Goal: Transaction & Acquisition: Purchase product/service

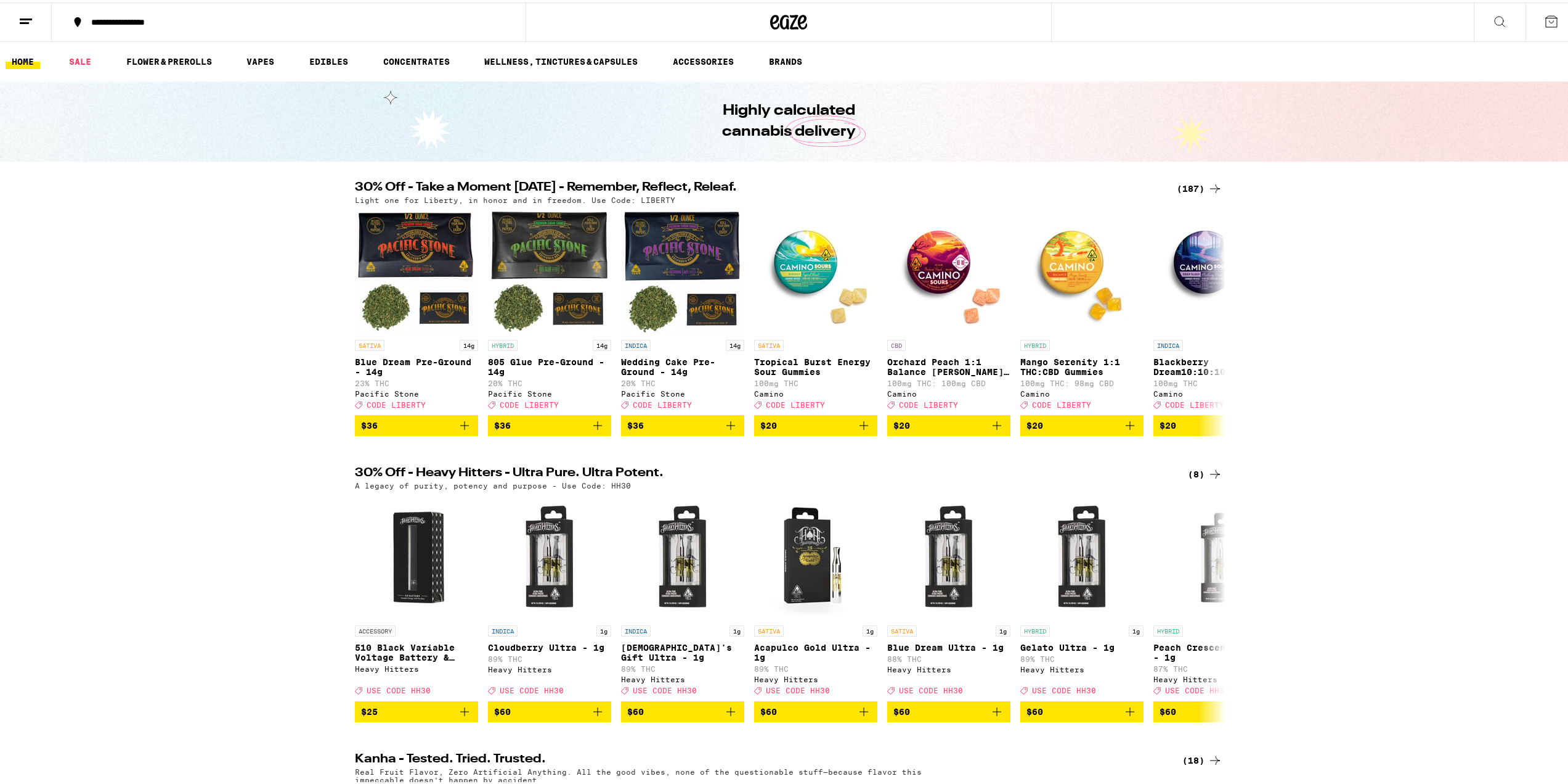
click at [1200, 189] on div "(187)" at bounding box center [1199, 186] width 46 height 15
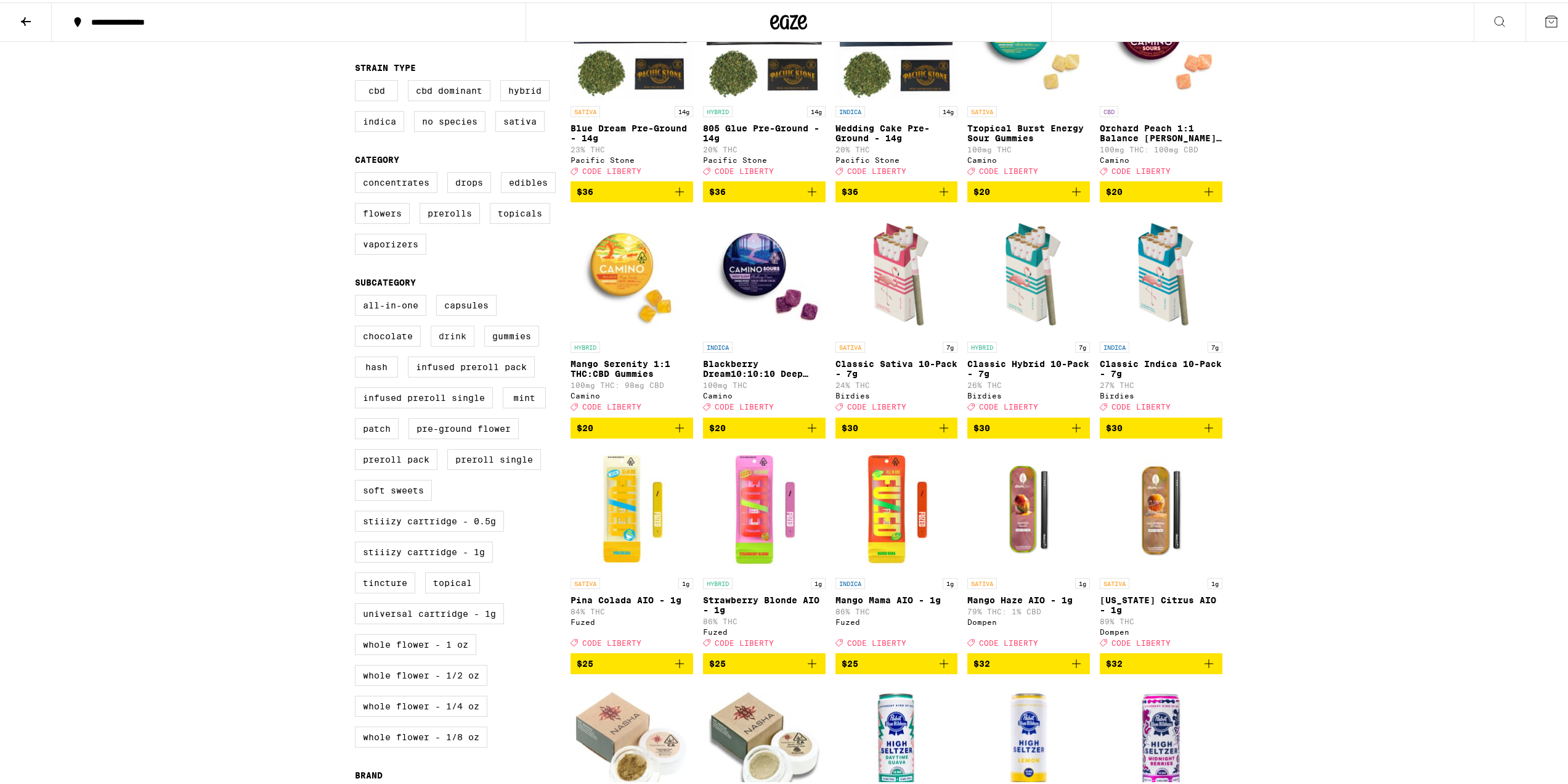
scroll to position [205, 0]
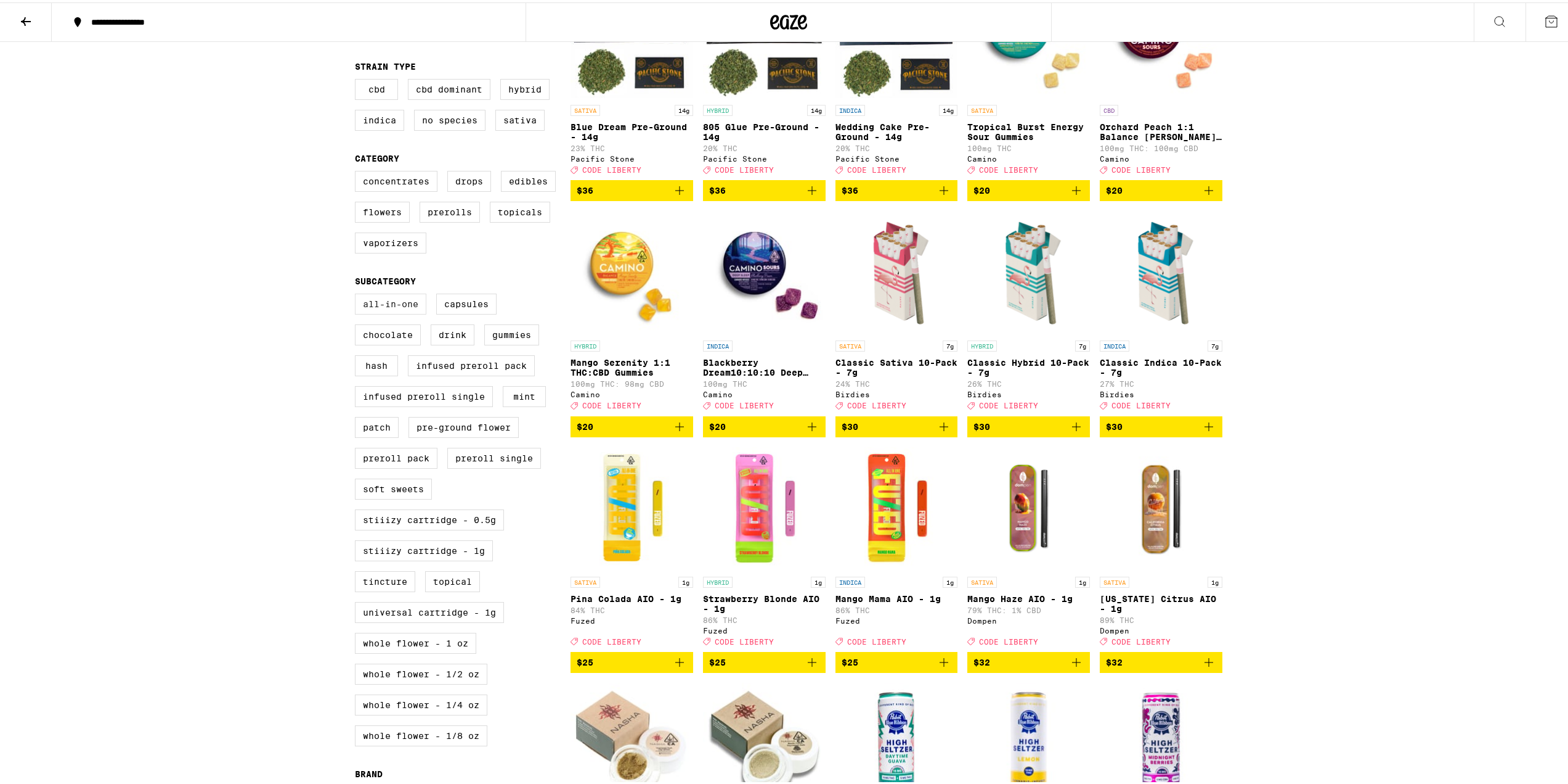
click at [396, 312] on label "All-In-One" at bounding box center [391, 302] width 72 height 21
click at [358, 293] on input "All-In-One" at bounding box center [357, 293] width 1 height 1
checkbox input "true"
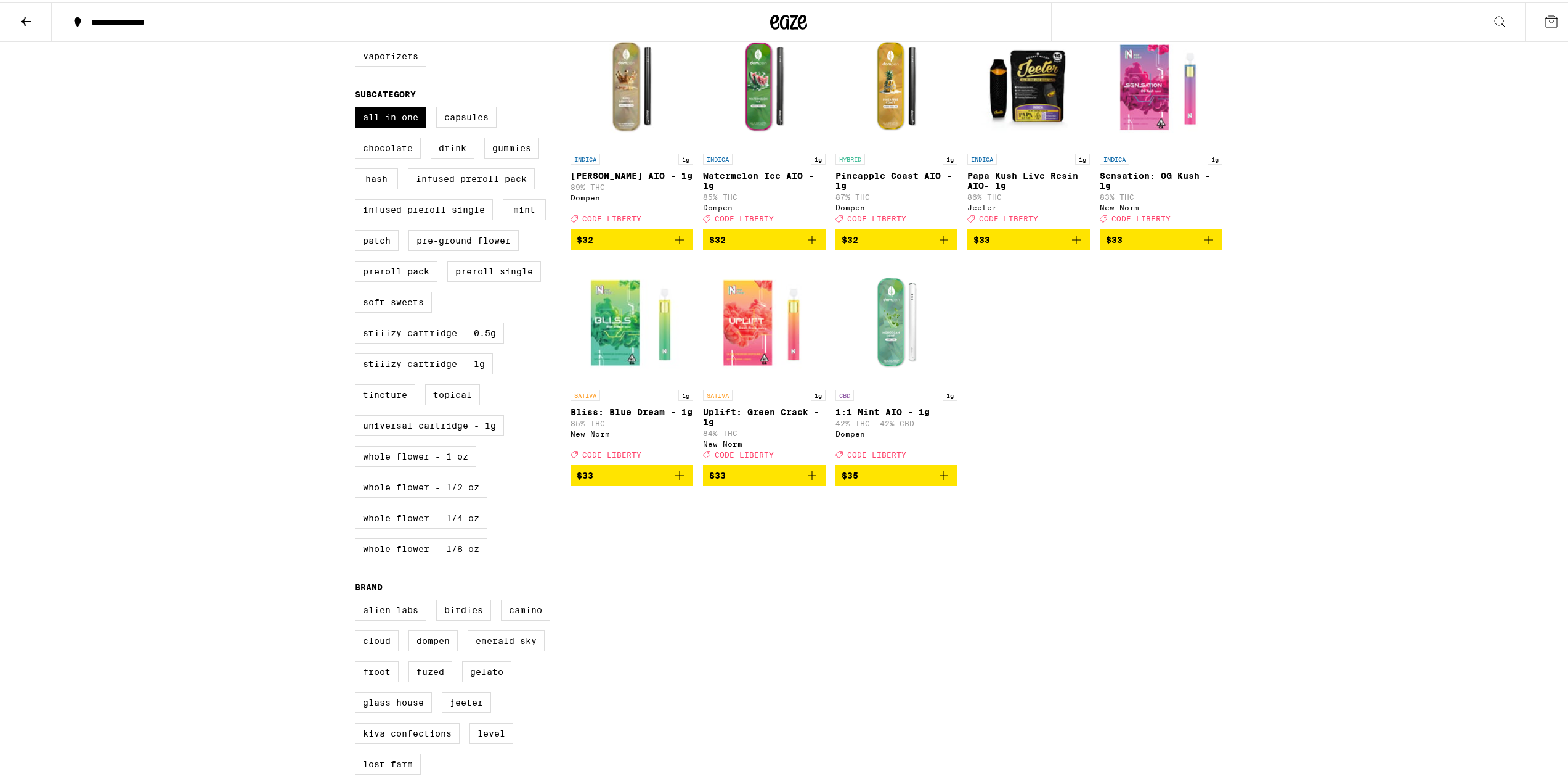
scroll to position [411, 0]
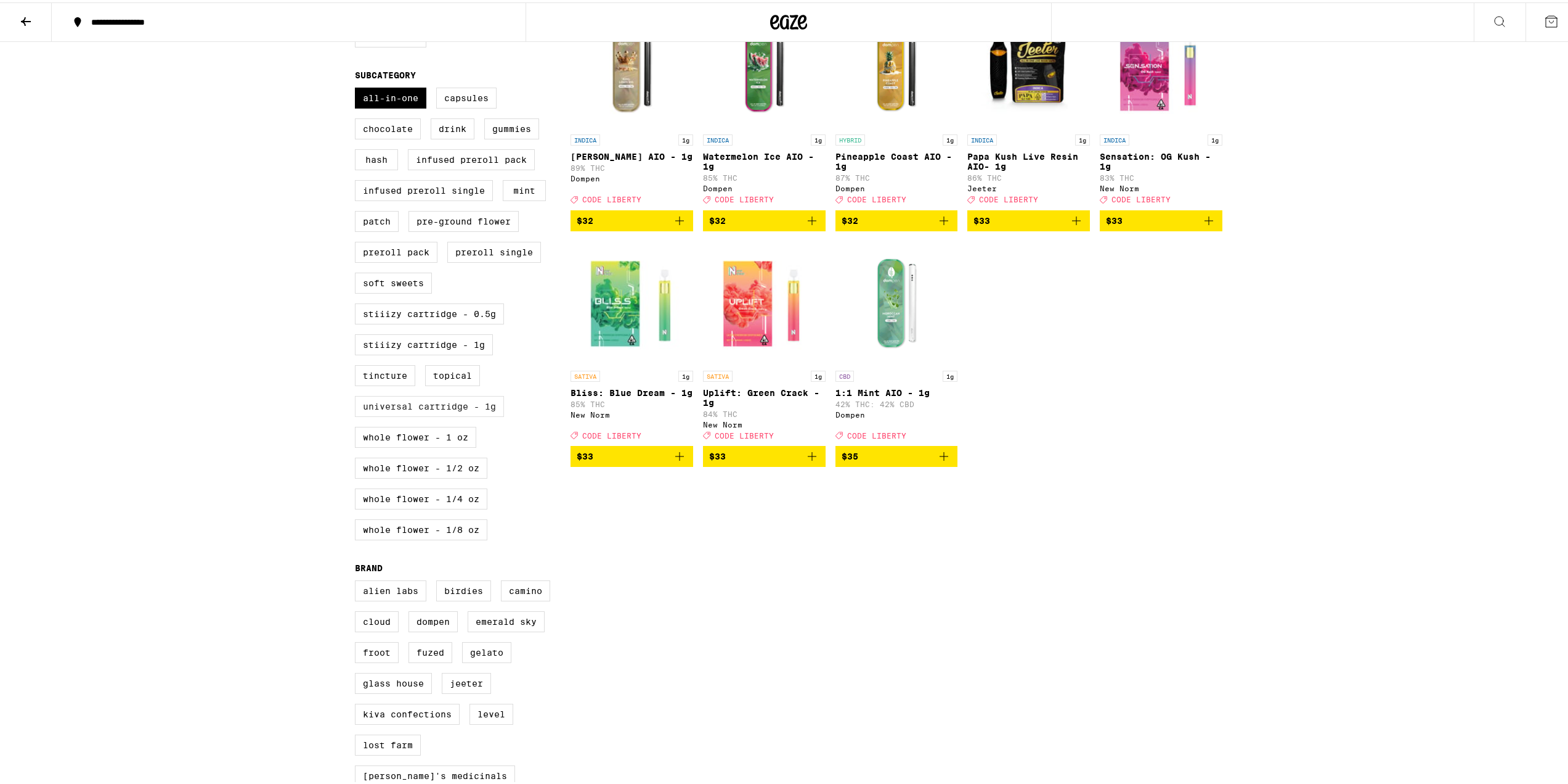
click at [468, 415] on label "Universal Cartridge - 1g" at bounding box center [430, 404] width 150 height 21
click at [358, 87] on input "Universal Cartridge - 1g" at bounding box center [357, 87] width 1 height 1
checkbox input "true"
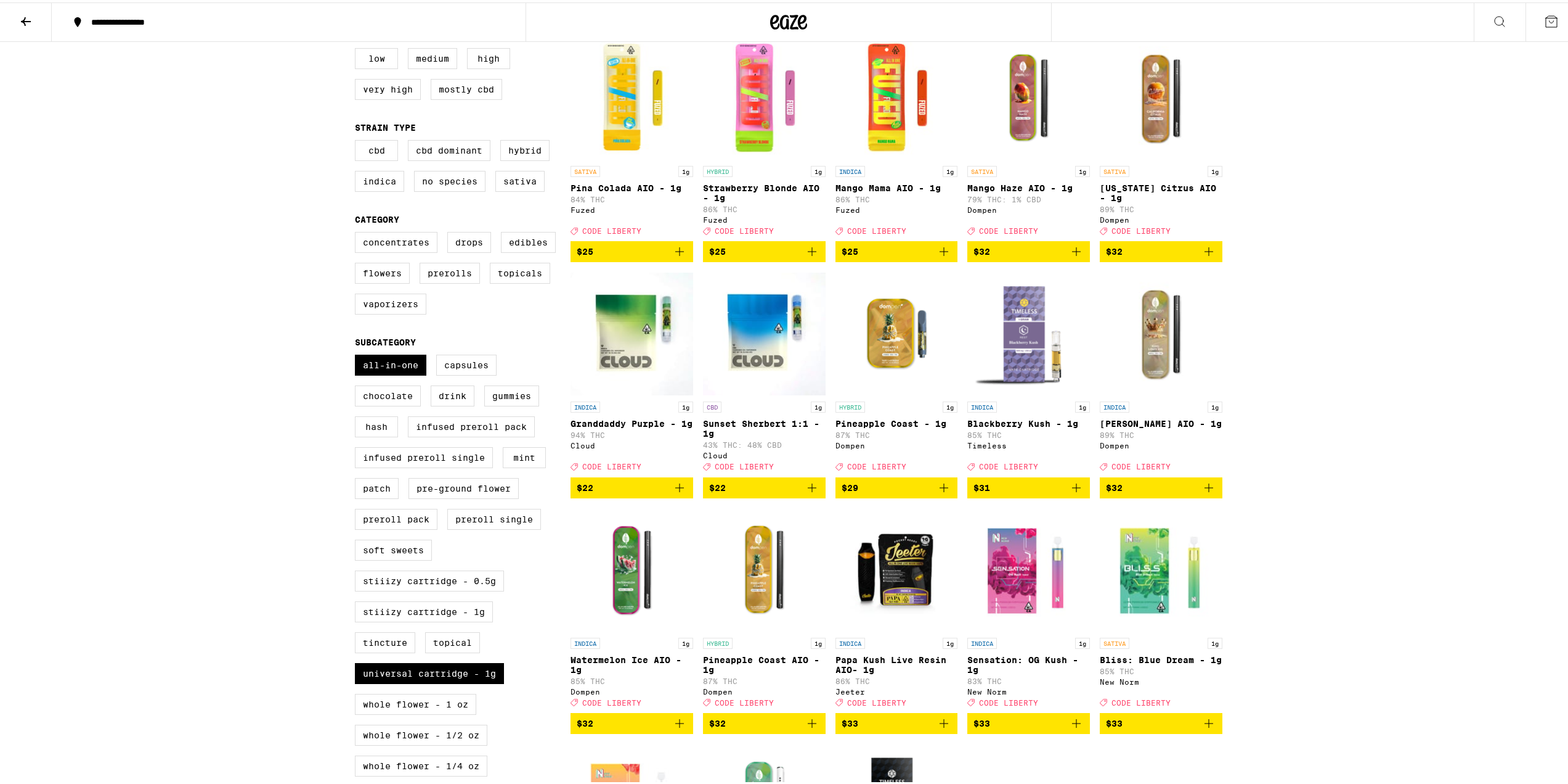
scroll to position [123, 0]
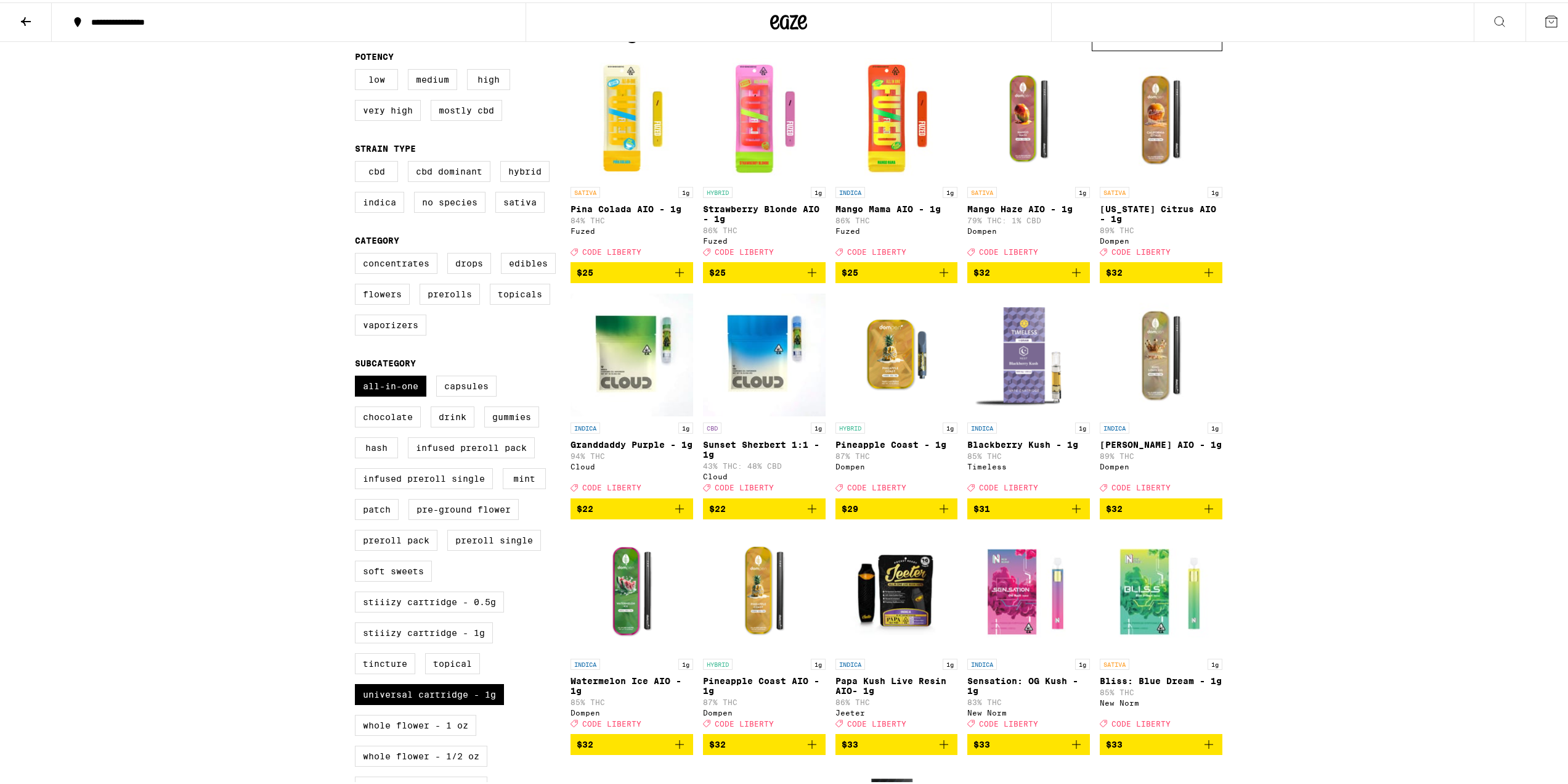
click at [31, 24] on icon at bounding box center [25, 18] width 15 height 15
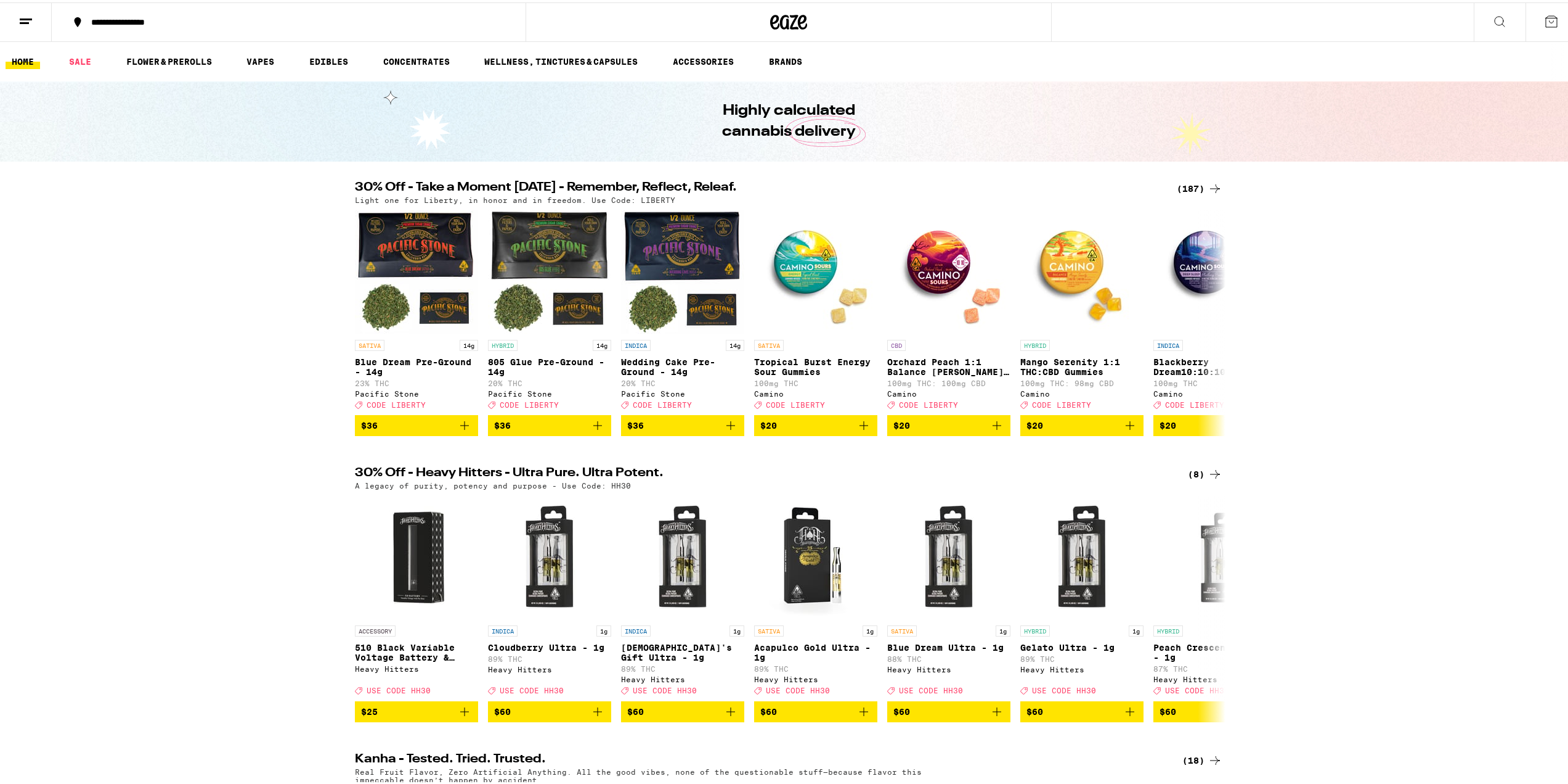
click at [17, 17] on button at bounding box center [25, 20] width 51 height 39
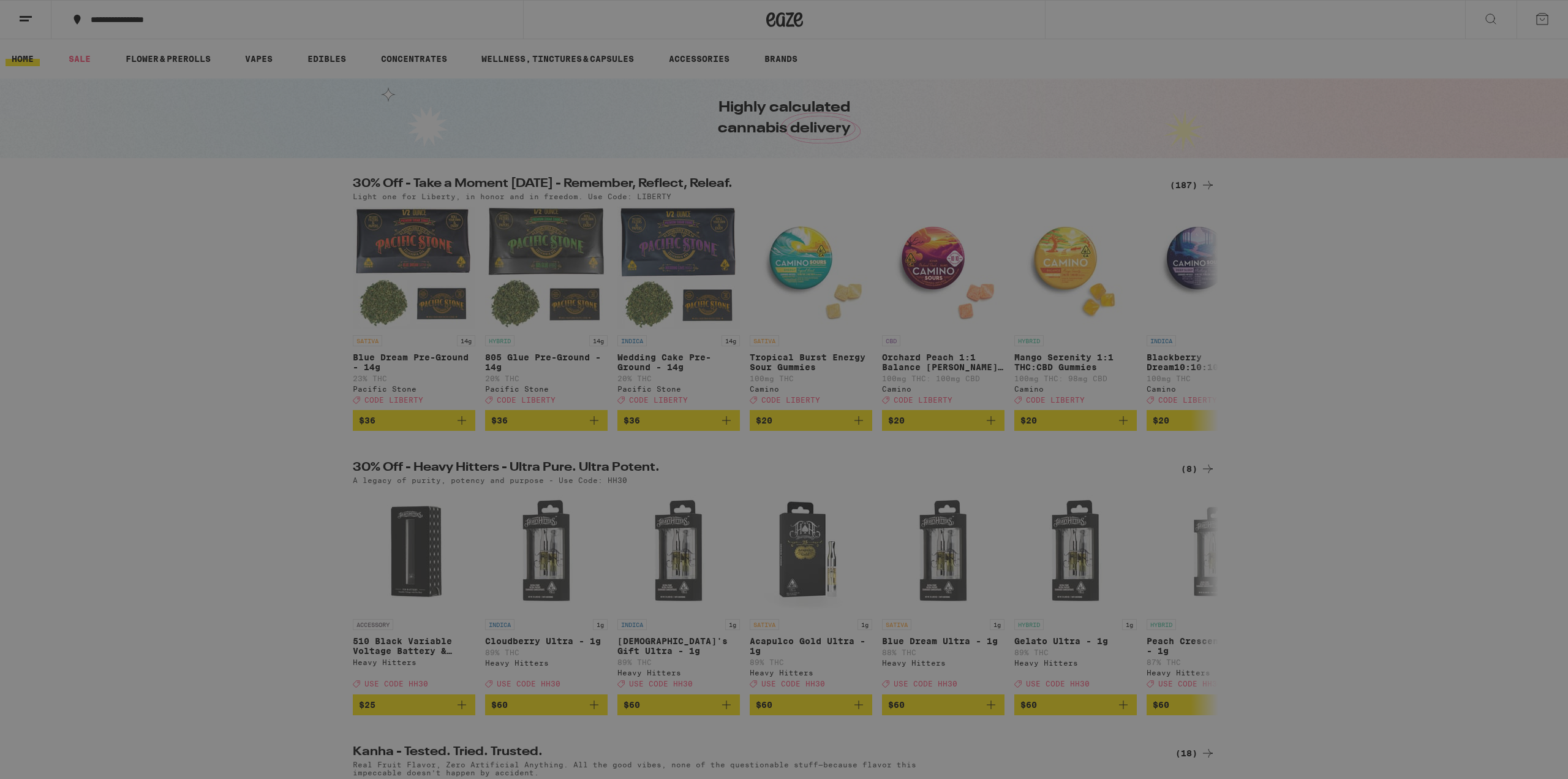
click at [102, 333] on link "Order History" at bounding box center [170, 329] width 215 height 14
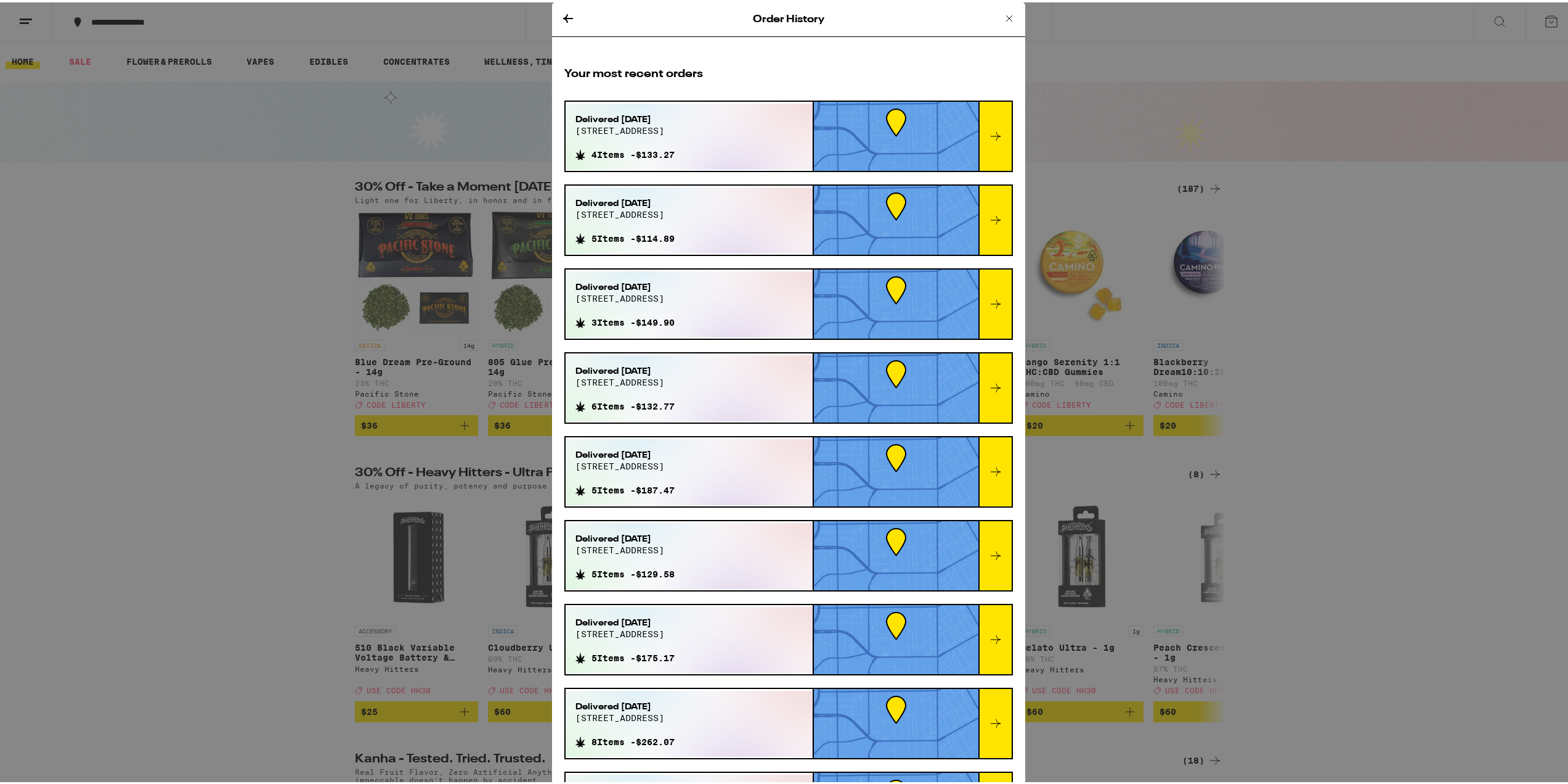
click at [982, 233] on div at bounding box center [995, 218] width 33 height 69
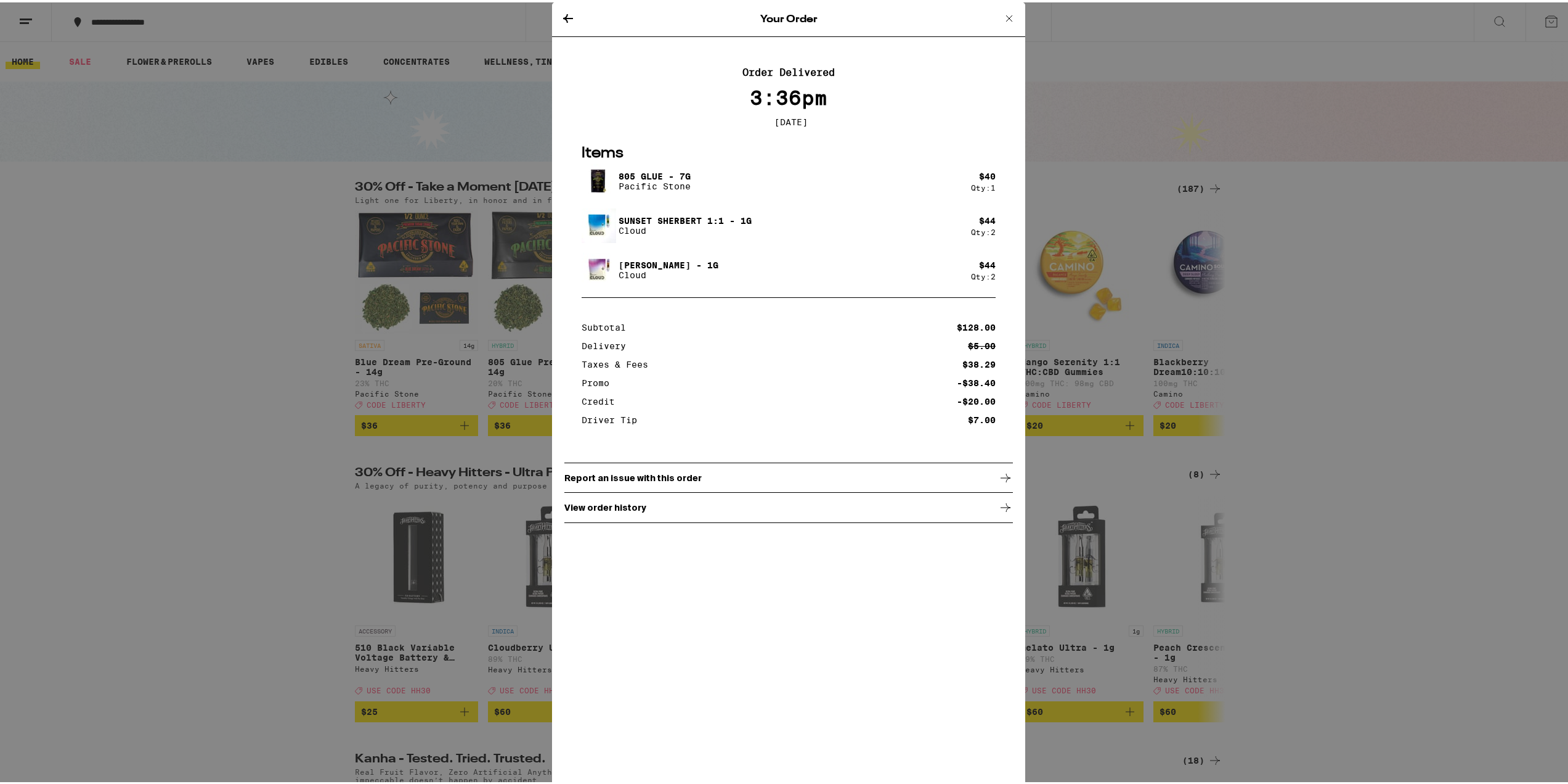
click at [563, 17] on icon at bounding box center [568, 16] width 10 height 9
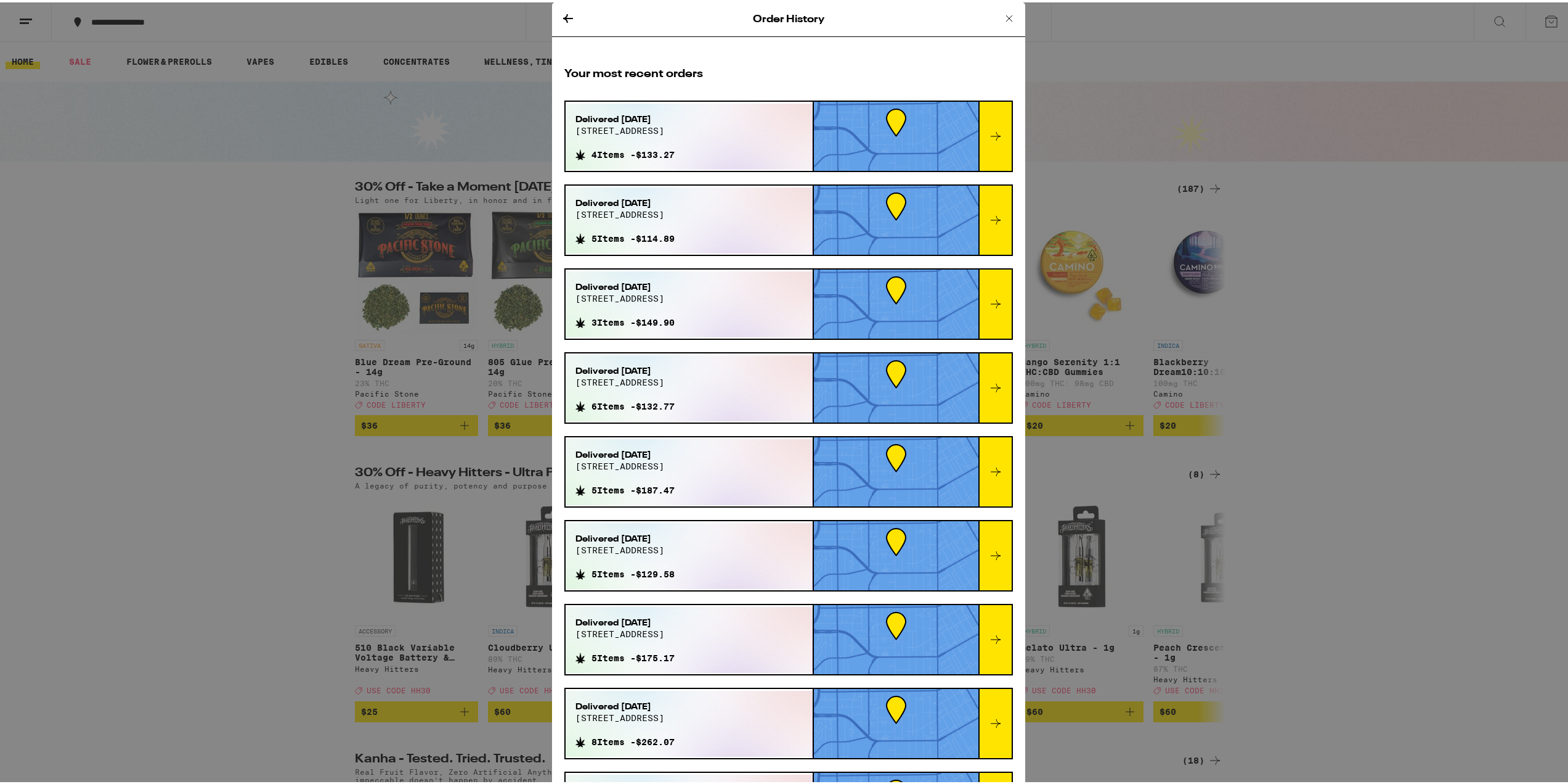
click at [988, 134] on icon at bounding box center [995, 133] width 15 height 15
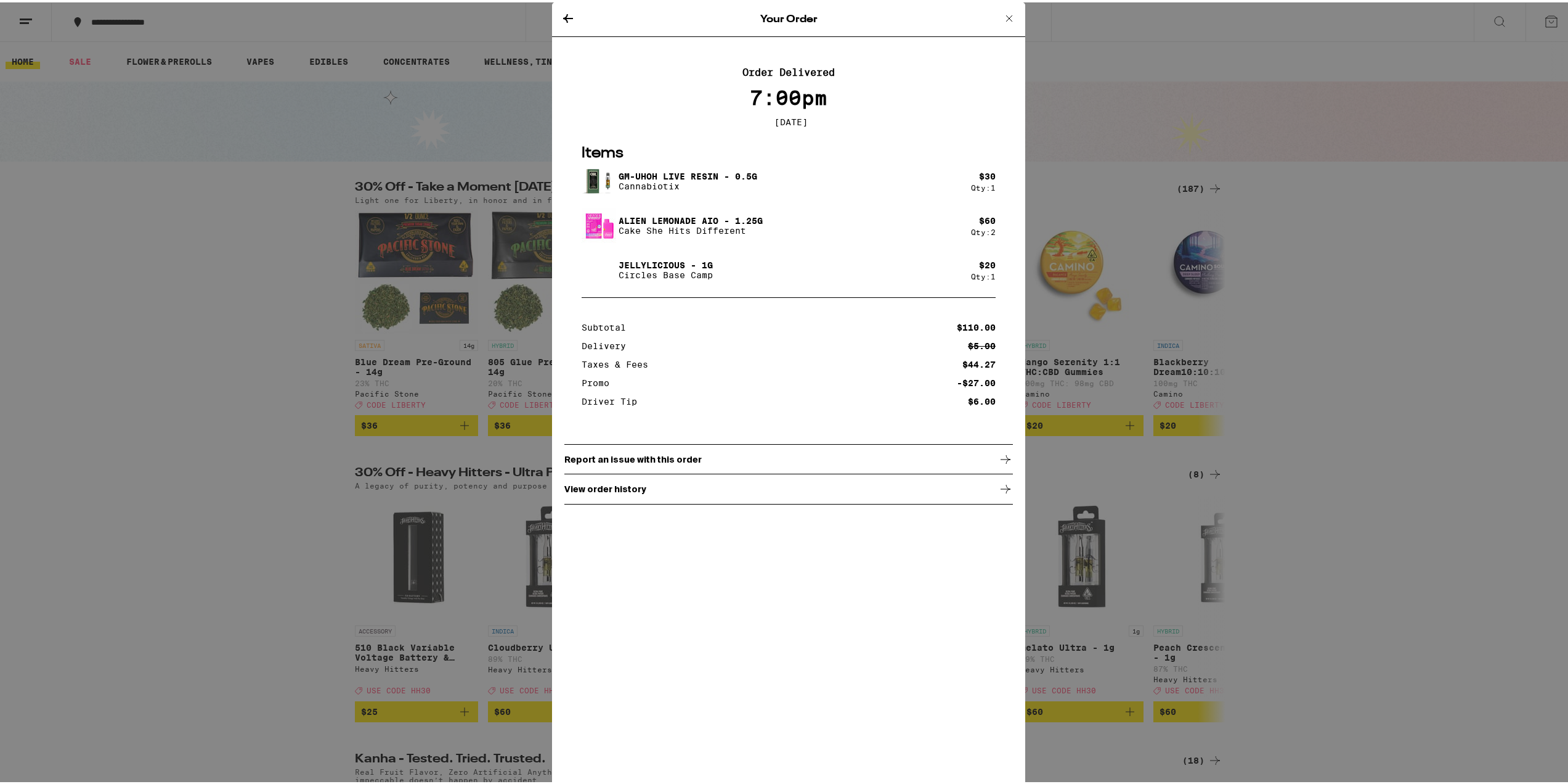
click at [563, 12] on icon at bounding box center [568, 16] width 10 height 9
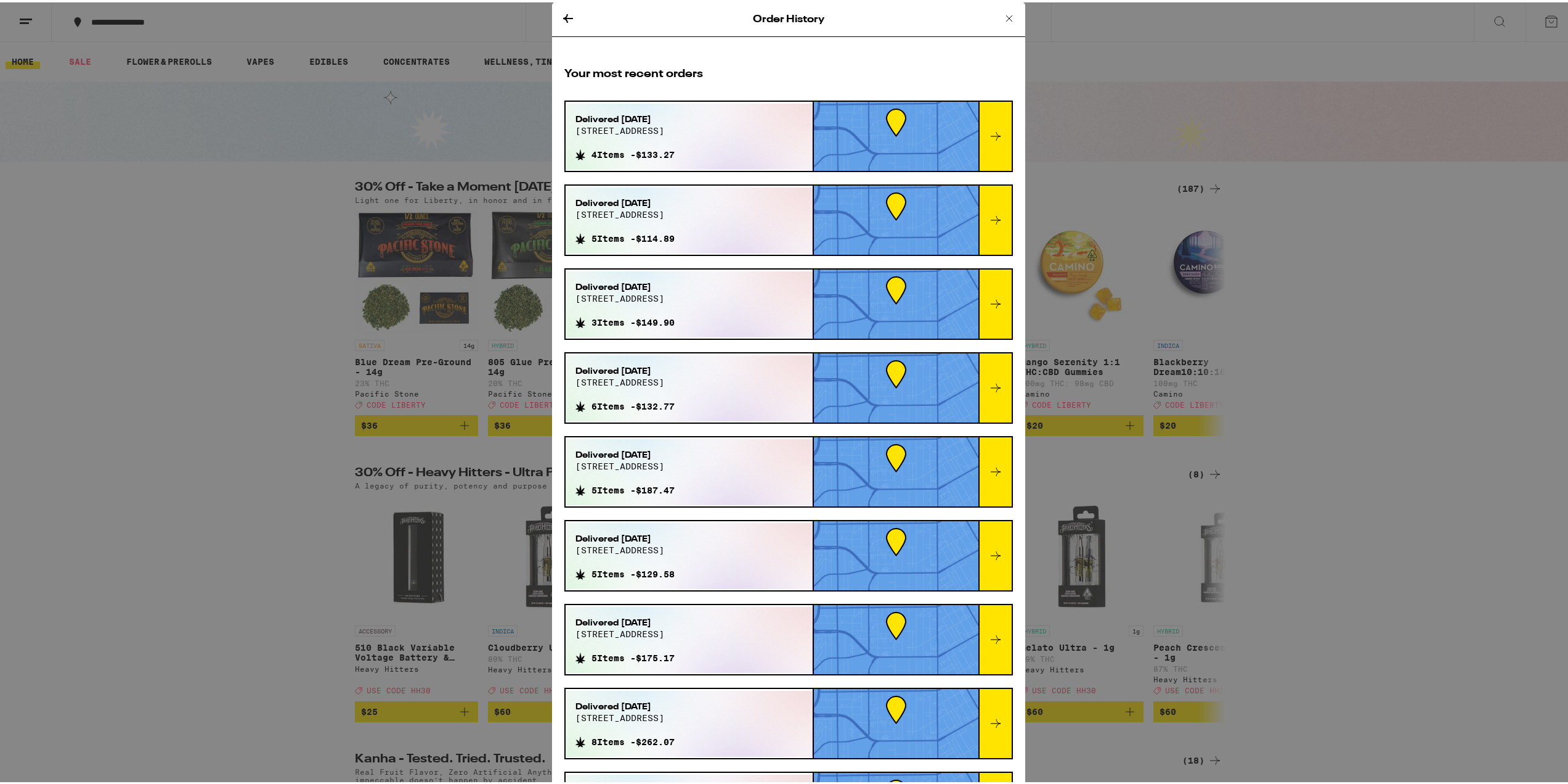
click at [983, 317] on div at bounding box center [995, 301] width 33 height 69
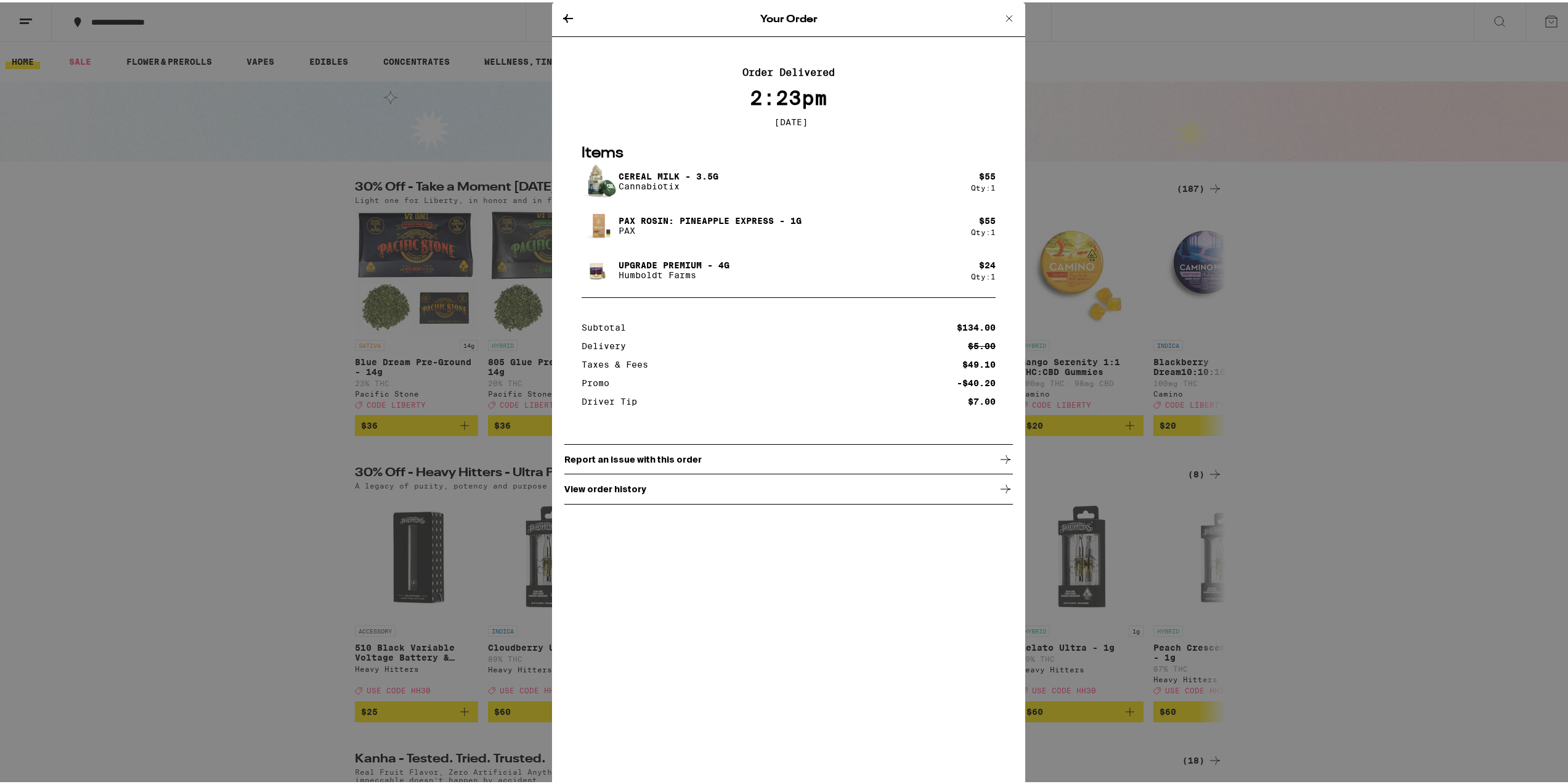
click at [244, 235] on div "Your Order Order Delivered 2:23pm [DATE] Items Cereal Milk - 3.5g Cannabiotix $…" at bounding box center [788, 392] width 1578 height 784
click at [1003, 18] on icon at bounding box center [1009, 16] width 15 height 15
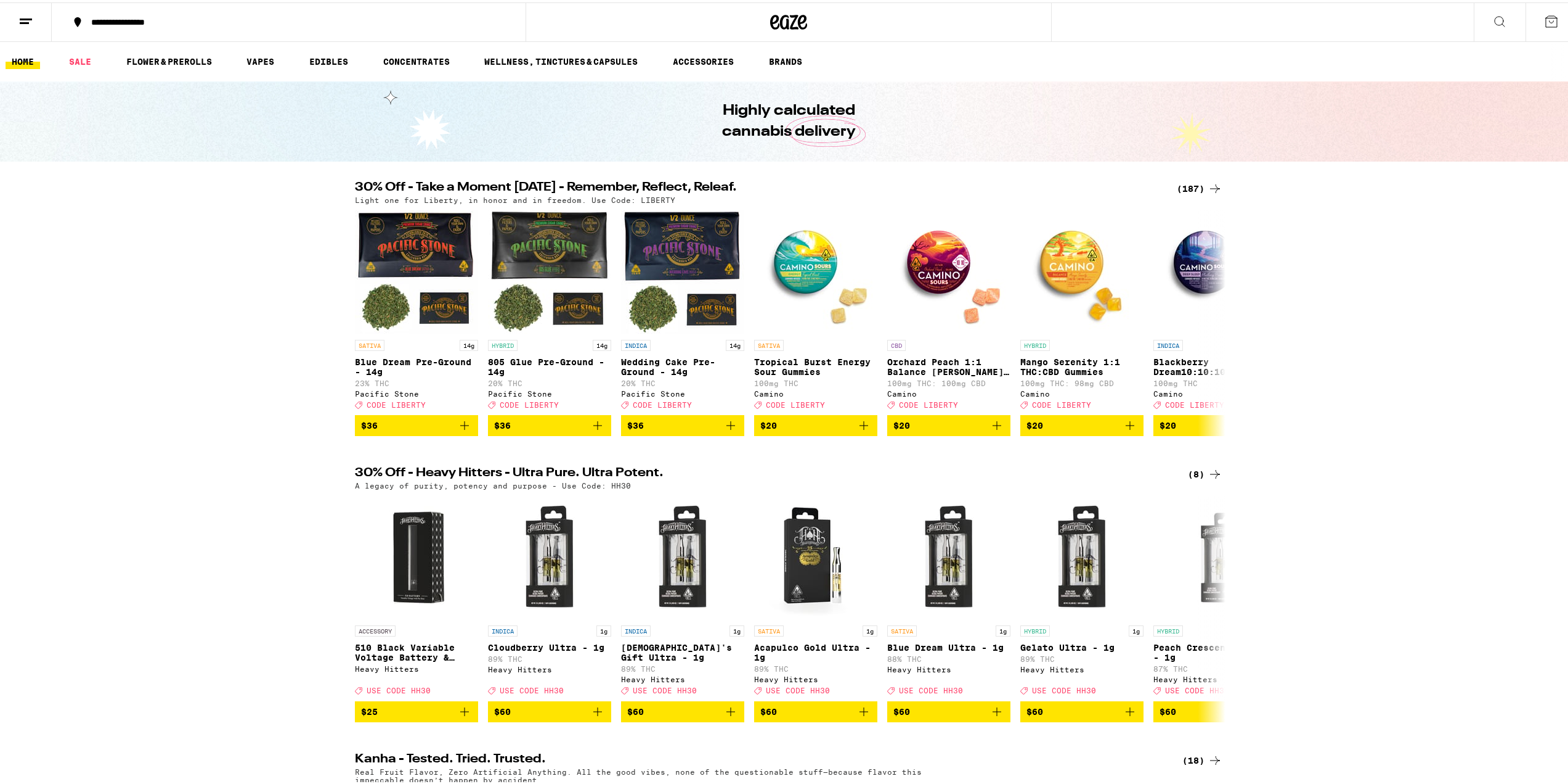
click at [1185, 181] on div "(187)" at bounding box center [1199, 186] width 46 height 15
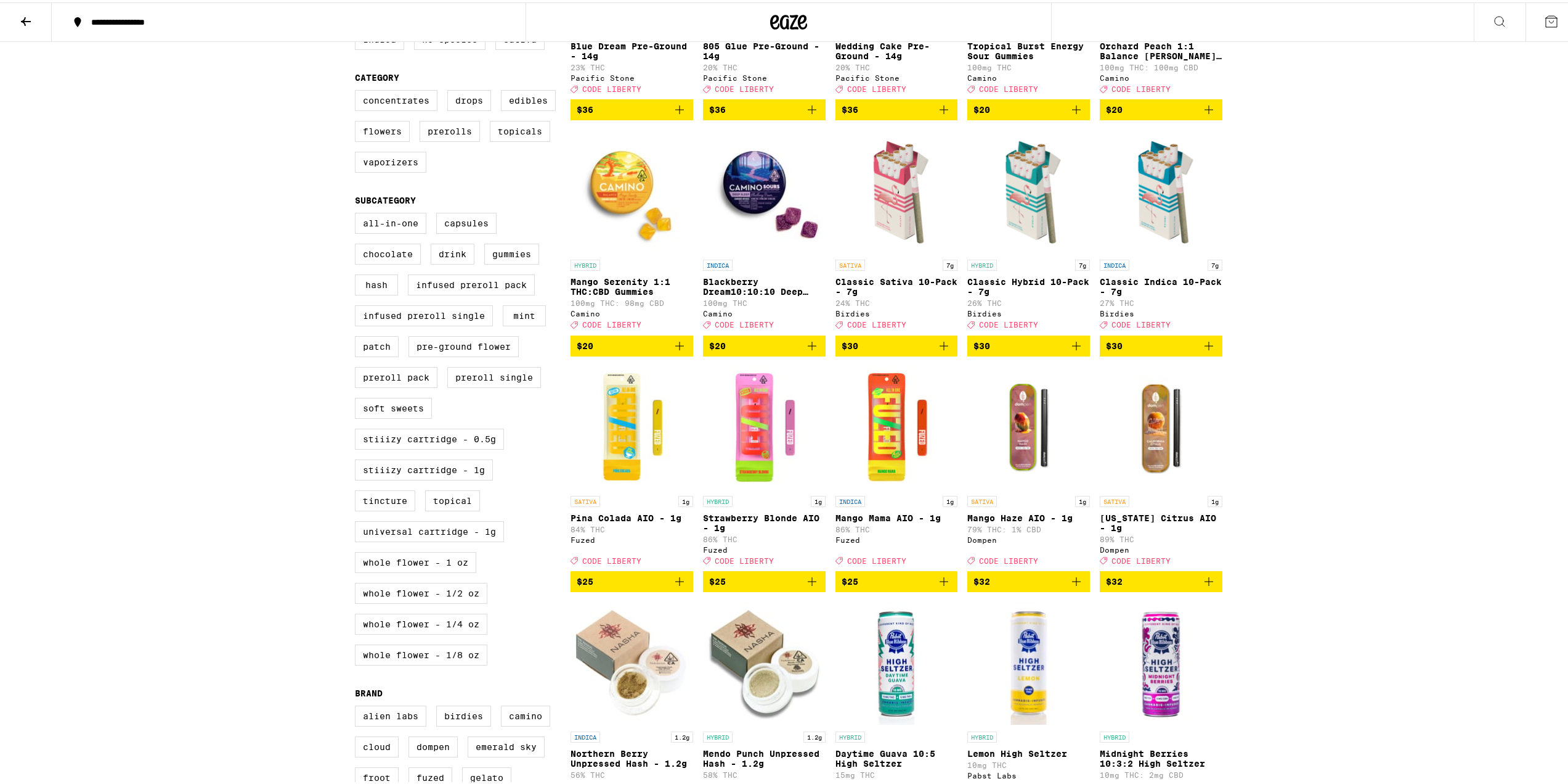
scroll to position [288, 0]
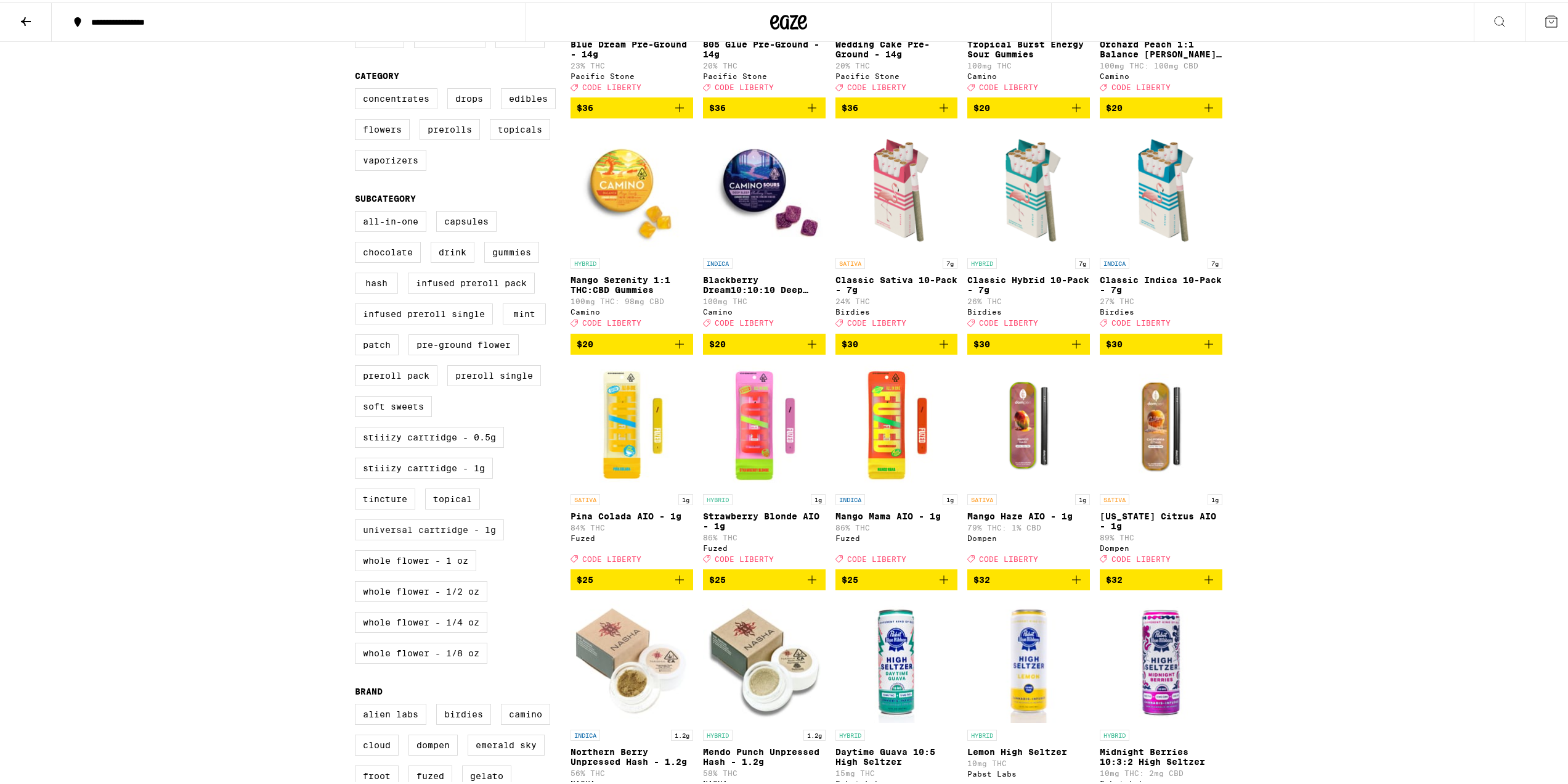
click at [392, 538] on label "Universal Cartridge - 1g" at bounding box center [430, 528] width 150 height 21
click at [358, 211] on input "Universal Cartridge - 1g" at bounding box center [357, 210] width 1 height 1
checkbox input "true"
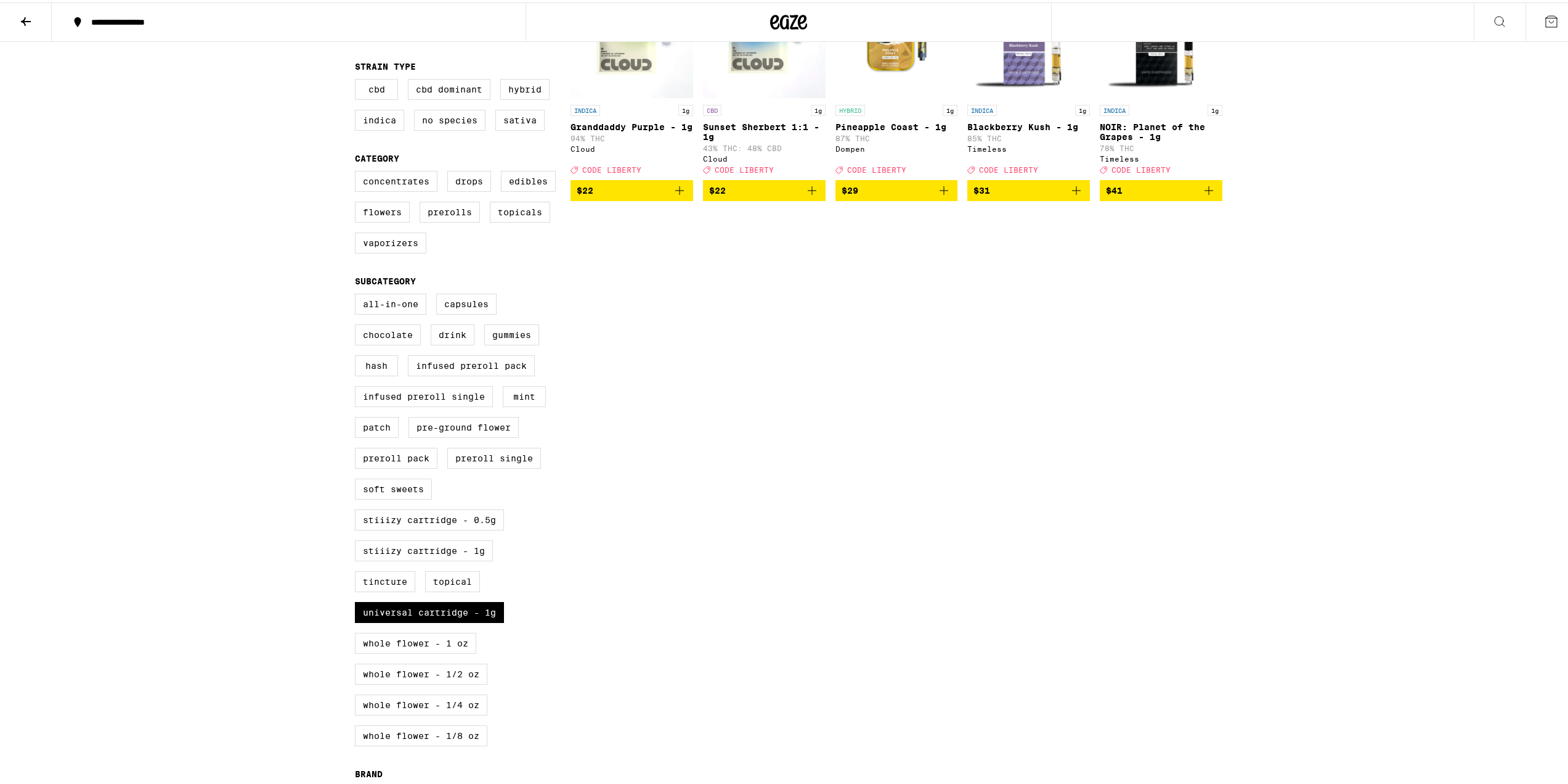
scroll to position [247, 0]
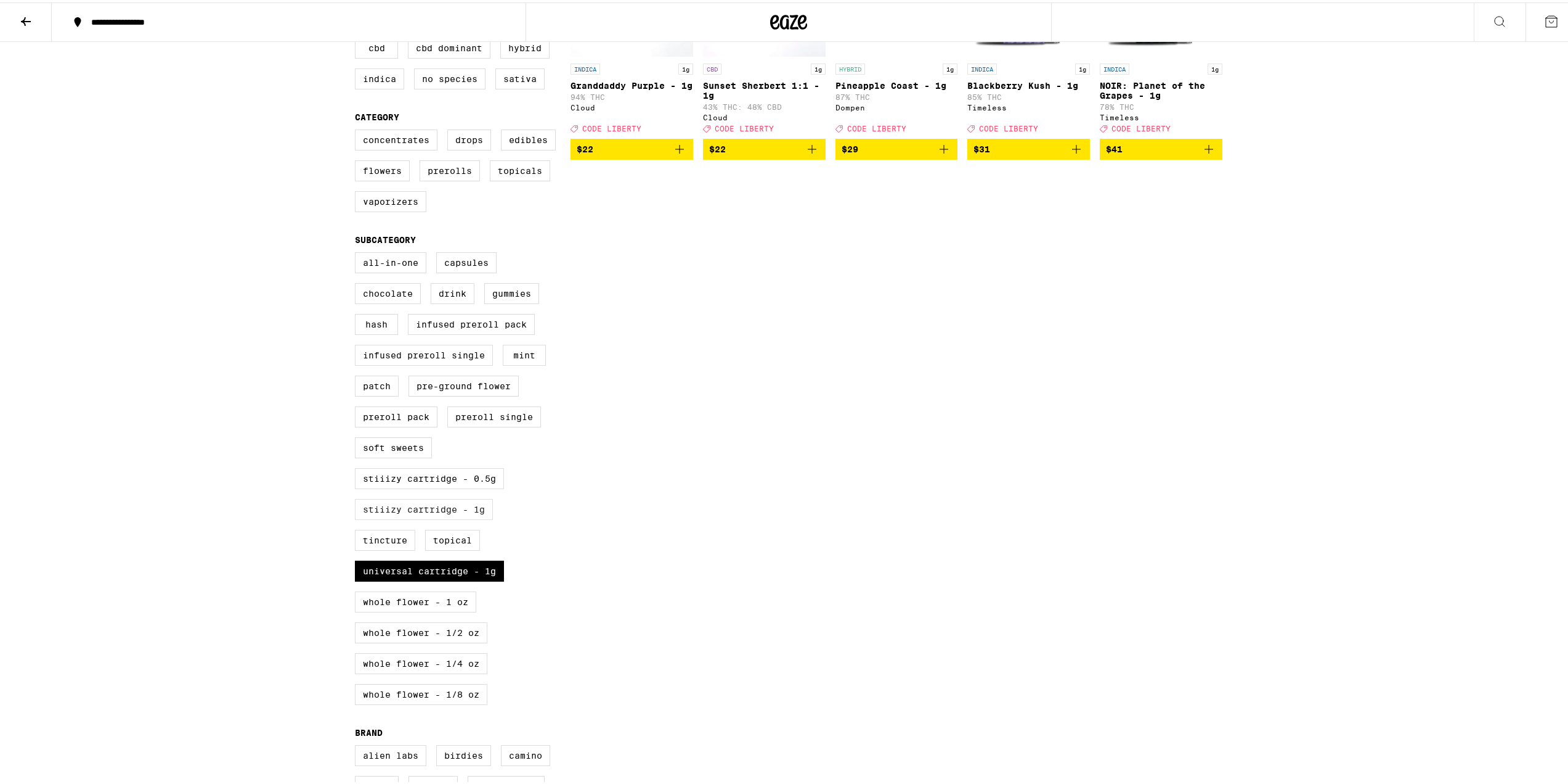
click at [456, 518] on label "STIIIZY Cartridge - 1g" at bounding box center [424, 507] width 138 height 21
click at [358, 253] on input "STIIIZY Cartridge - 1g" at bounding box center [357, 252] width 1 height 1
checkbox input "true"
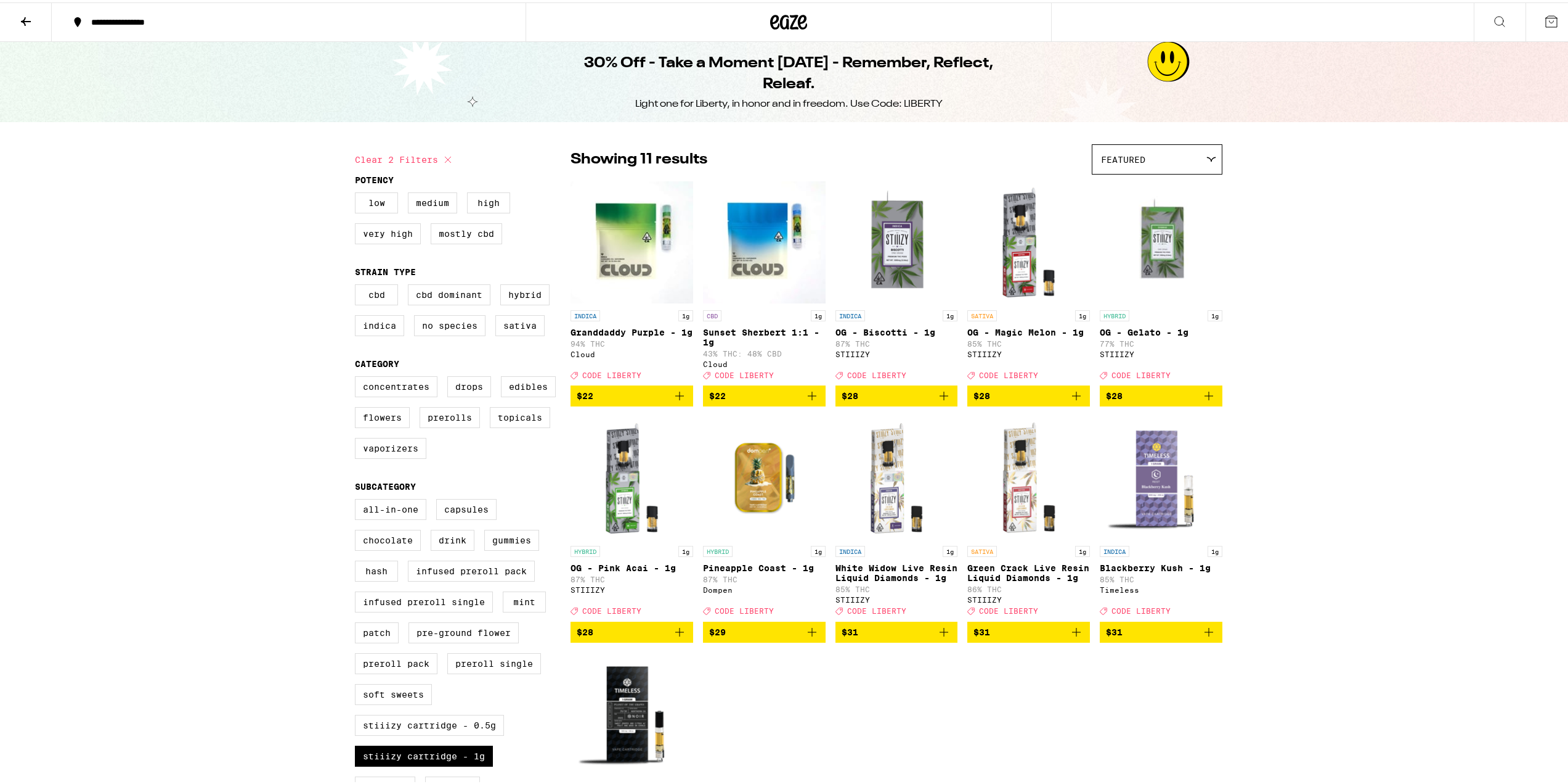
click at [17, 16] on button at bounding box center [25, 20] width 51 height 39
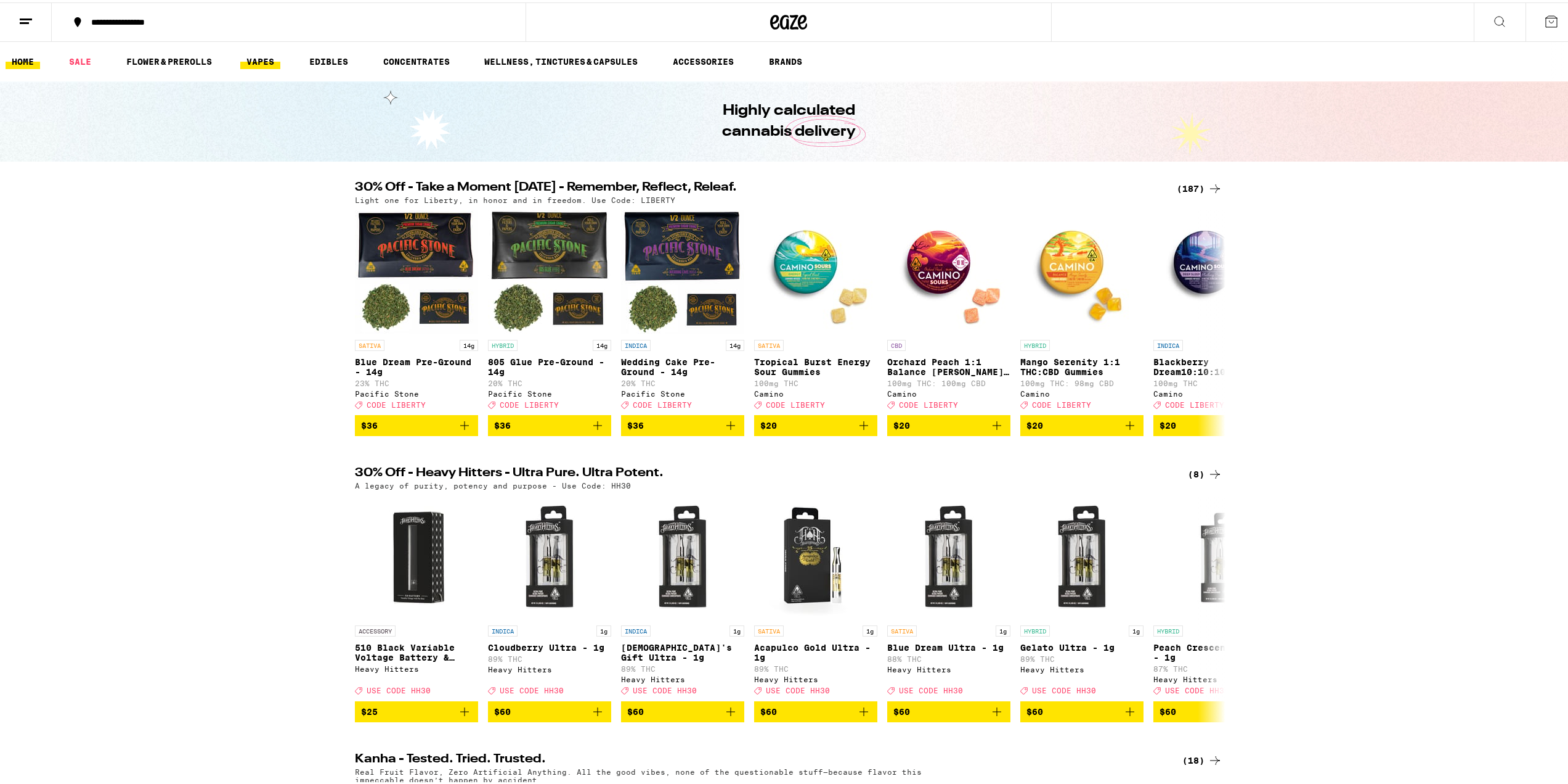
click at [248, 55] on link "VAPES" at bounding box center [260, 58] width 40 height 15
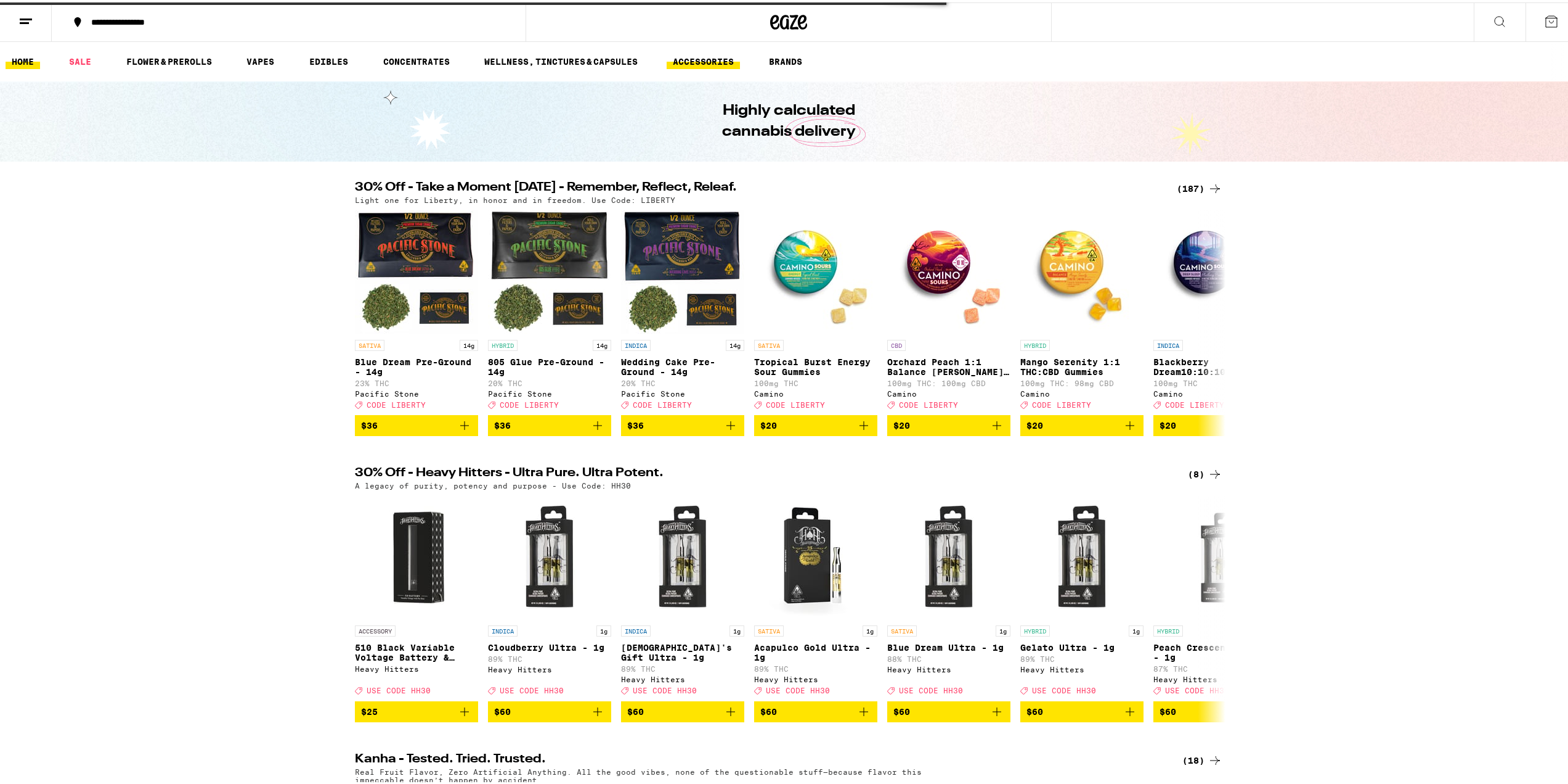
click at [728, 58] on link "ACCESSORIES" at bounding box center [704, 58] width 74 height 15
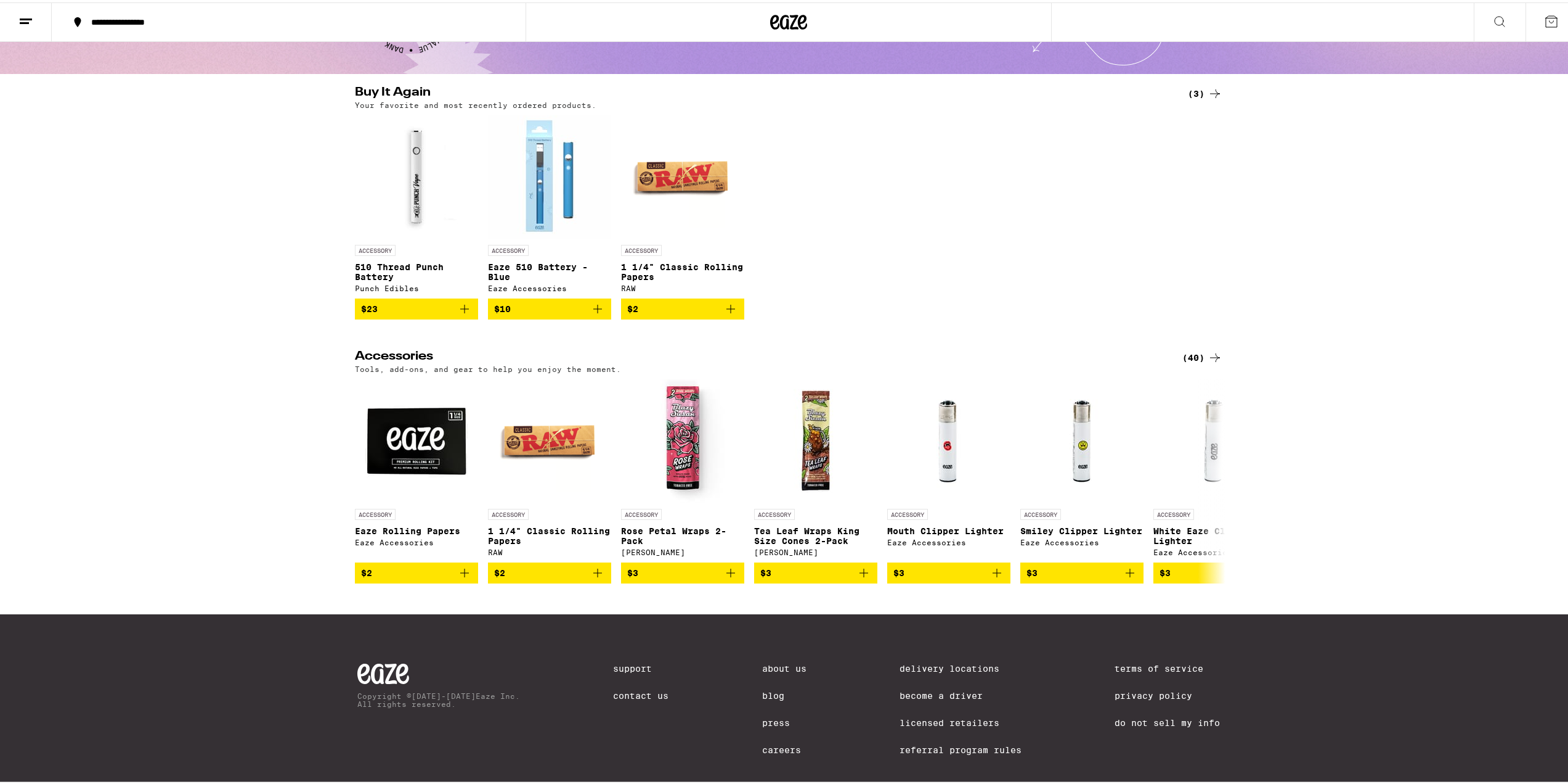
scroll to position [123, 0]
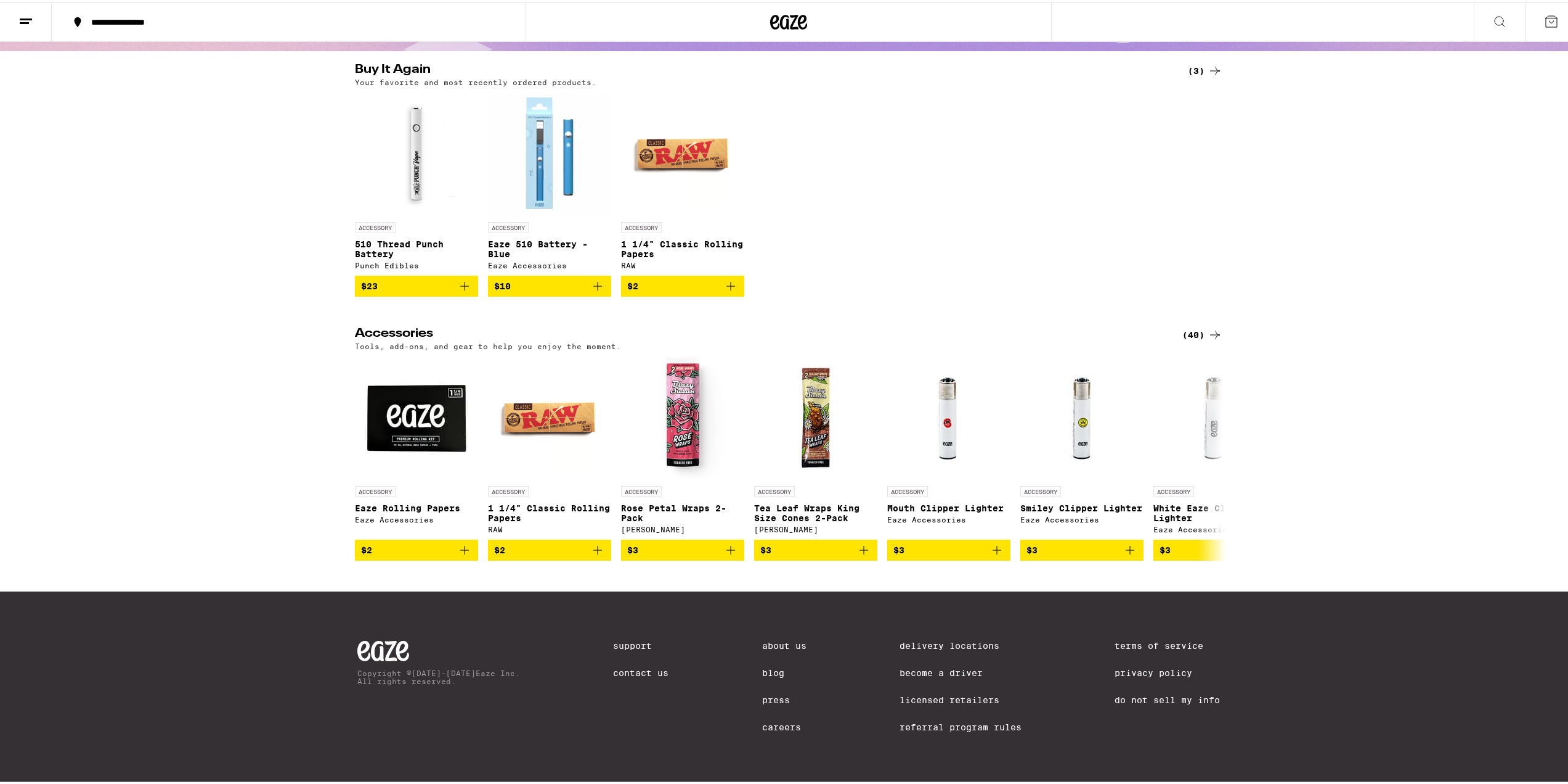
click at [1201, 327] on div "(40)" at bounding box center [1202, 332] width 40 height 15
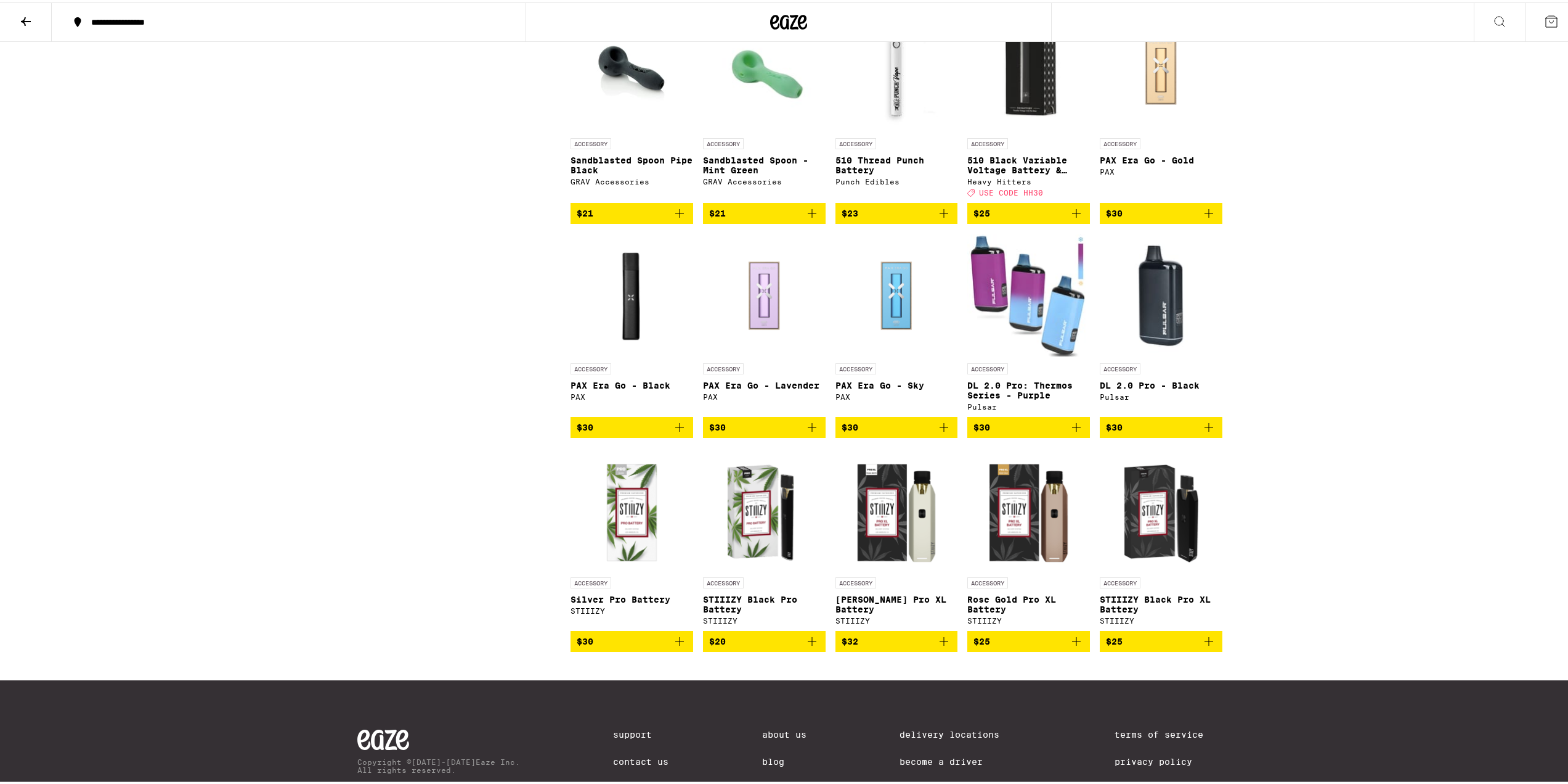
scroll to position [1275, 0]
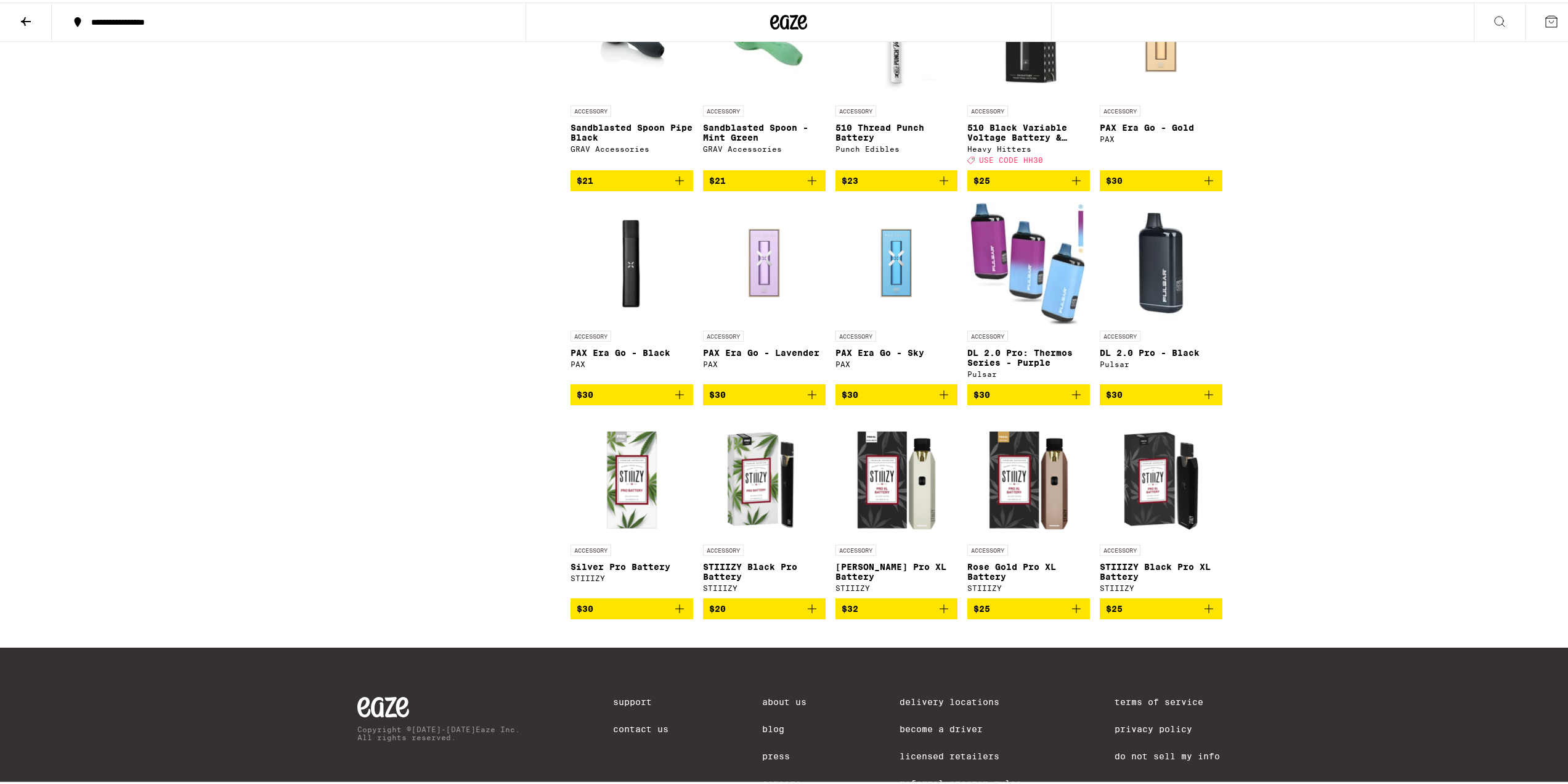
click at [780, 521] on img "Open page for STIIIZY Black Pro Battery from STIIIZY" at bounding box center [764, 474] width 122 height 123
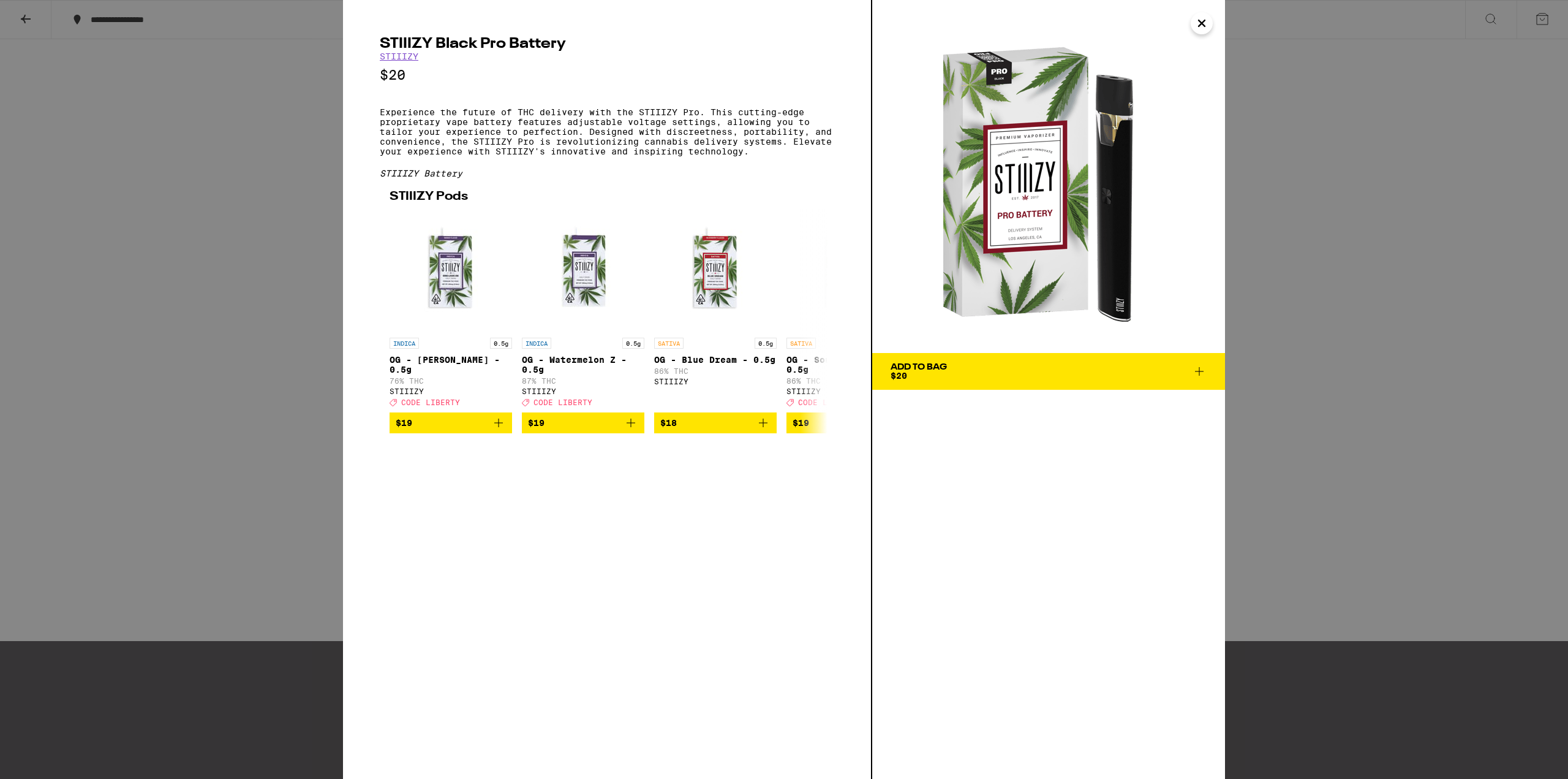
click at [1342, 489] on div "STIIIZY Black Pro Battery STIIIZY $20 Experience the future of THC delivery wit…" at bounding box center [784, 389] width 1568 height 779
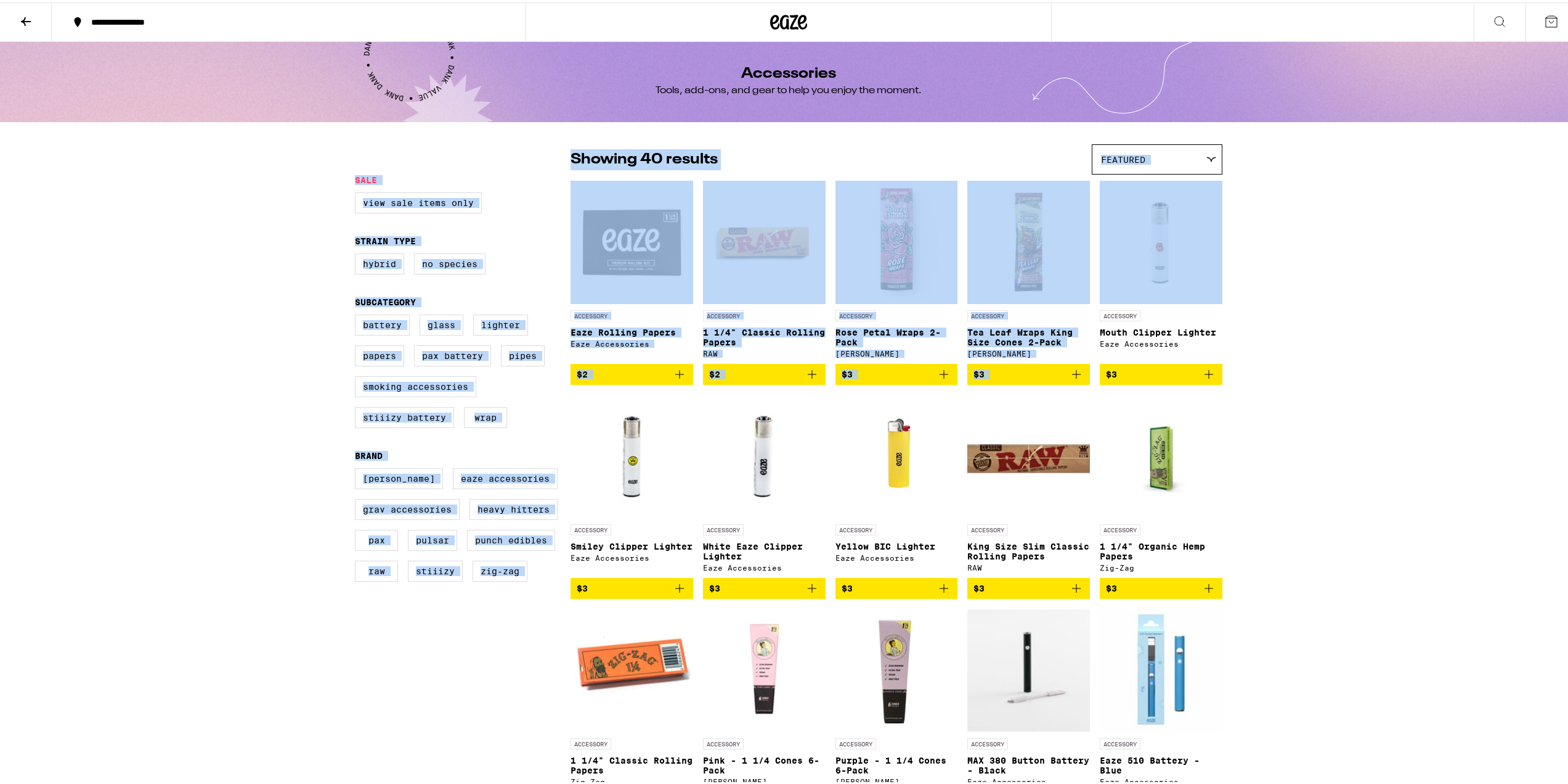
drag, startPoint x: 1568, startPoint y: 95, endPoint x: 1575, endPoint y: 276, distance: 181.1
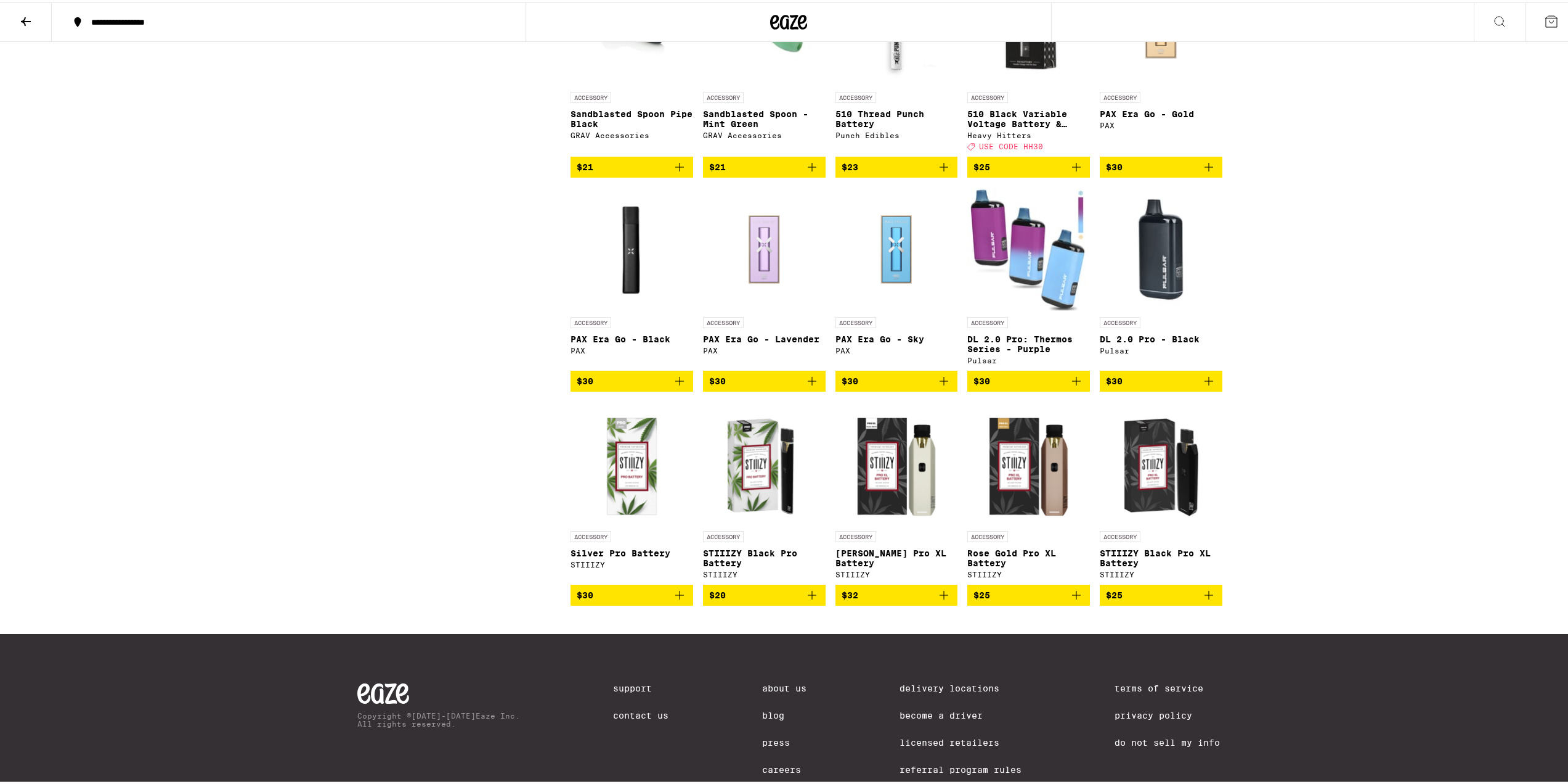
scroll to position [1334, 0]
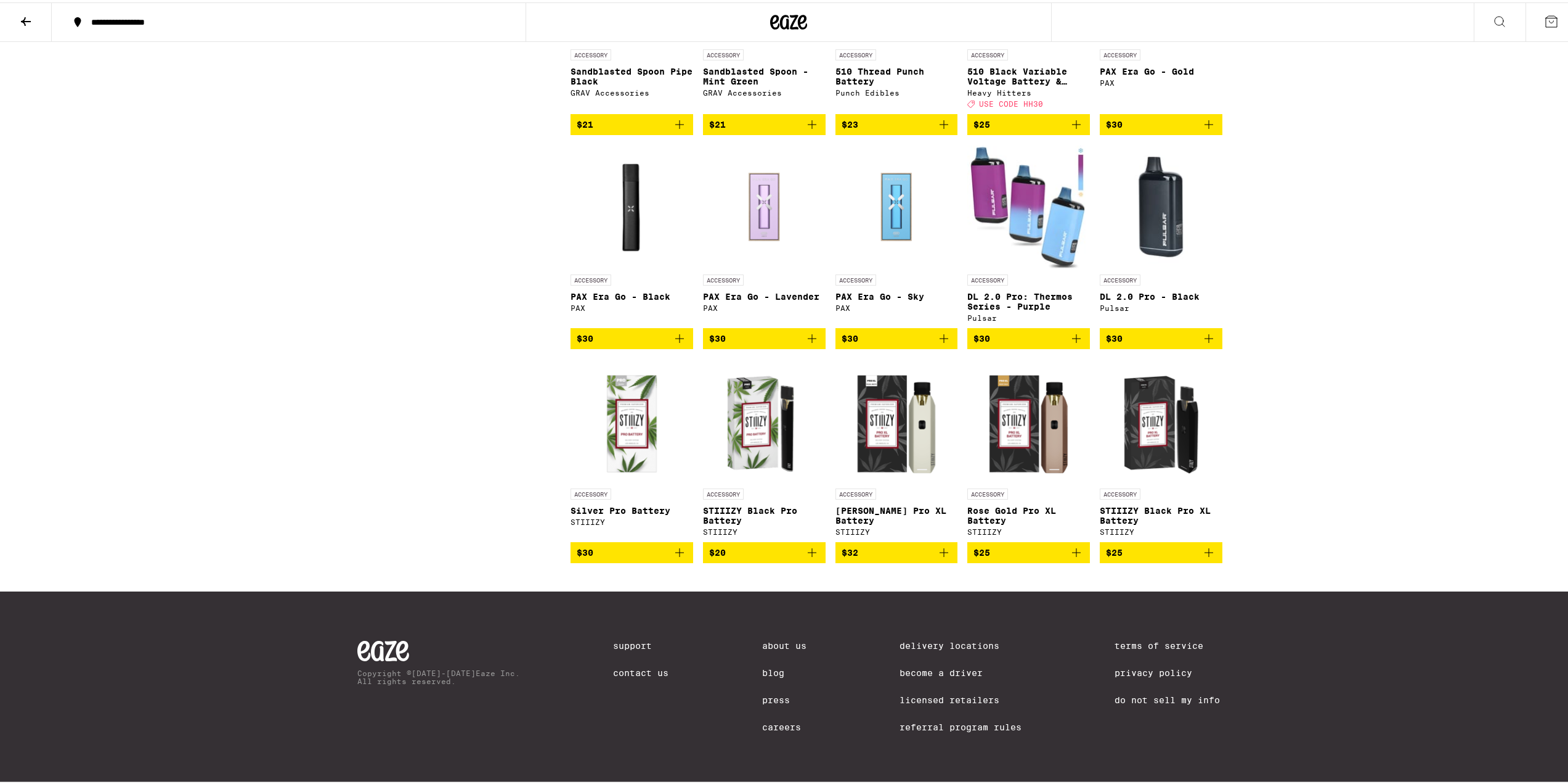
click at [810, 558] on icon "Add to bag" at bounding box center [812, 550] width 15 height 15
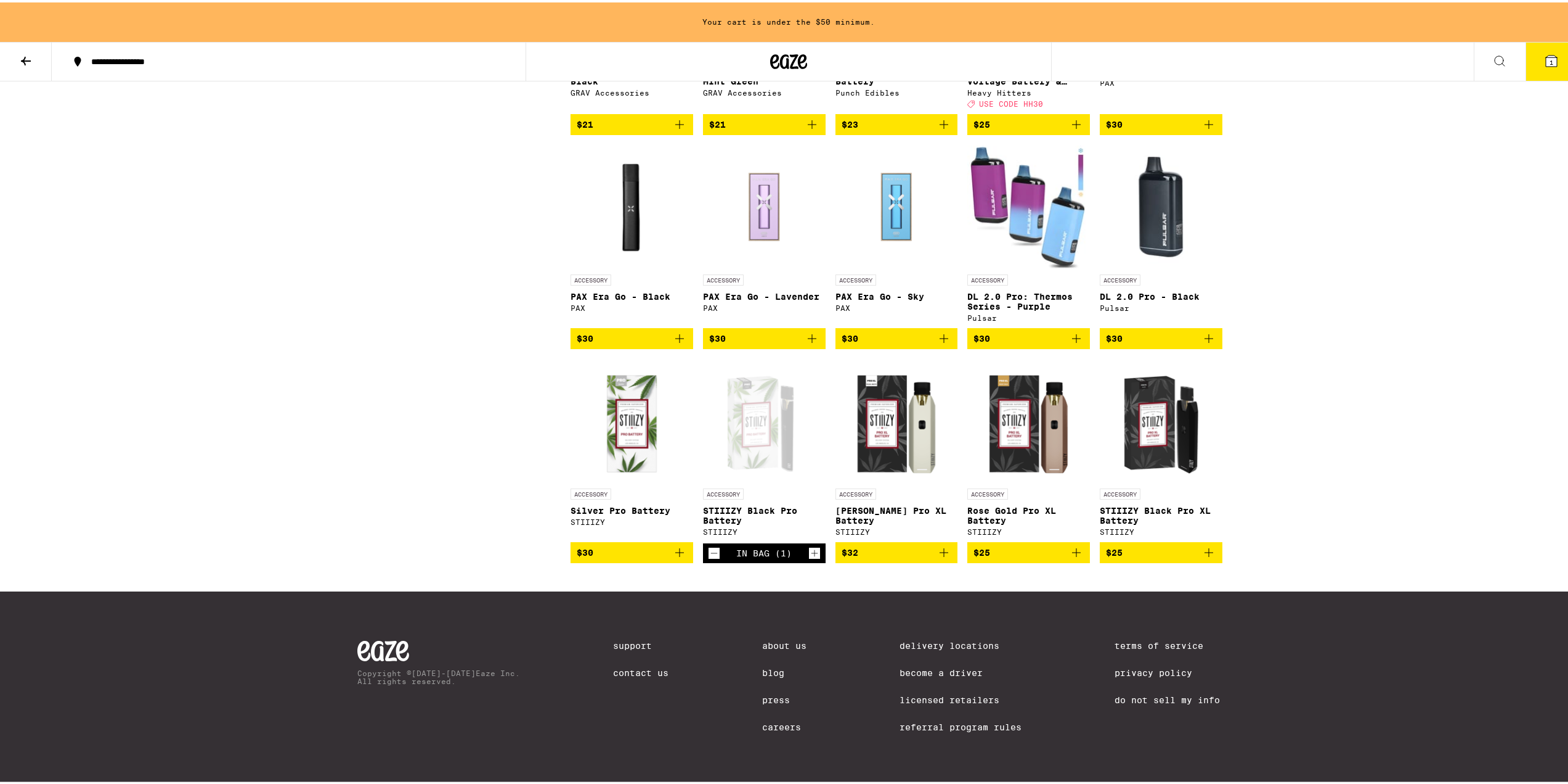
click at [33, 69] on button at bounding box center [25, 59] width 51 height 39
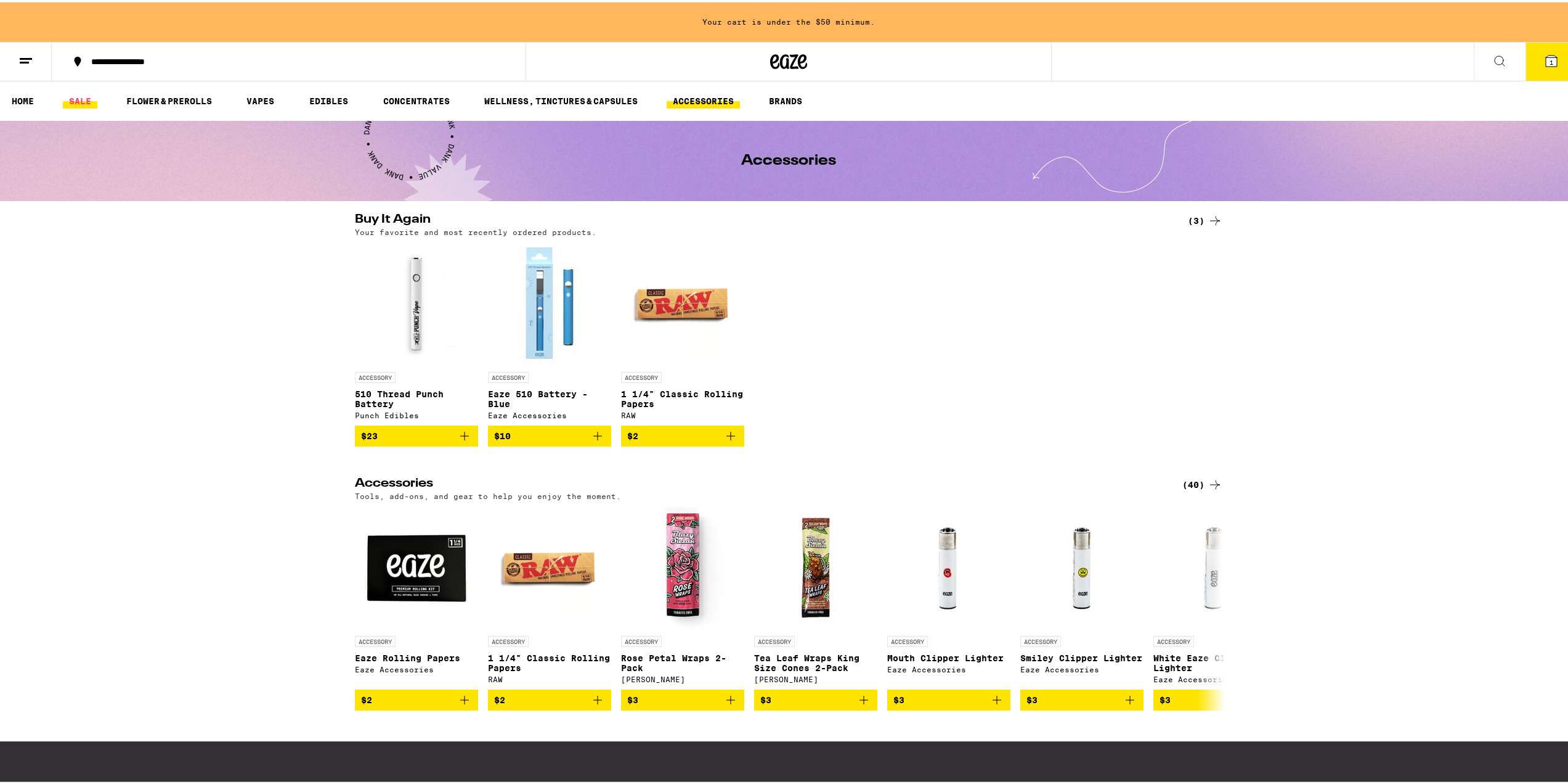
click at [92, 97] on link "SALE" at bounding box center [81, 98] width 35 height 15
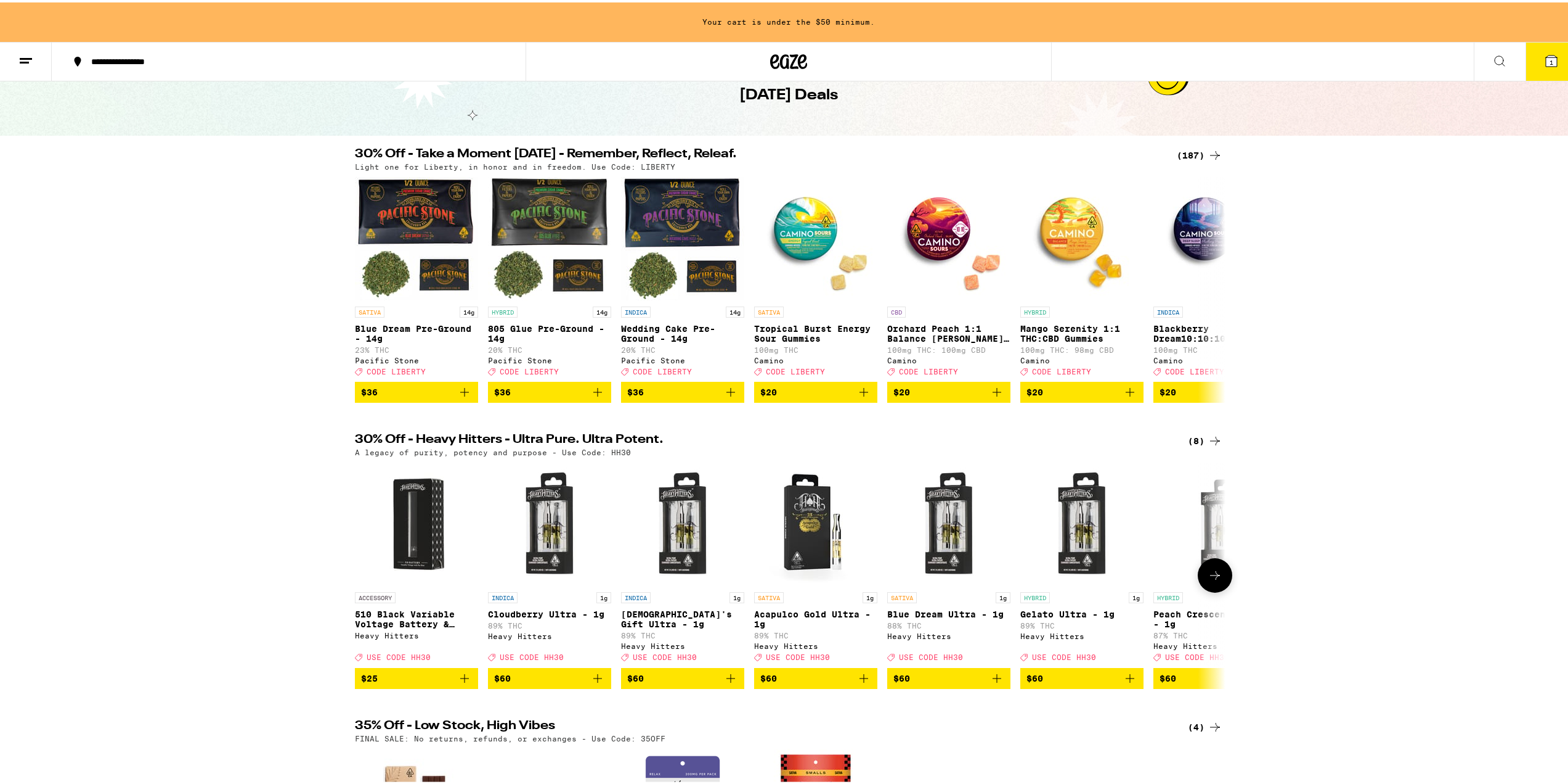
scroll to position [42, 0]
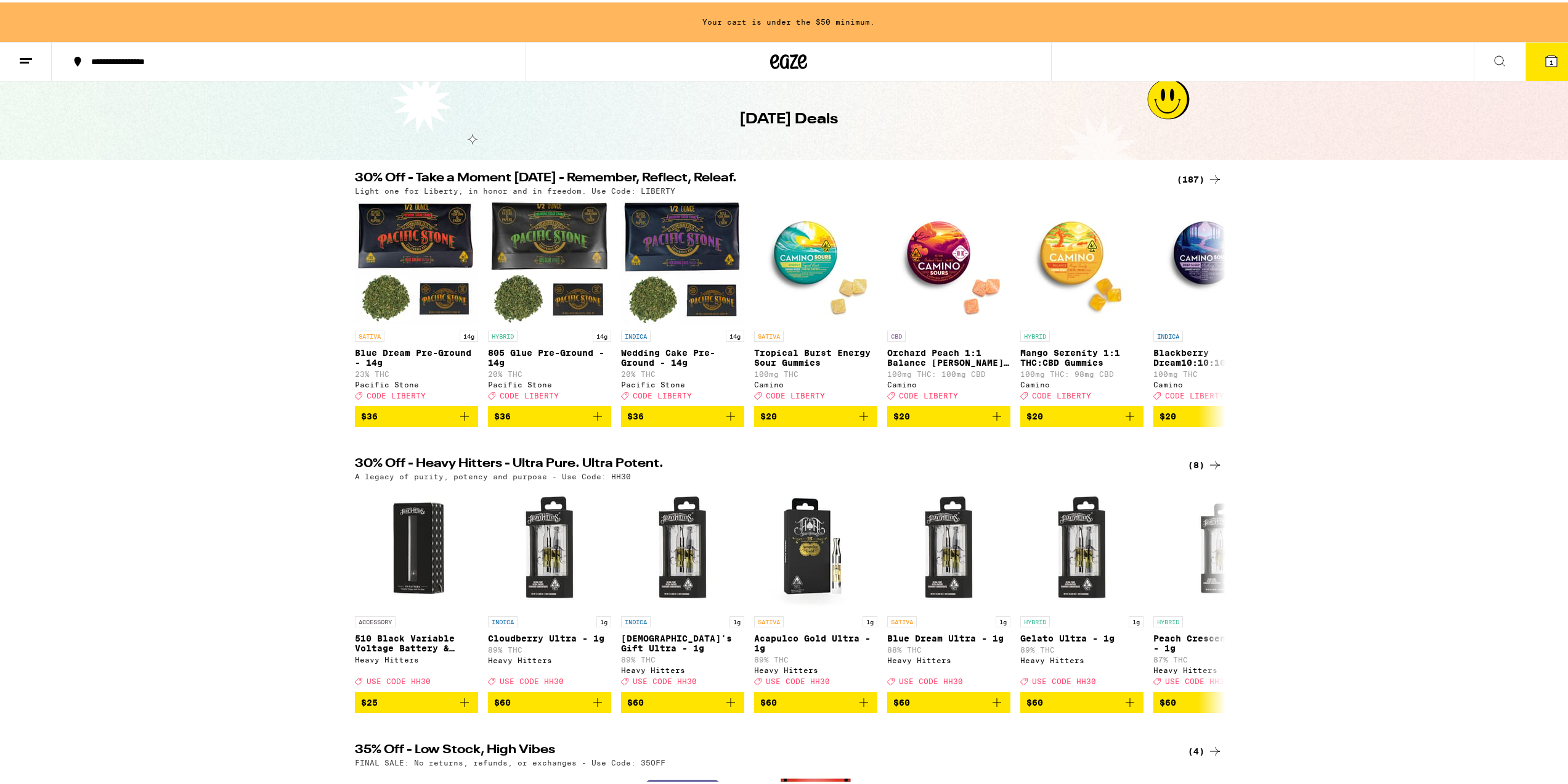
click at [1197, 177] on div "(187)" at bounding box center [1199, 177] width 46 height 15
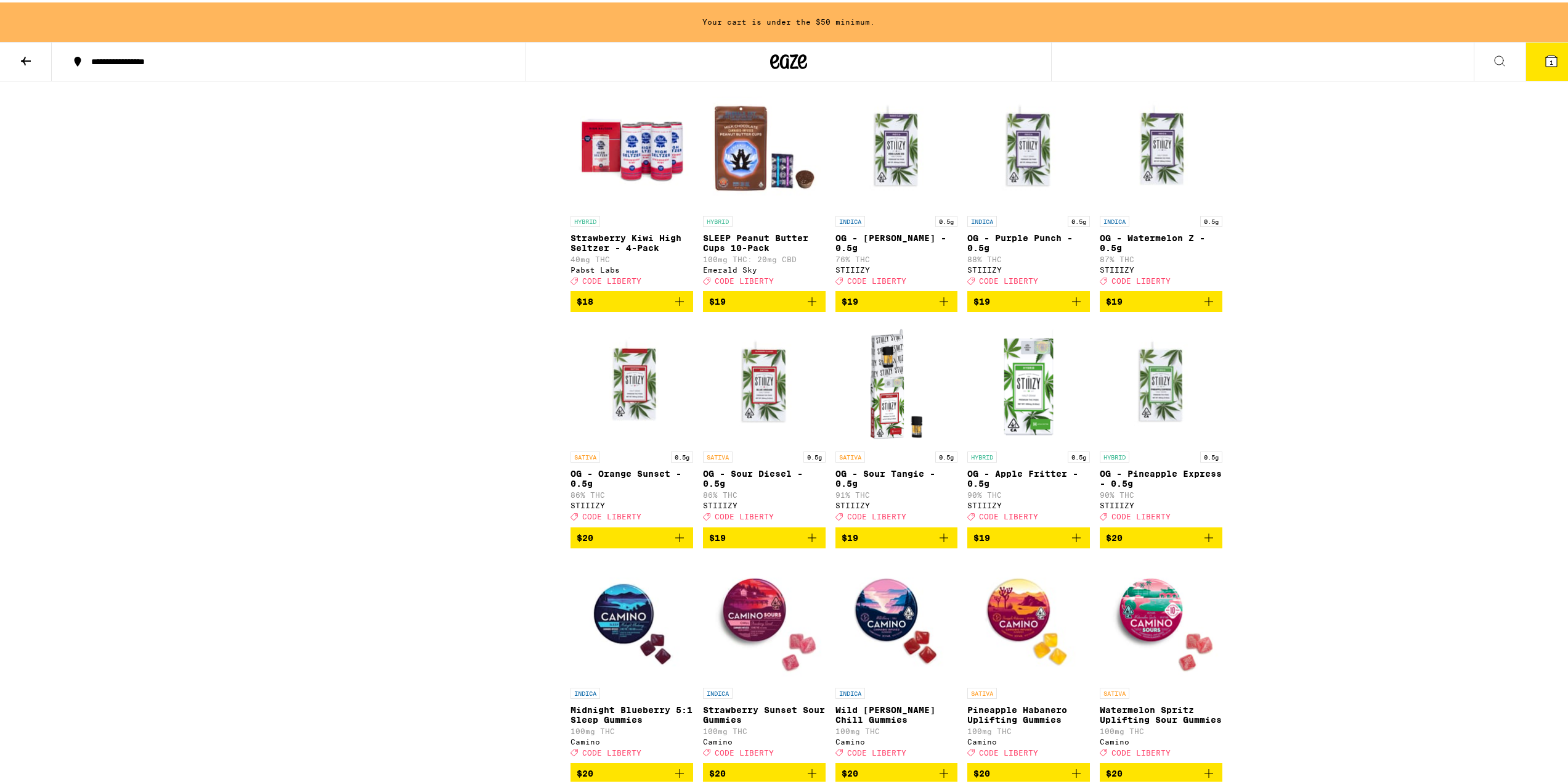
scroll to position [2960, 0]
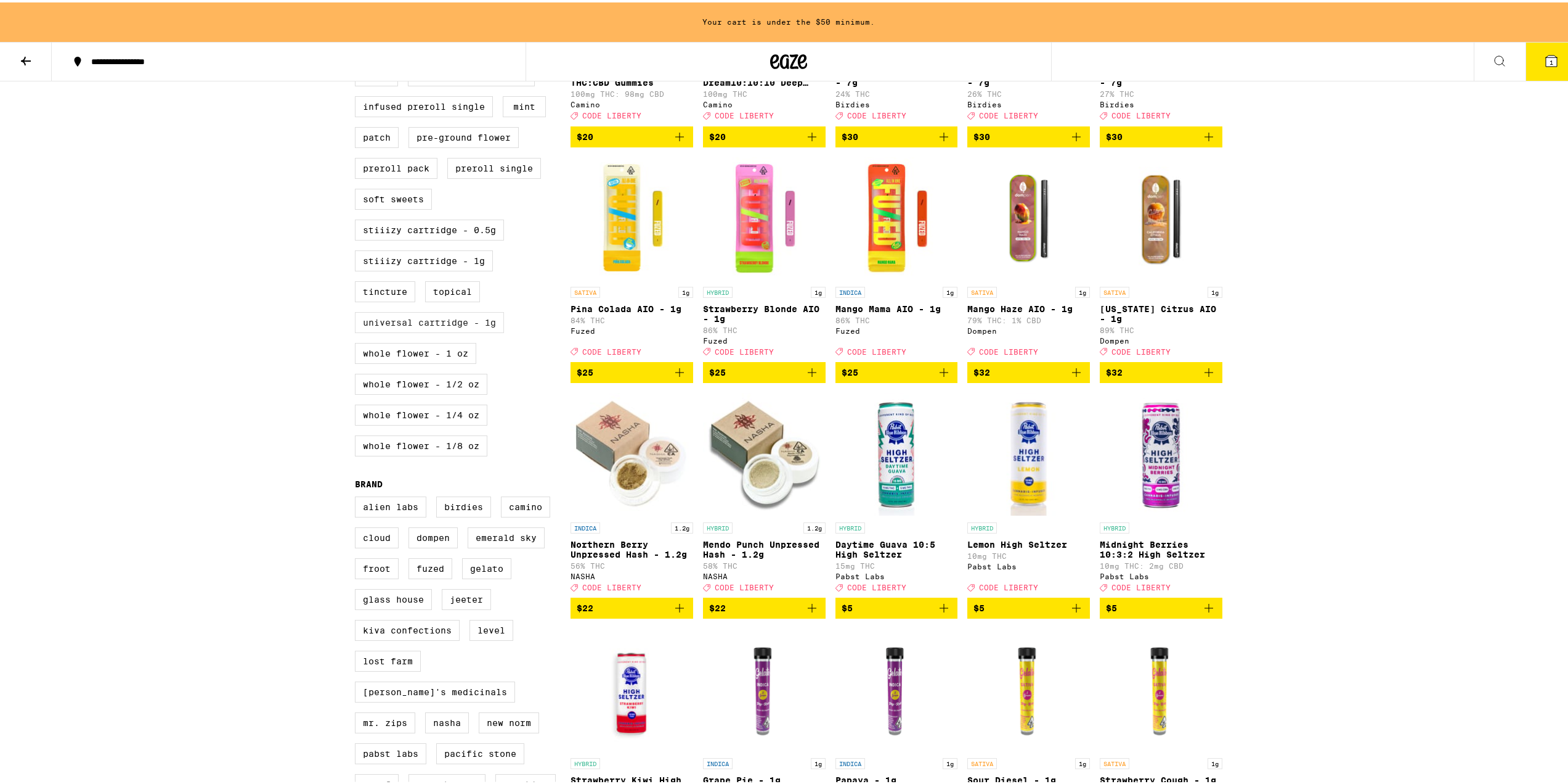
click at [466, 330] on label "Universal Cartridge - 1g" at bounding box center [430, 321] width 150 height 21
click at [358, 4] on input "Universal Cartridge - 1g" at bounding box center [357, 3] width 1 height 1
checkbox input "true"
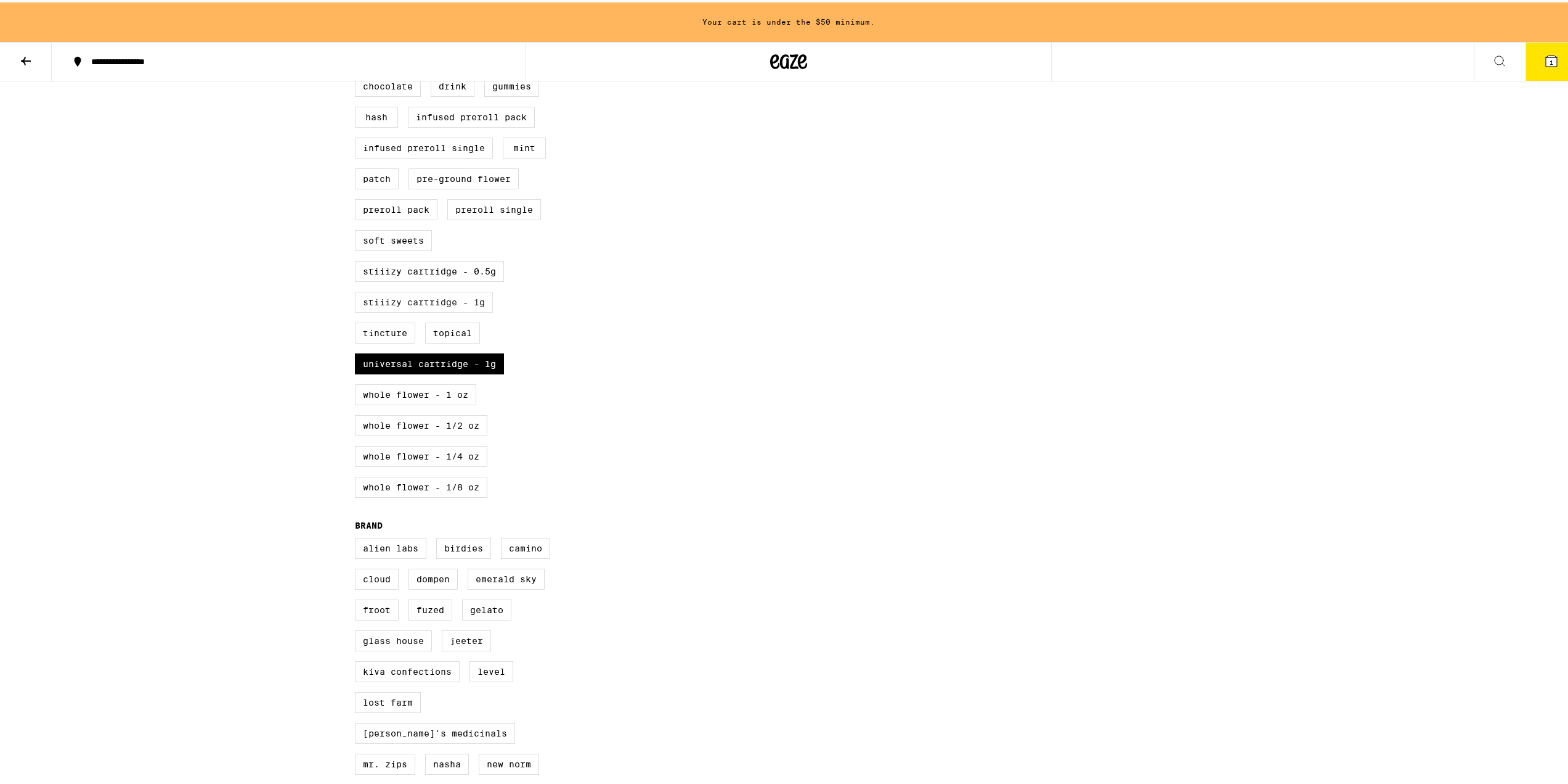
click at [458, 310] on label "STIIIZY Cartridge - 1g" at bounding box center [424, 300] width 138 height 21
click at [358, 45] on input "STIIIZY Cartridge - 1g" at bounding box center [357, 45] width 1 height 1
checkbox input "true"
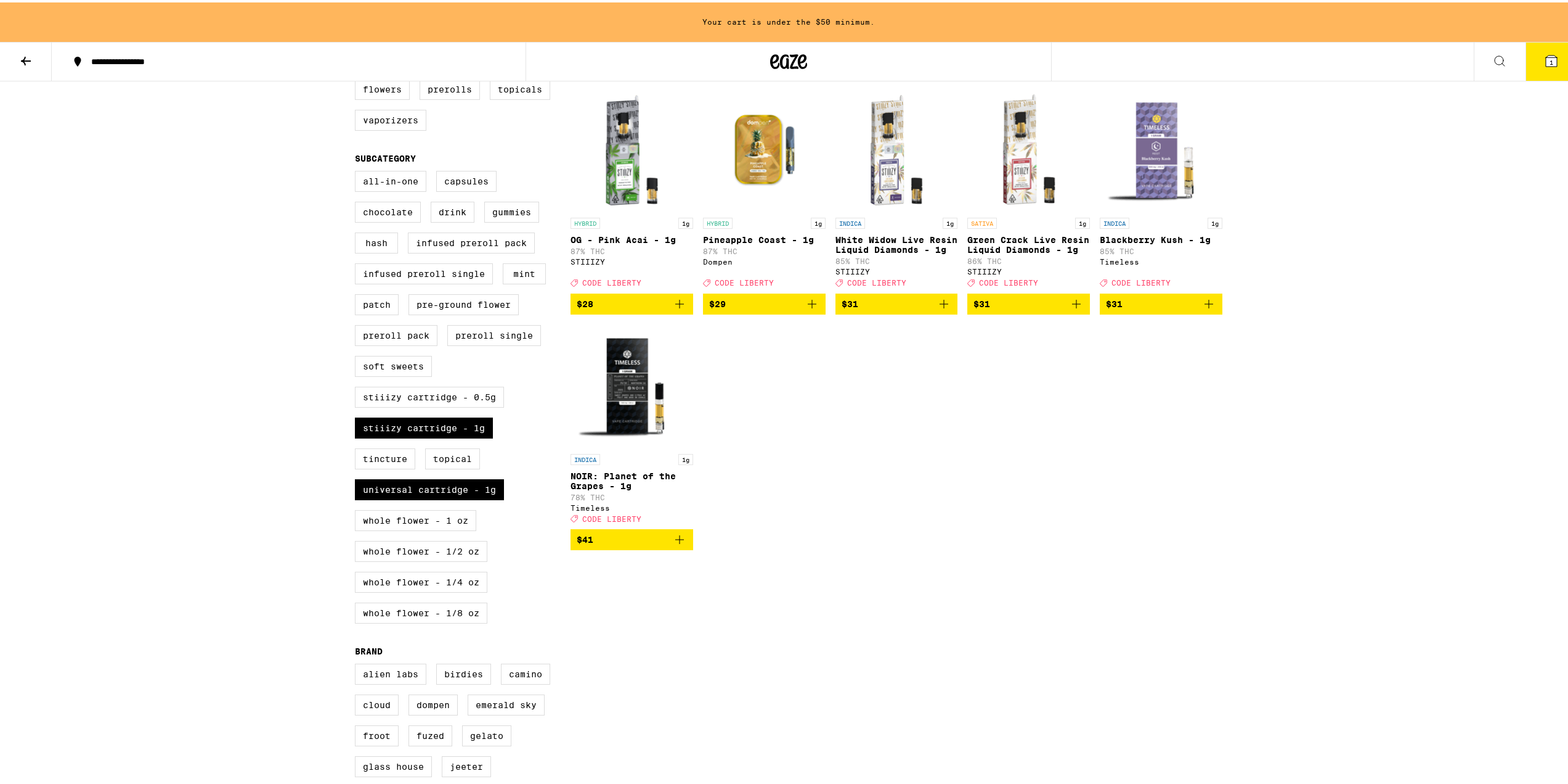
scroll to position [328, 0]
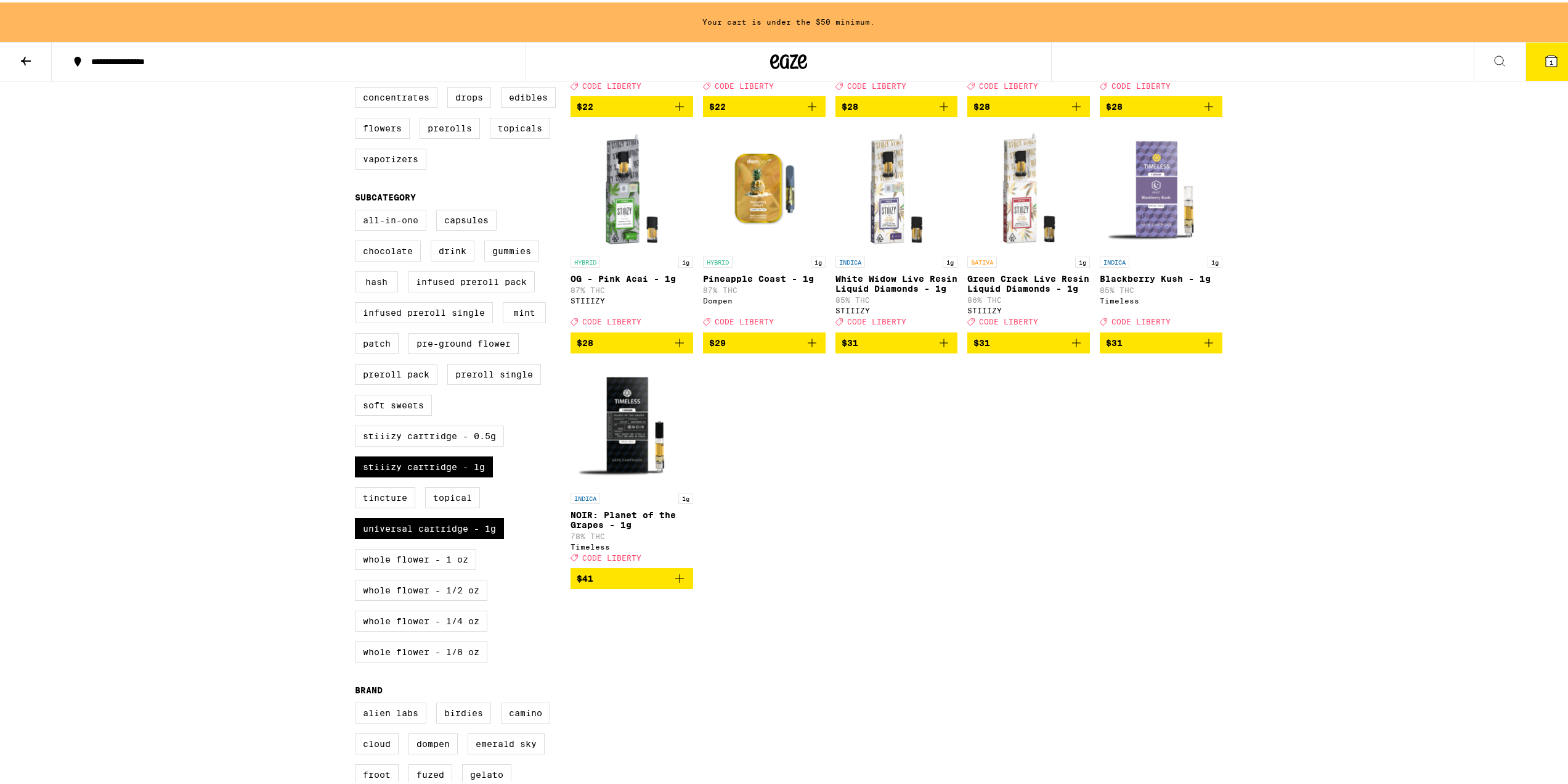
click at [394, 226] on label "All-In-One" at bounding box center [391, 218] width 72 height 21
click at [358, 210] on input "All-In-One" at bounding box center [357, 209] width 1 height 1
checkbox input "true"
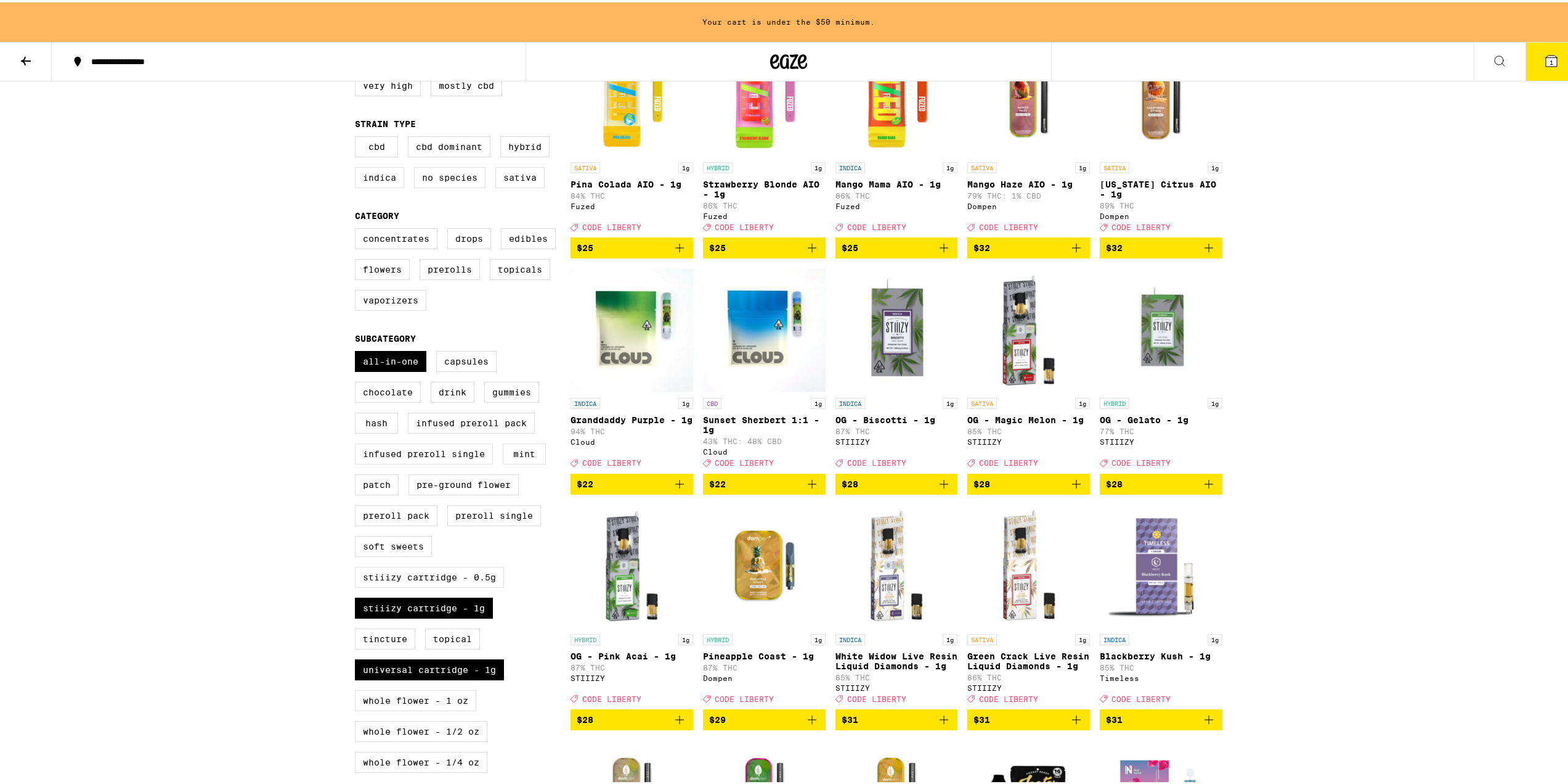
scroll to position [247, 0]
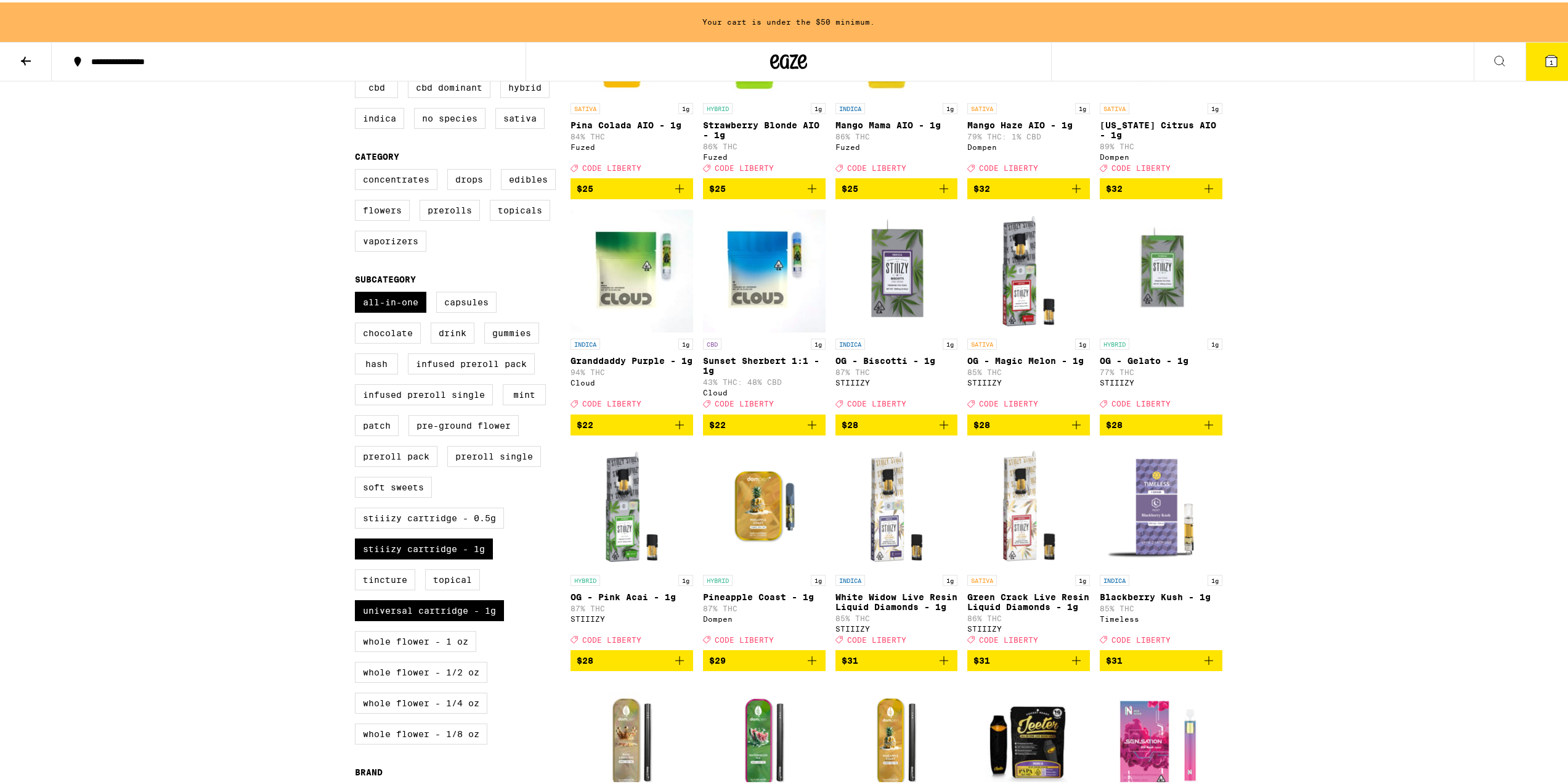
click at [1069, 429] on icon "Add to bag" at bounding box center [1076, 422] width 15 height 15
click at [1210, 429] on icon "Add to bag" at bounding box center [1209, 422] width 15 height 15
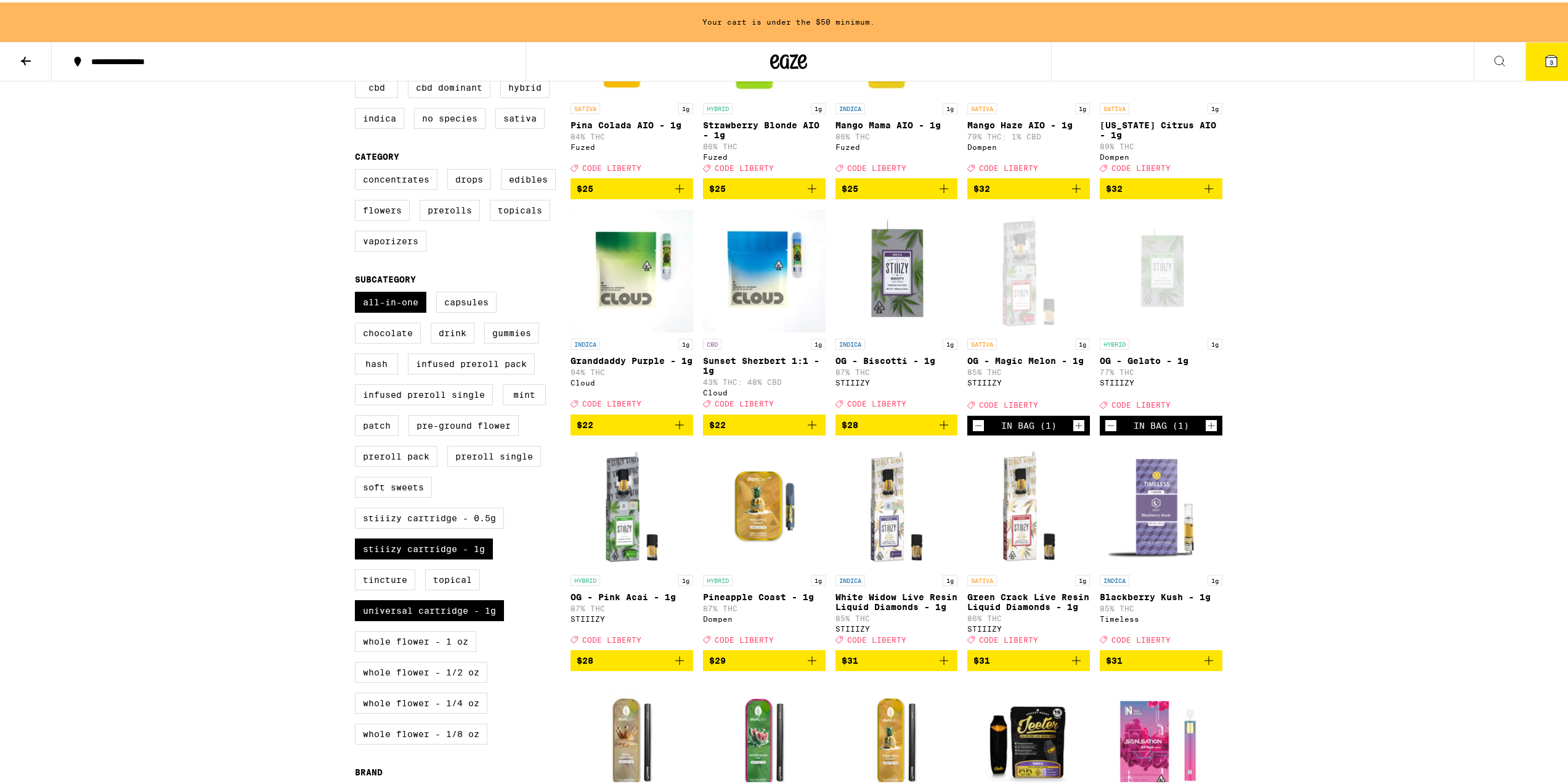
scroll to position [207, 0]
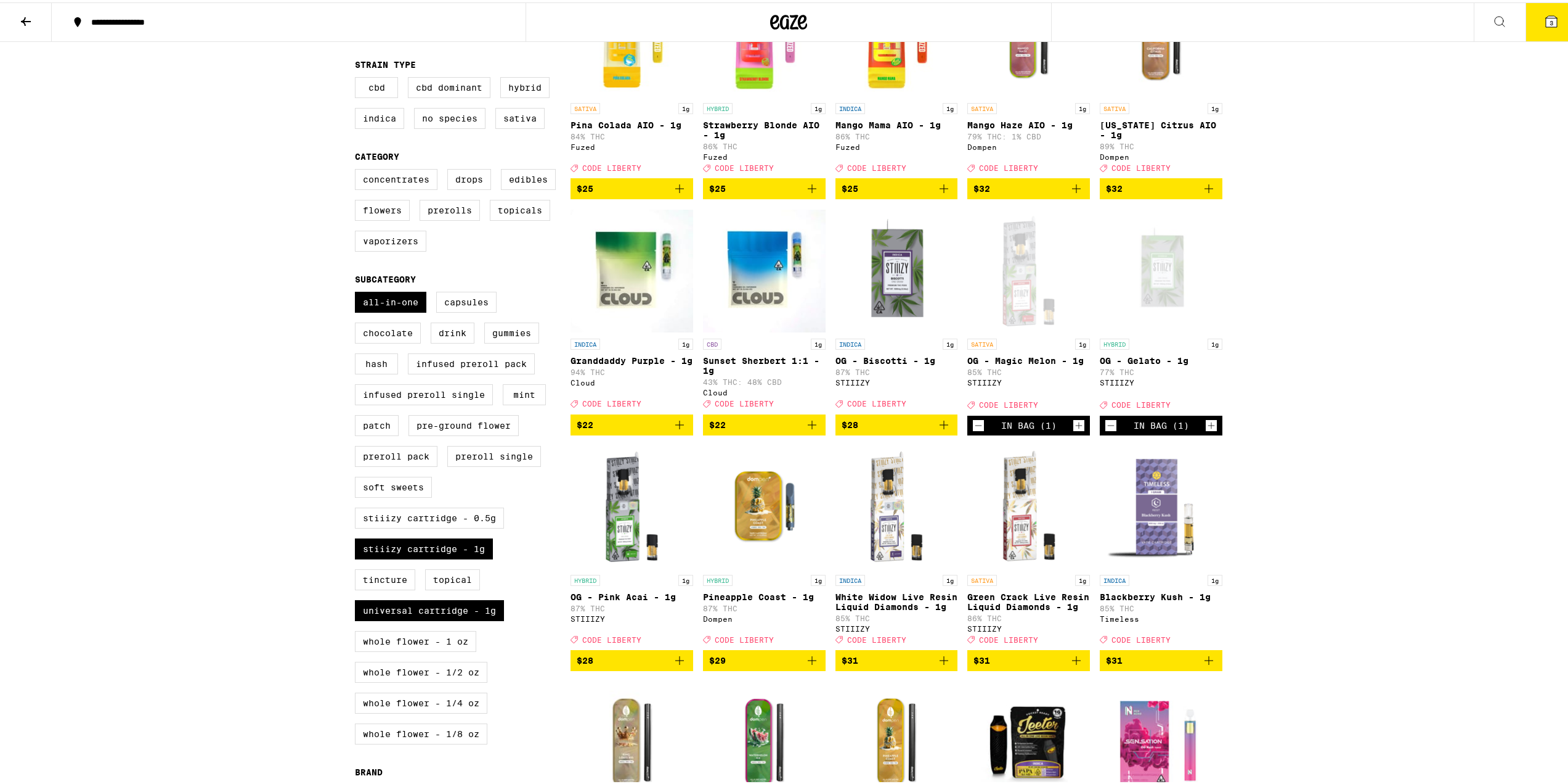
drag, startPoint x: 809, startPoint y: 682, endPoint x: 809, endPoint y: 644, distance: 38.0
click at [810, 665] on icon "Add to bag" at bounding box center [812, 658] width 15 height 15
click at [1550, 26] on button "4" at bounding box center [1551, 19] width 51 height 38
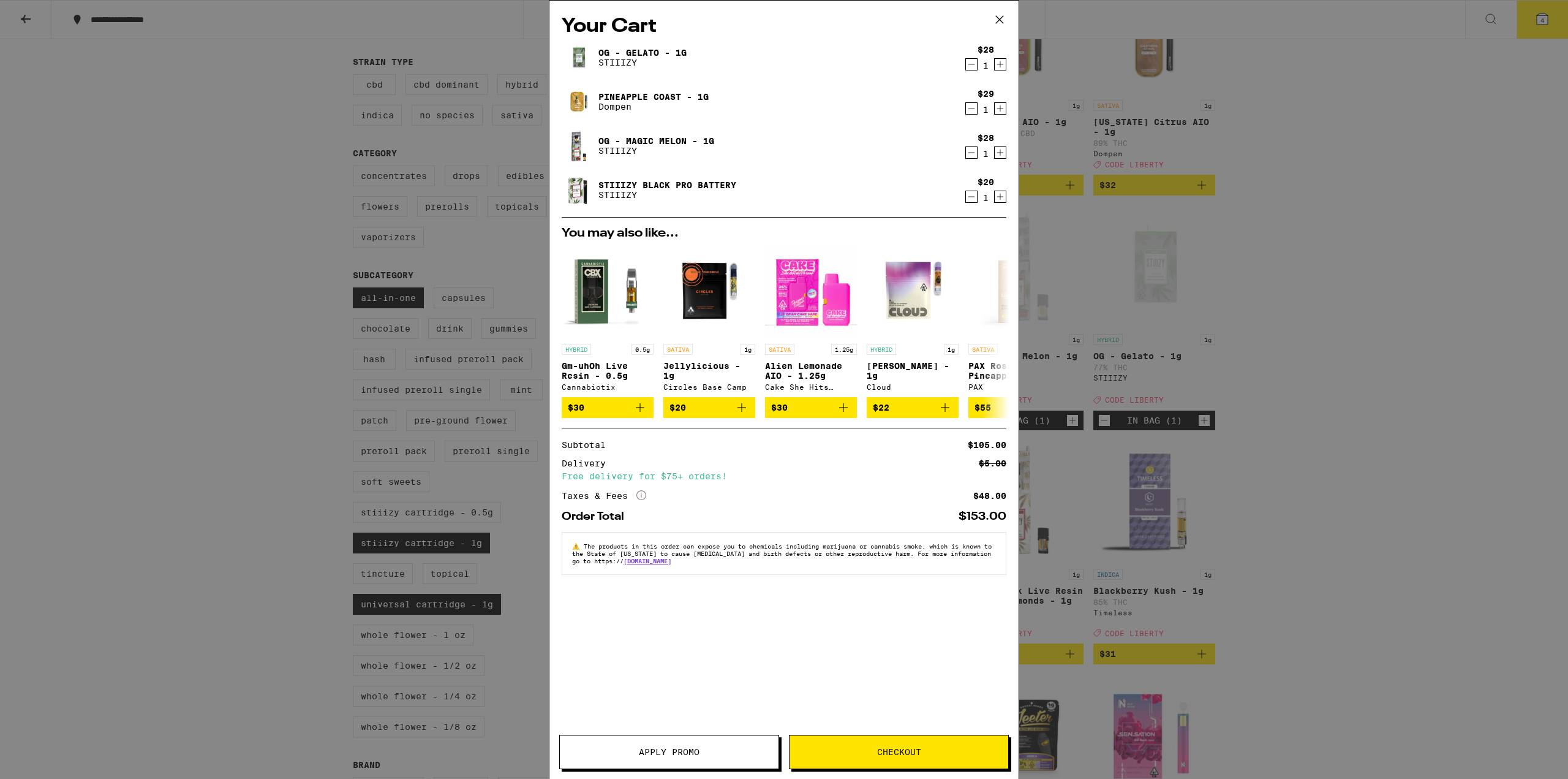
click at [680, 751] on span "Apply Promo" at bounding box center [669, 751] width 61 height 9
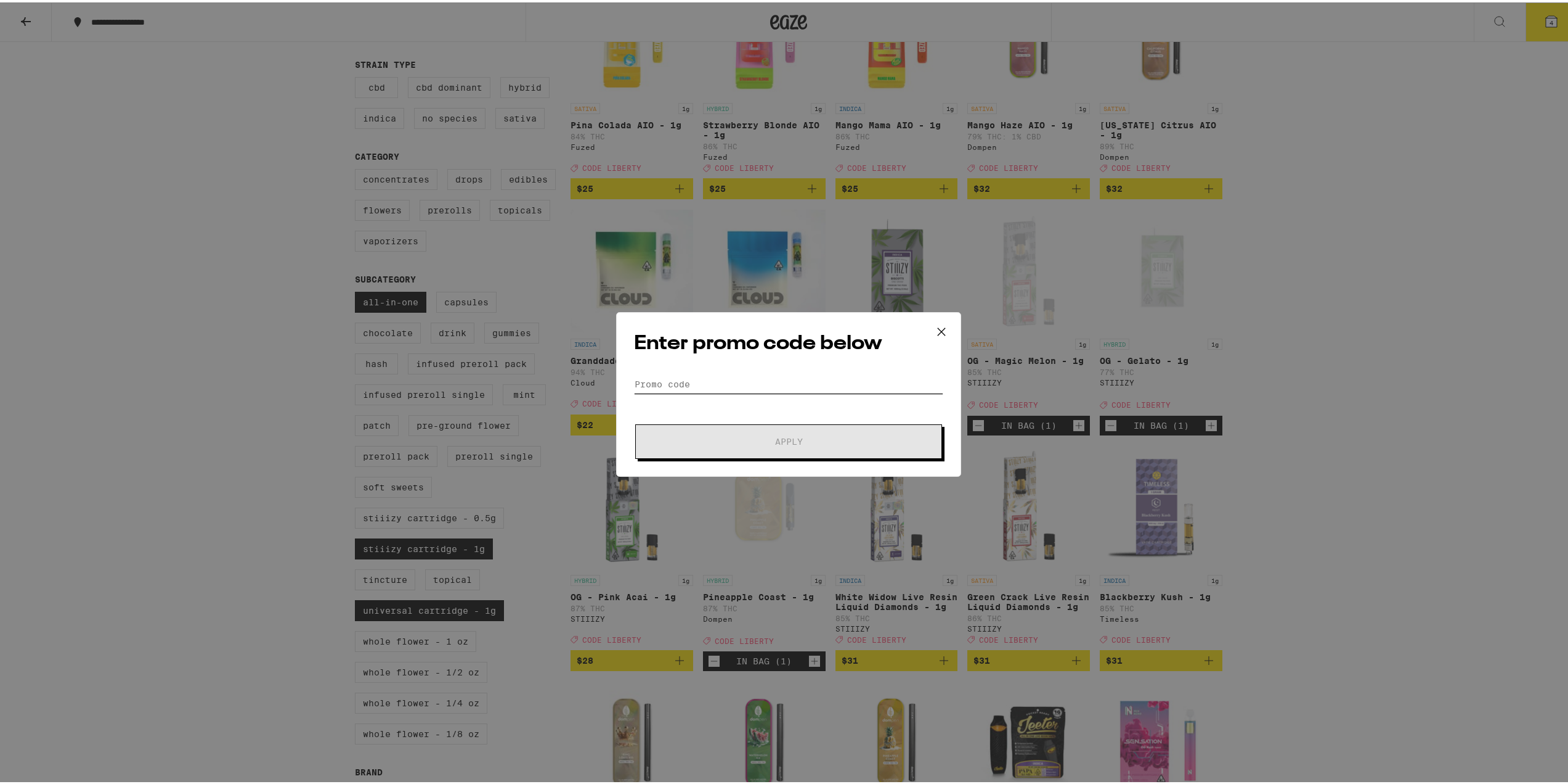
click at [714, 384] on input "Promo Code" at bounding box center [788, 381] width 310 height 18
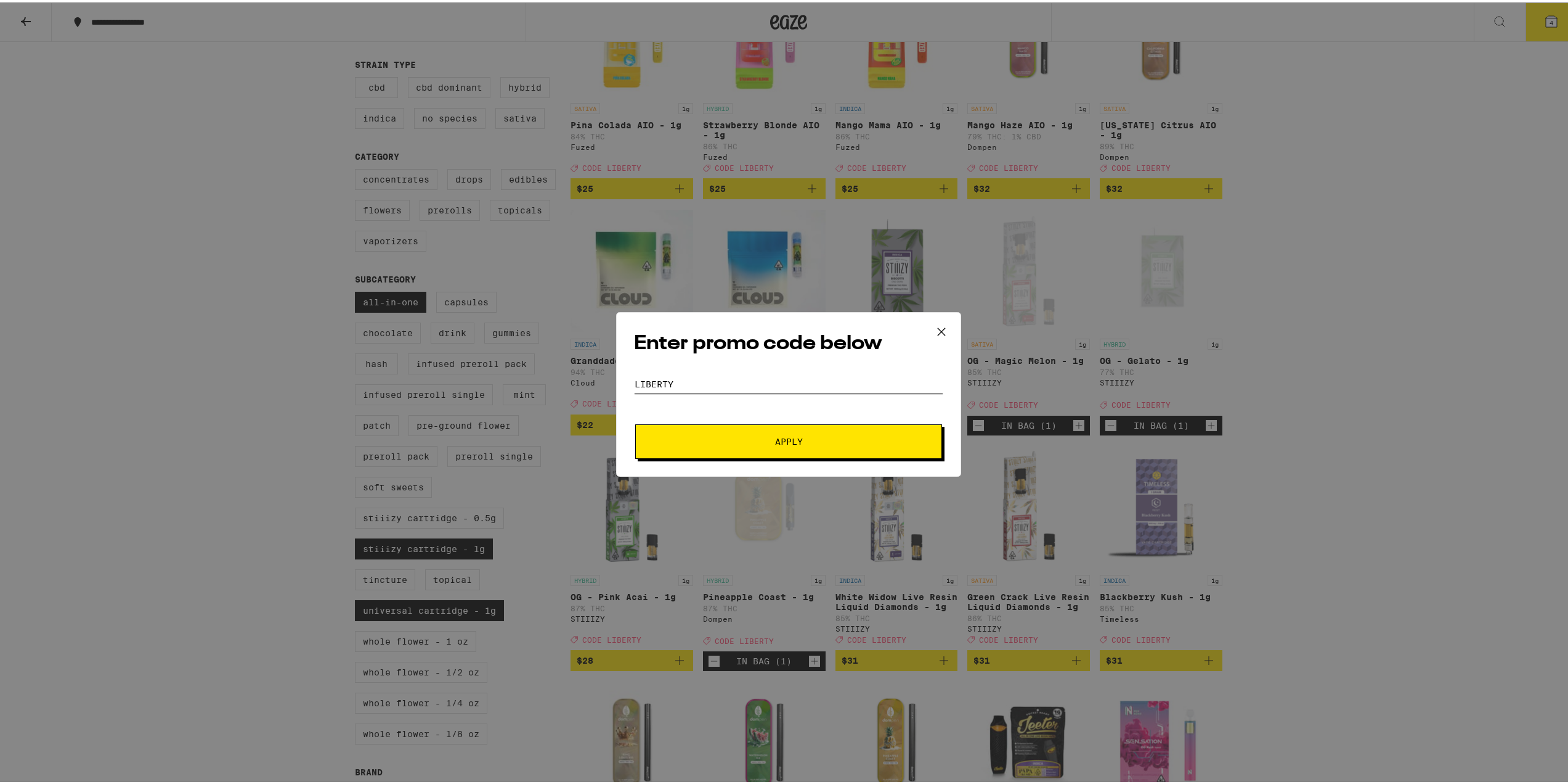
type input "liberty"
click at [726, 440] on span "Apply" at bounding box center [788, 439] width 222 height 9
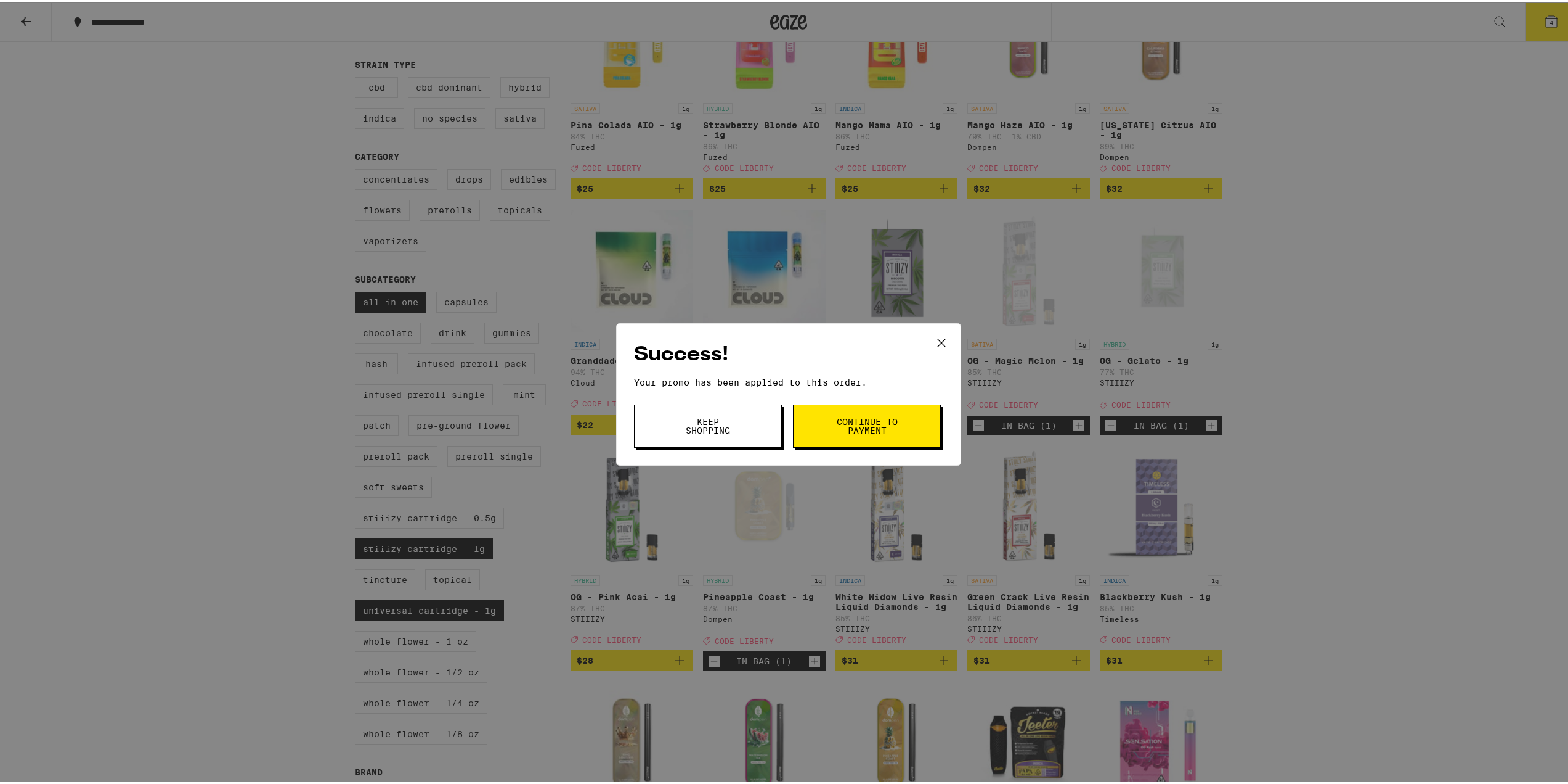
click at [891, 431] on span "Continue to payment" at bounding box center [867, 424] width 63 height 17
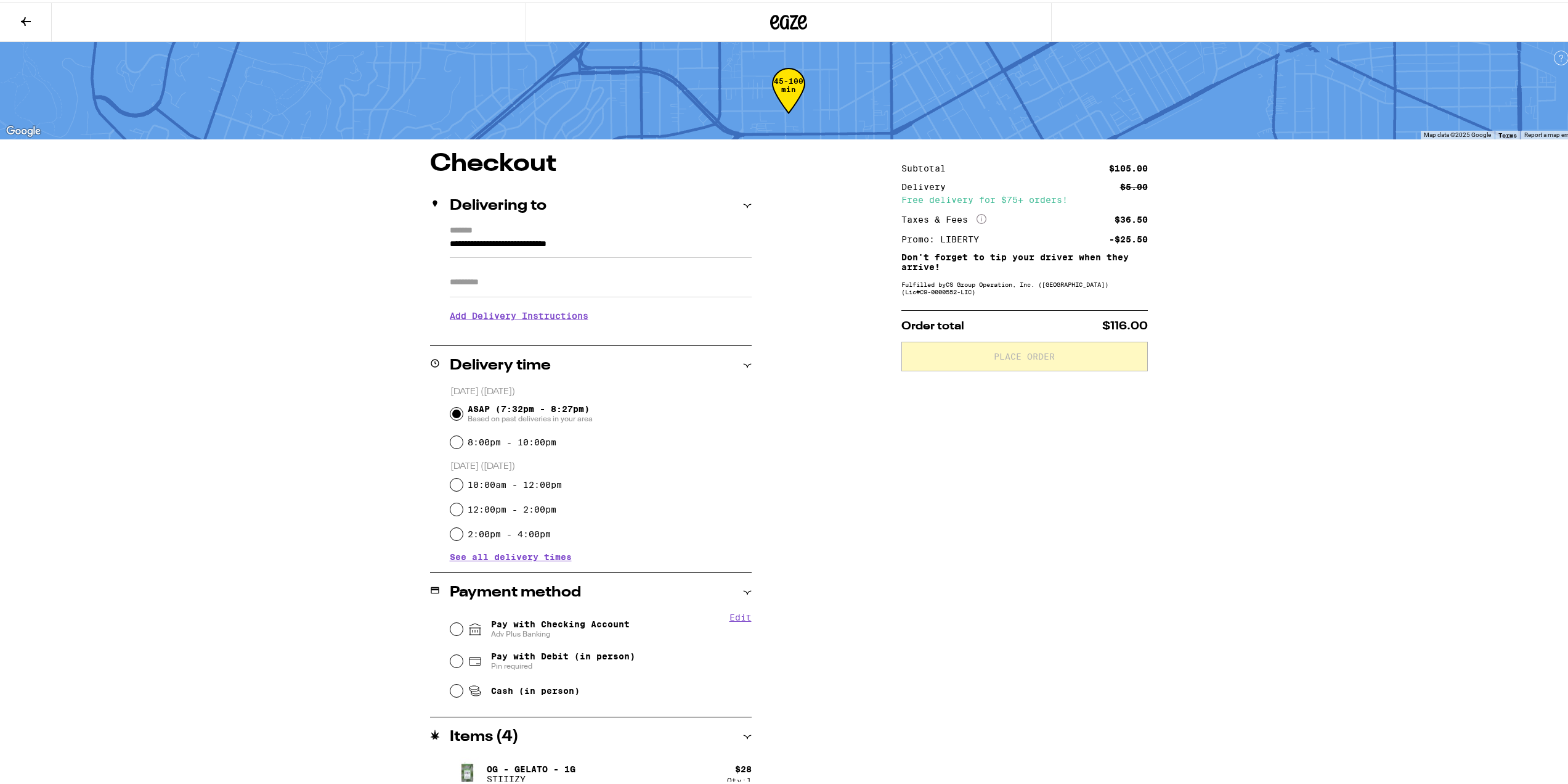
click at [636, 281] on input "Apt/Suite" at bounding box center [600, 280] width 302 height 29
type input "*****"
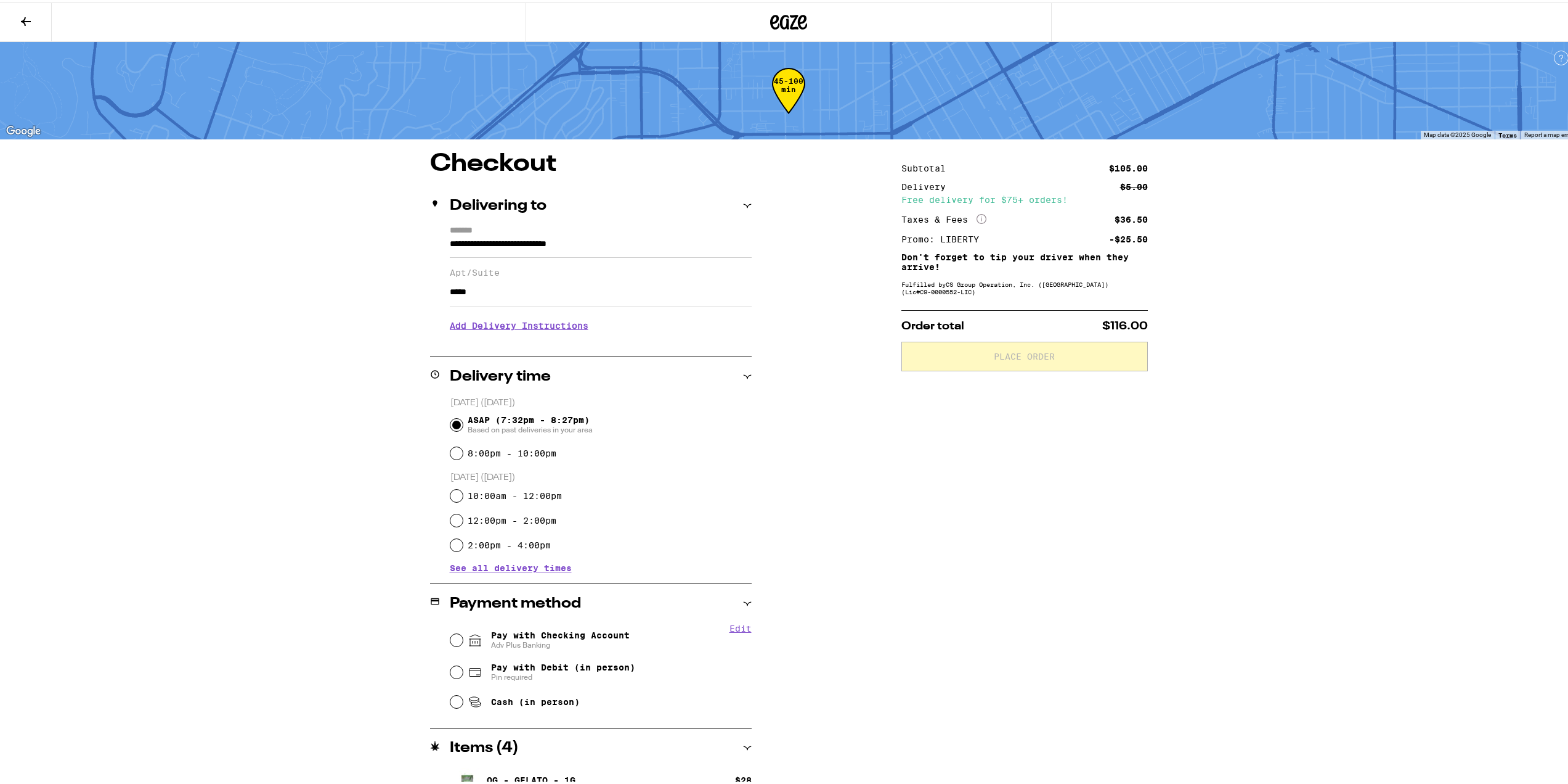
click at [338, 294] on div "**********" at bounding box center [788, 471] width 1578 height 943
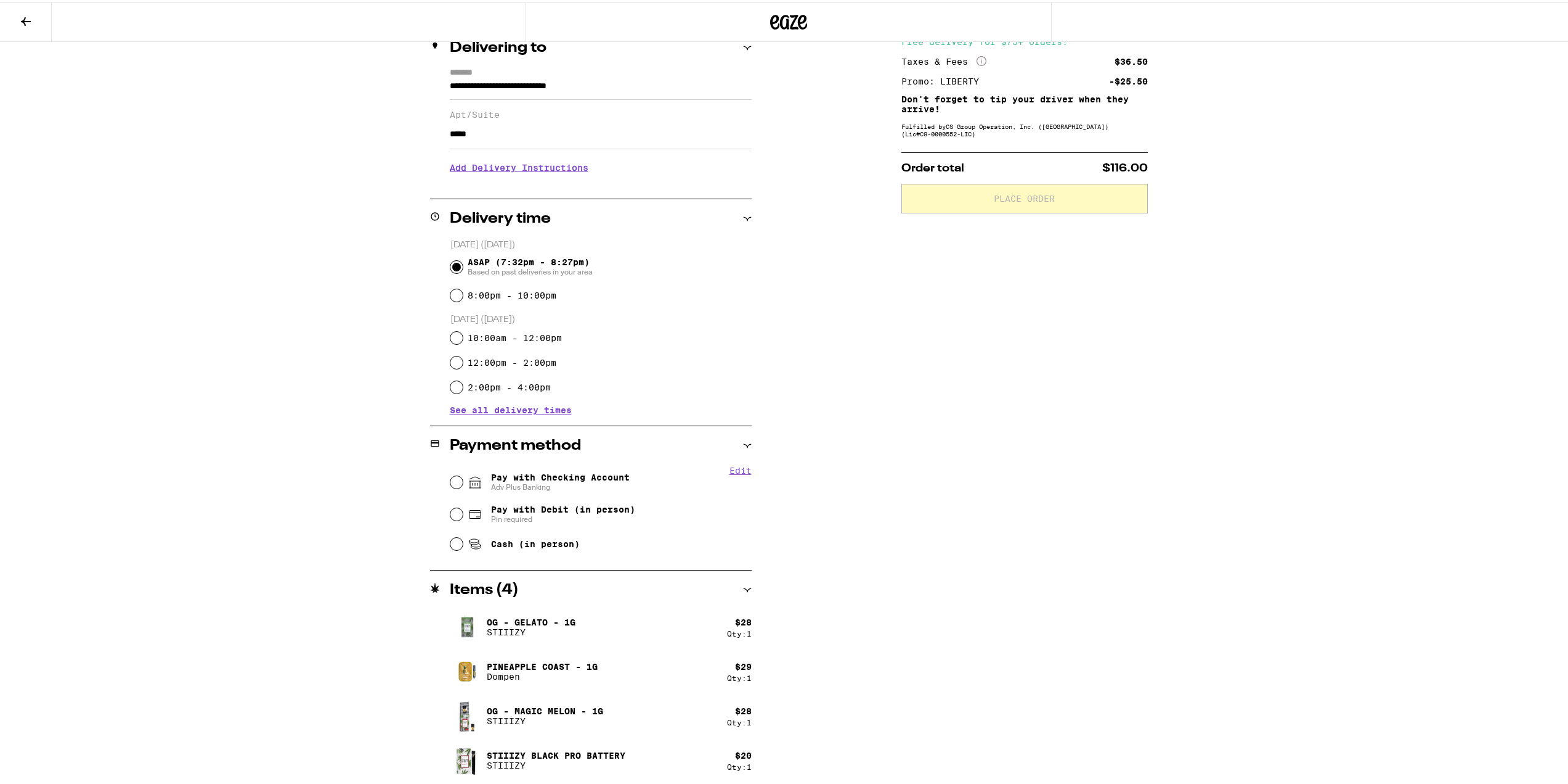
scroll to position [159, 0]
click at [450, 483] on fieldset "Edit Pay with Checking Account Adv Plus Banking Pay with Debit (in person) Pin …" at bounding box center [600, 507] width 302 height 92
click at [456, 477] on input "Pay with Checking Account Adv Plus Banking" at bounding box center [456, 478] width 13 height 13
radio input "true"
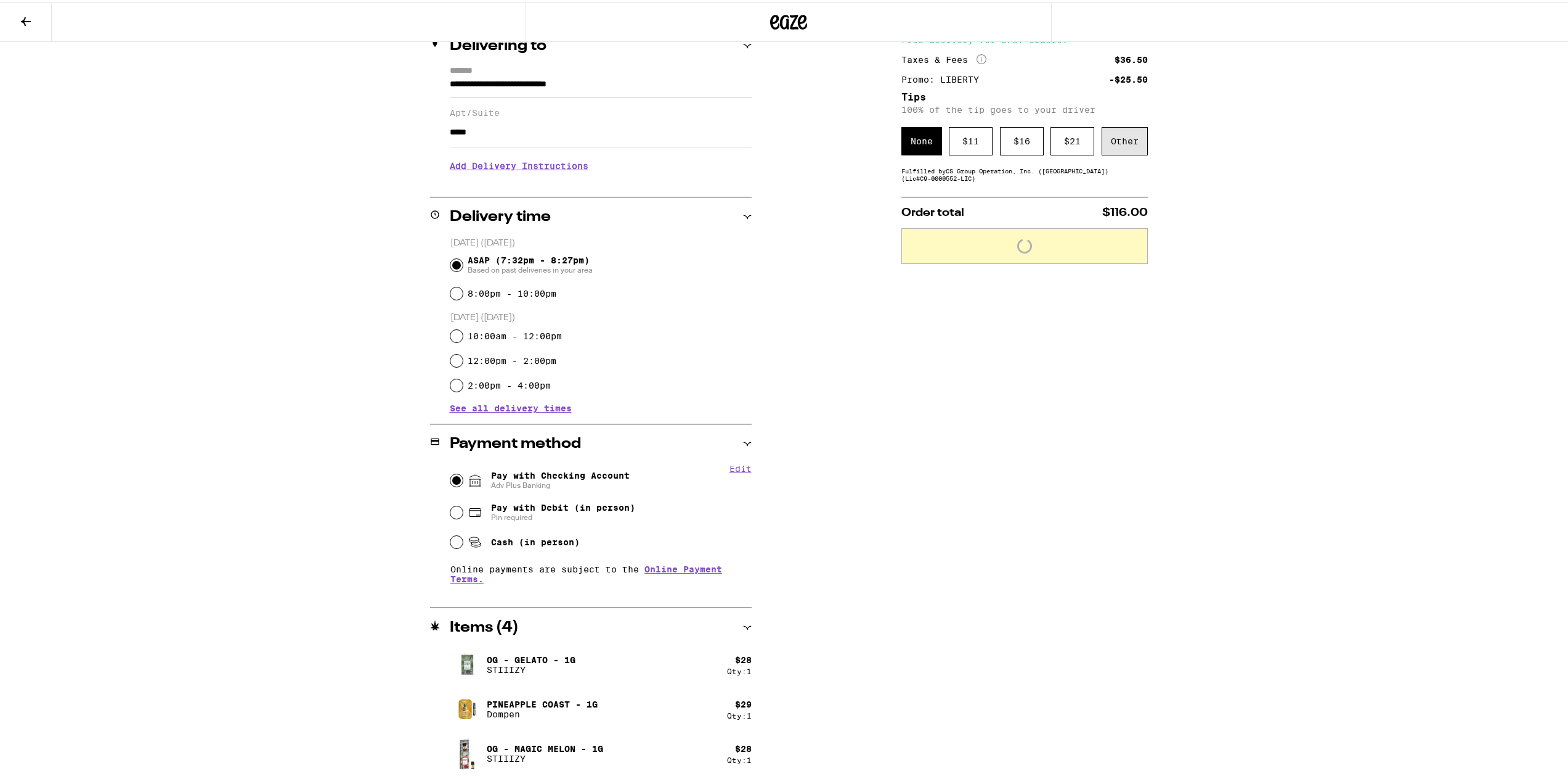
click at [1124, 136] on div "Other" at bounding box center [1125, 138] width 47 height 28
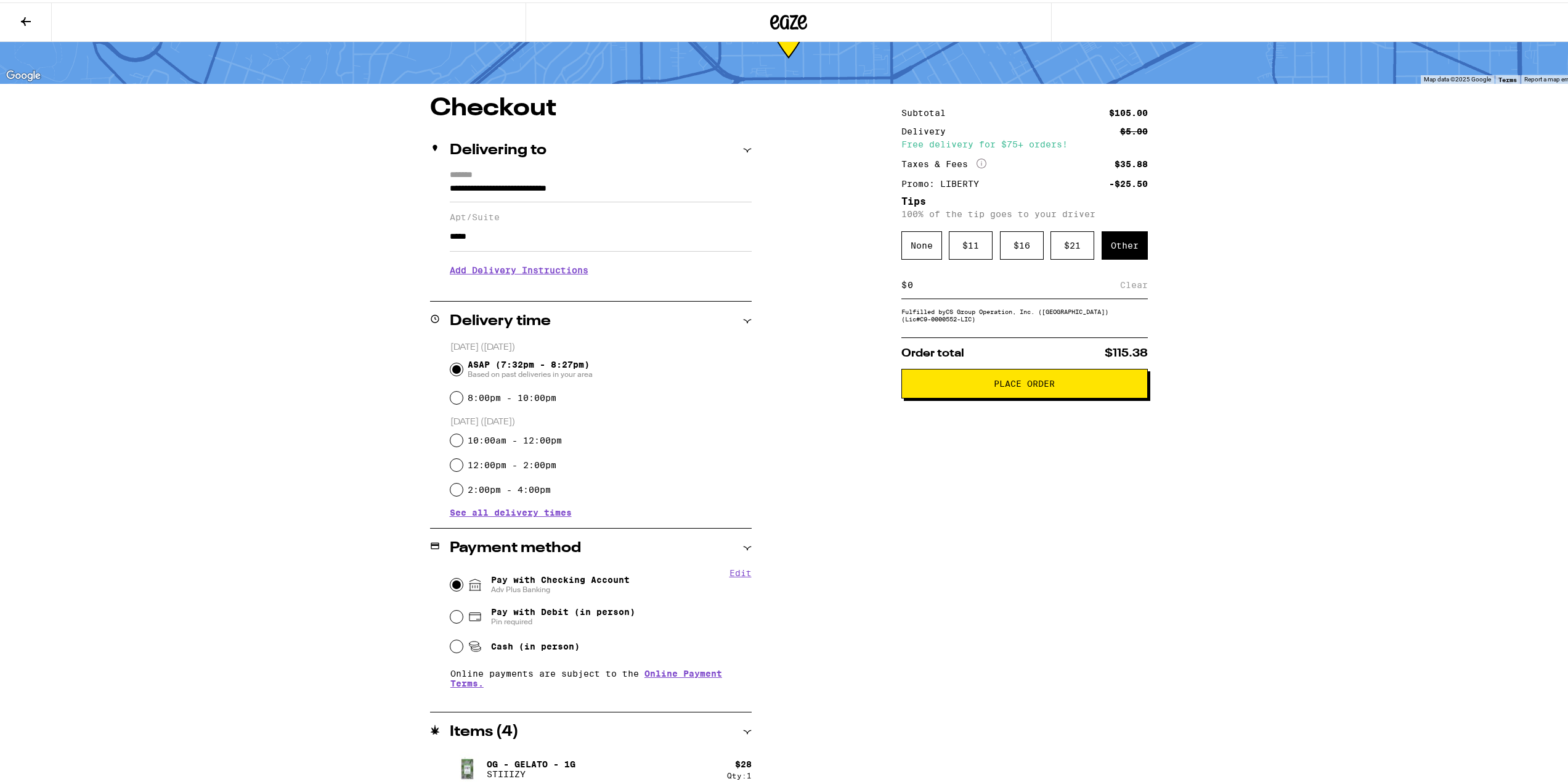
scroll to position [36, 0]
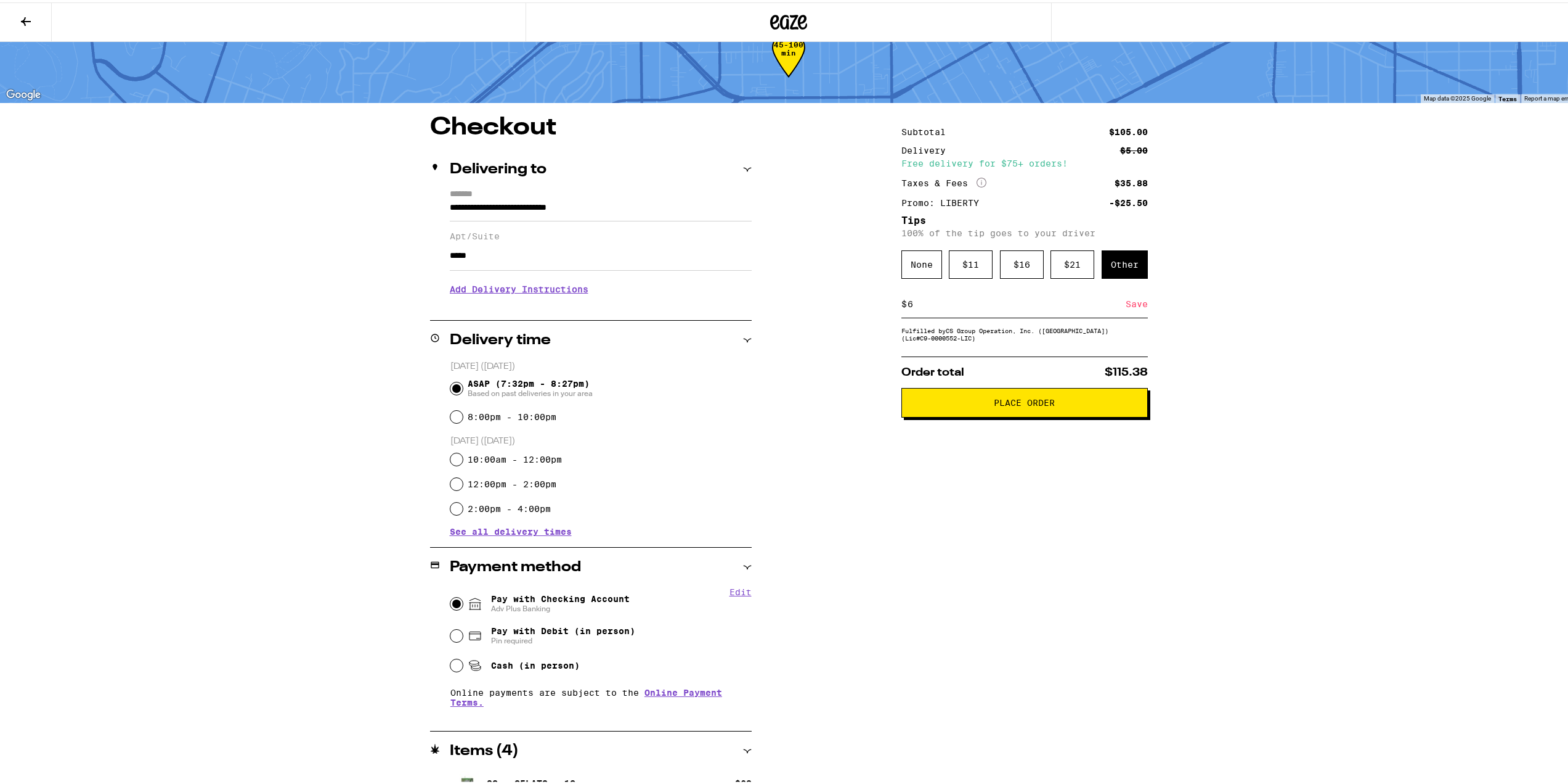
click at [1128, 303] on div "Save" at bounding box center [1137, 301] width 22 height 27
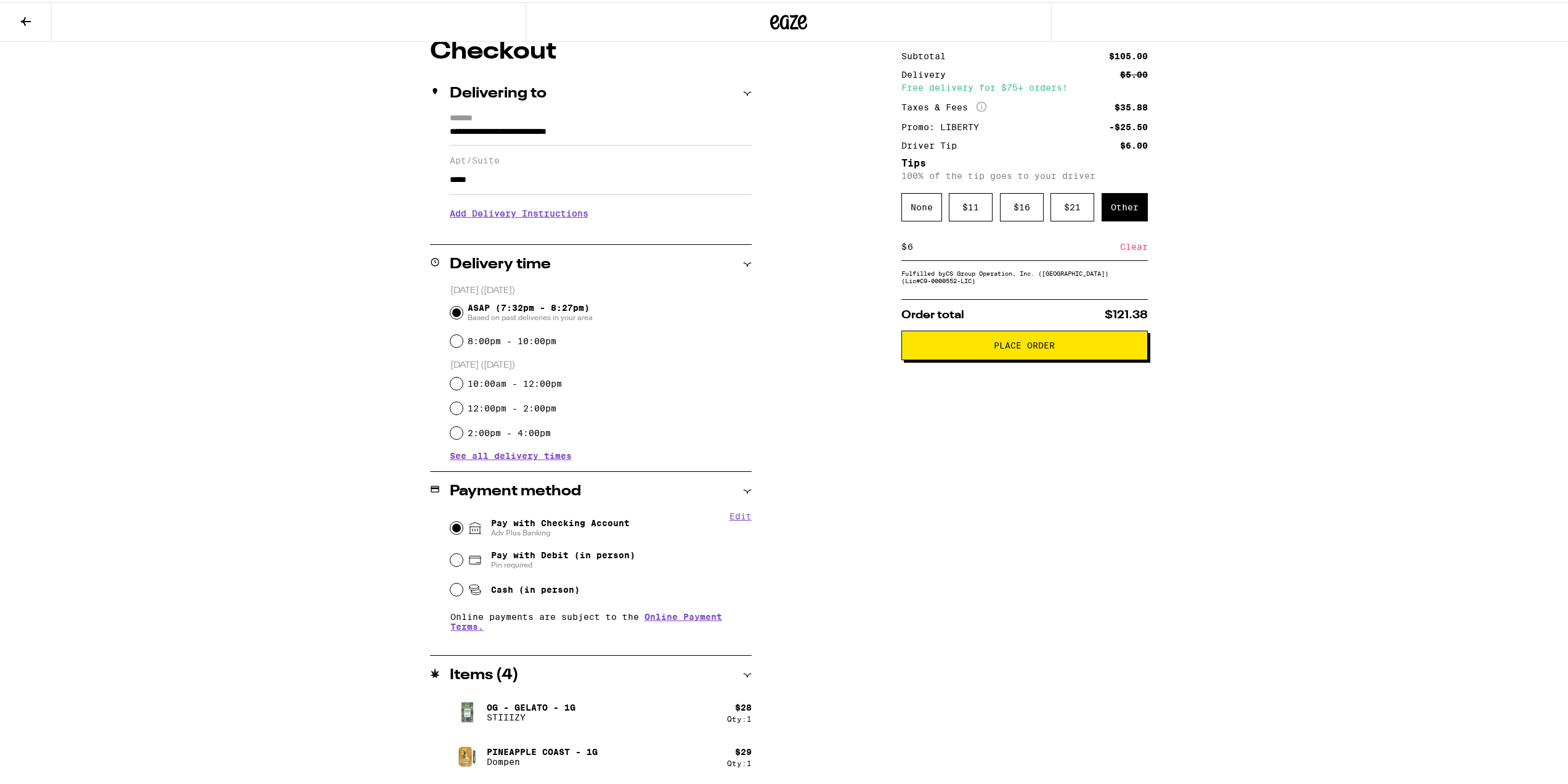
scroll to position [118, 0]
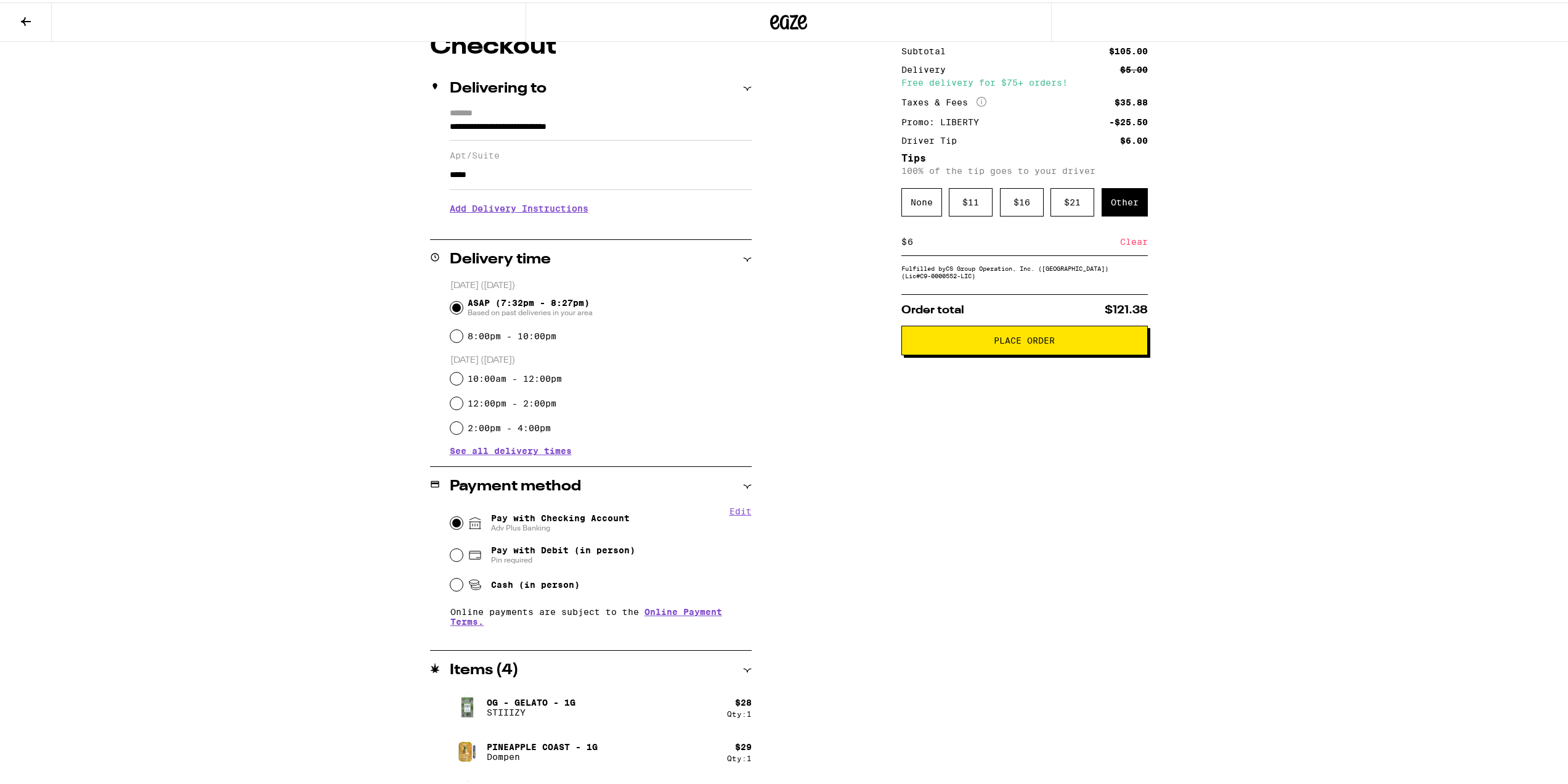
drag, startPoint x: 924, startPoint y: 242, endPoint x: 899, endPoint y: 243, distance: 25.0
click at [902, 243] on div "$ 6 Clear" at bounding box center [1025, 239] width 247 height 28
type input "7"
click at [1133, 246] on div "Save" at bounding box center [1137, 239] width 22 height 27
click at [952, 348] on button "Place Order" at bounding box center [1025, 338] width 247 height 29
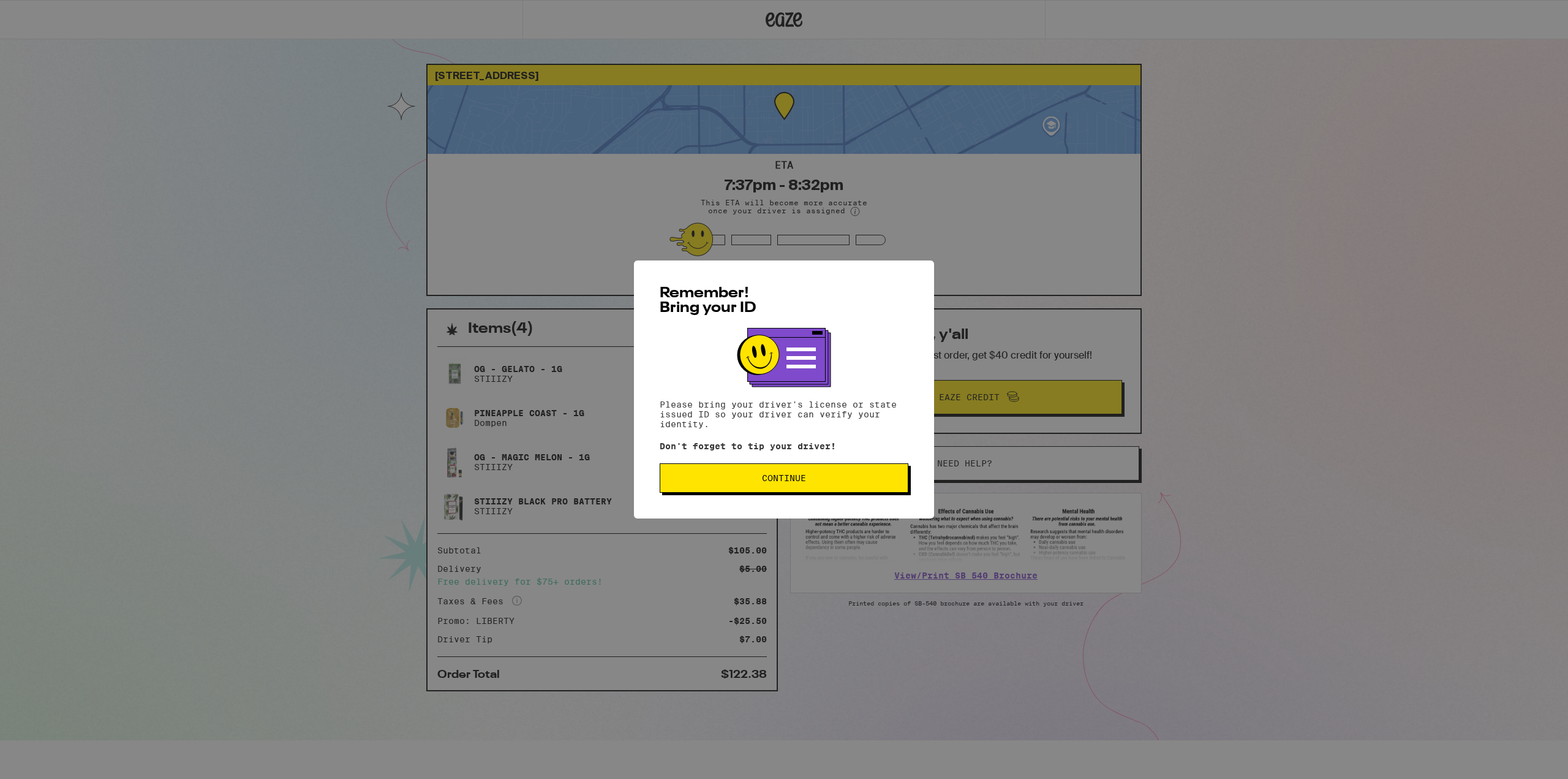
click at [839, 477] on span "Continue" at bounding box center [784, 478] width 228 height 9
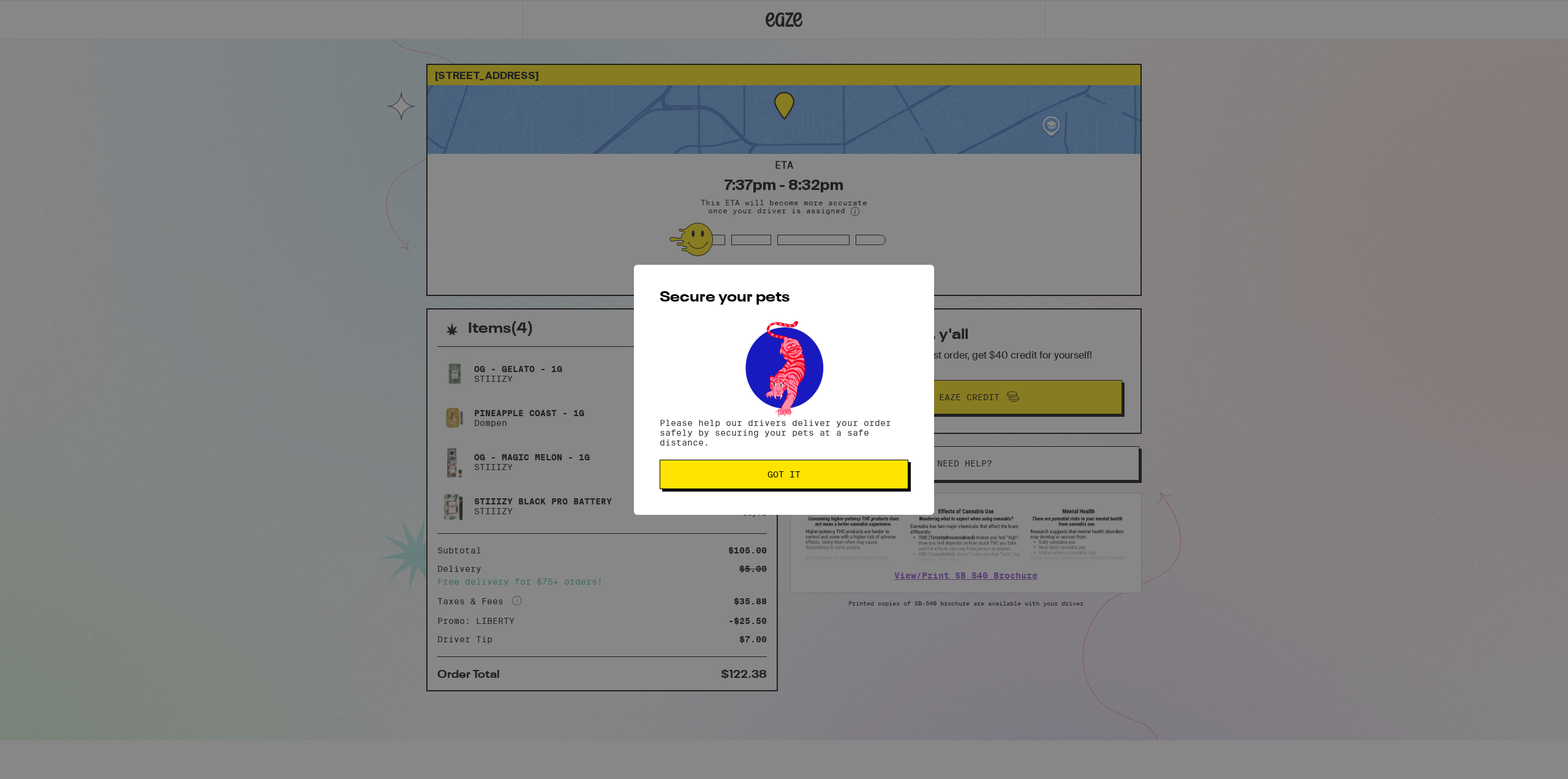
click at [831, 481] on button "Got it" at bounding box center [784, 474] width 249 height 29
